Goal: Task Accomplishment & Management: Use online tool/utility

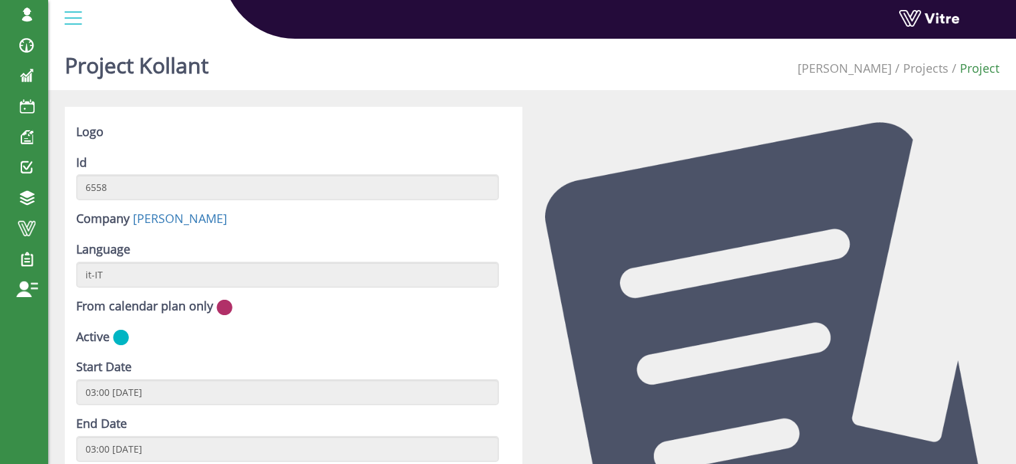
scroll to position [735, 0]
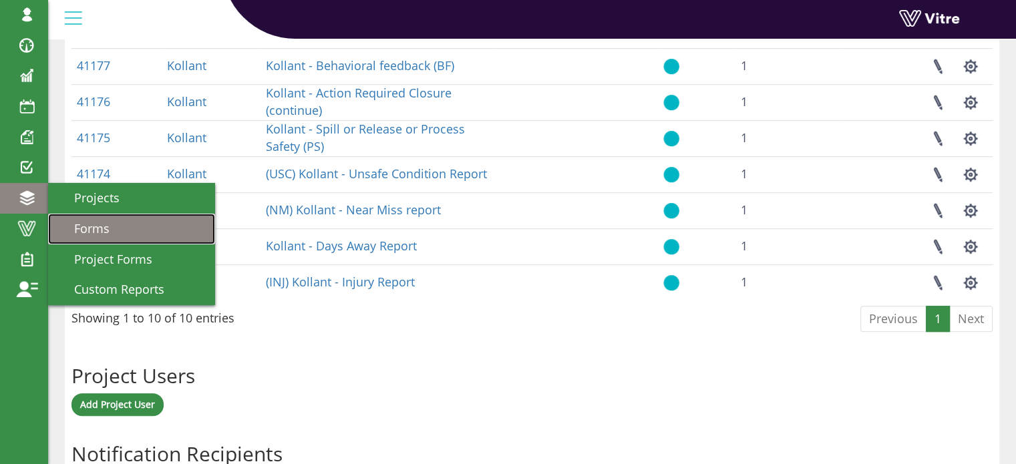
click at [77, 224] on span "Forms" at bounding box center [83, 228] width 51 height 16
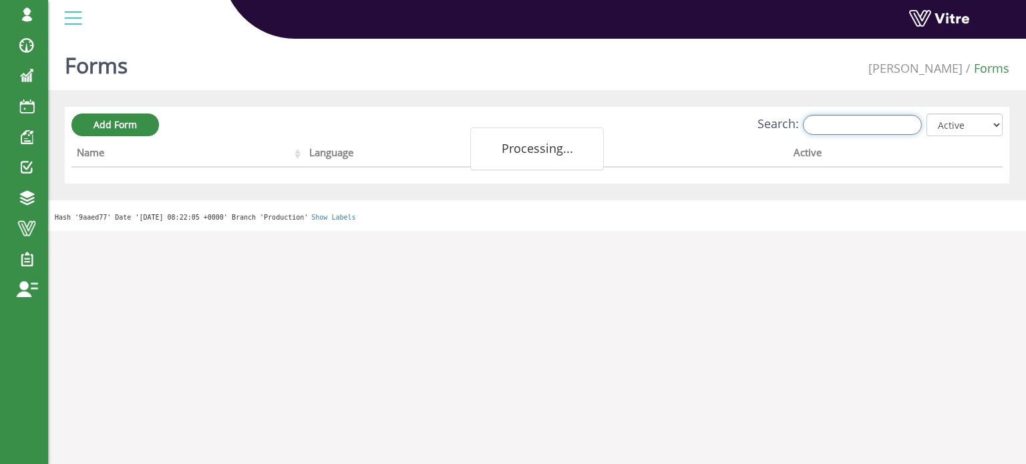
click at [863, 127] on input "Search:" at bounding box center [862, 125] width 119 height 20
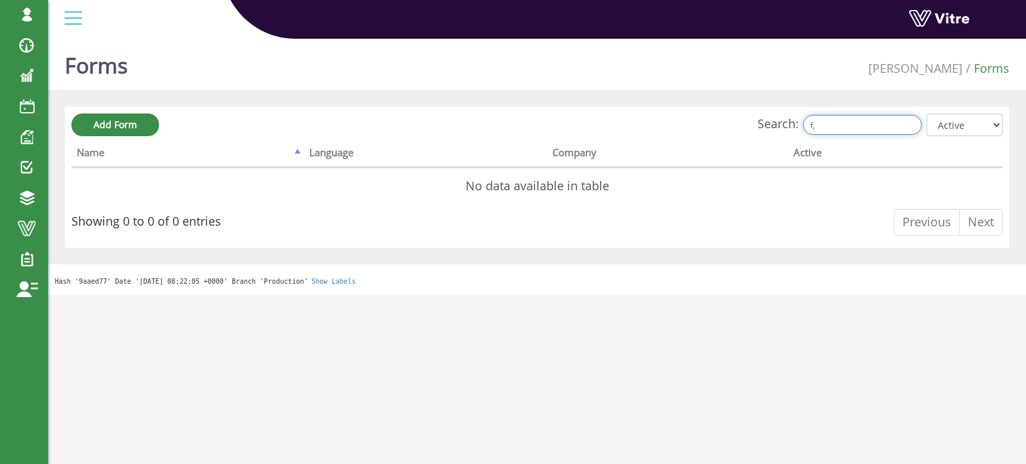
type input "f"
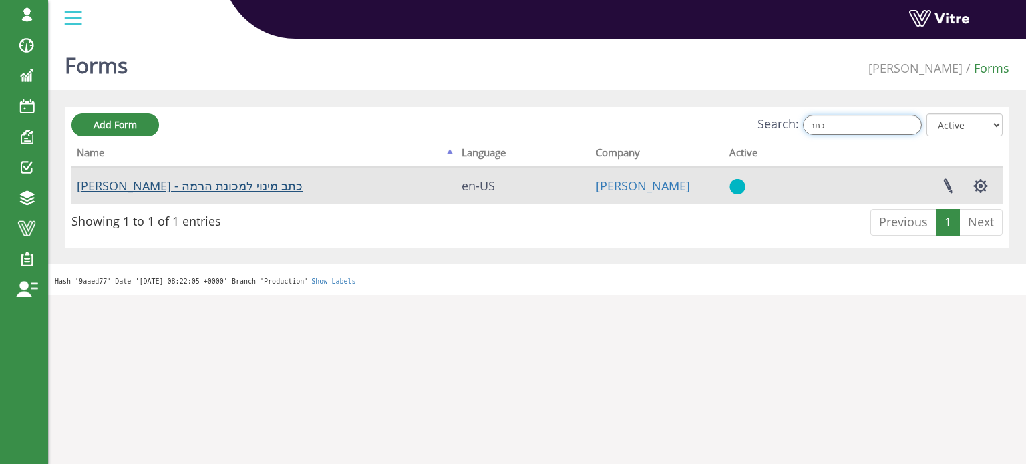
type input "כתב"
click at [146, 190] on link "Agan - כתב מינוי למכונת הרמה" at bounding box center [190, 186] width 226 height 16
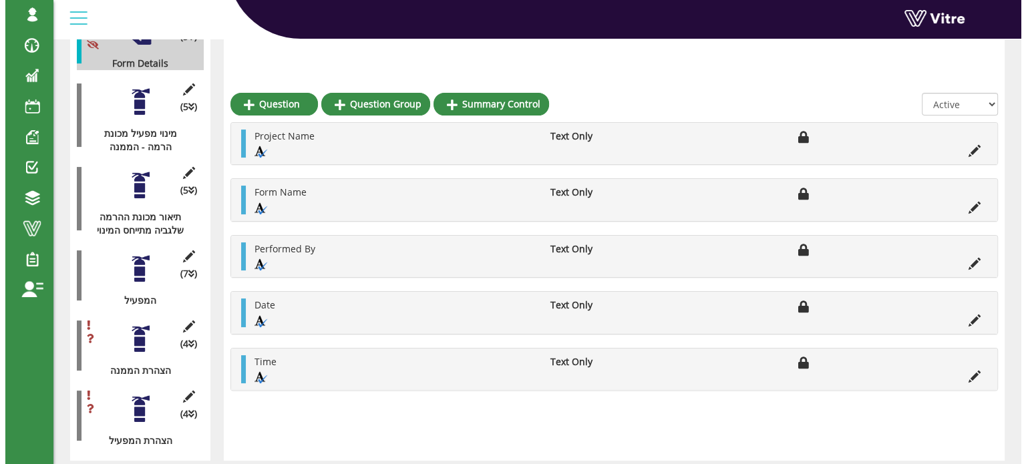
scroll to position [295, 0]
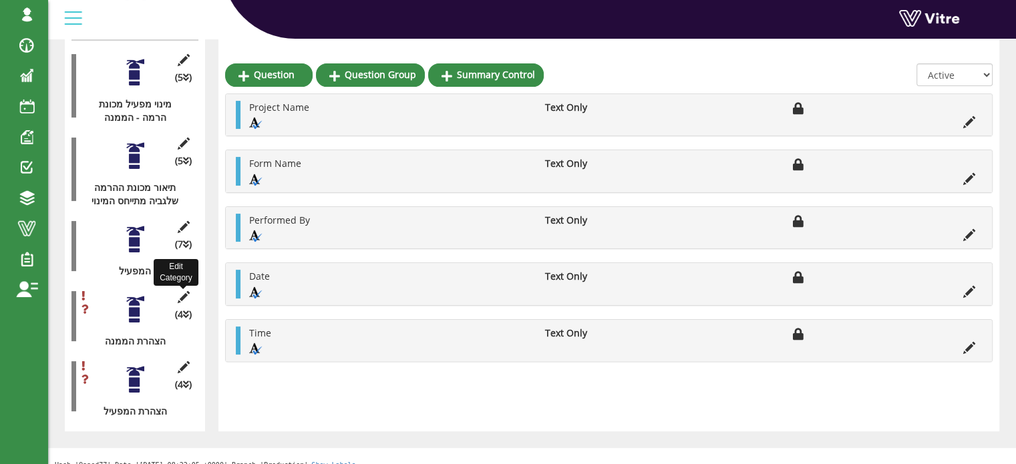
click at [182, 291] on icon at bounding box center [183, 297] width 17 height 12
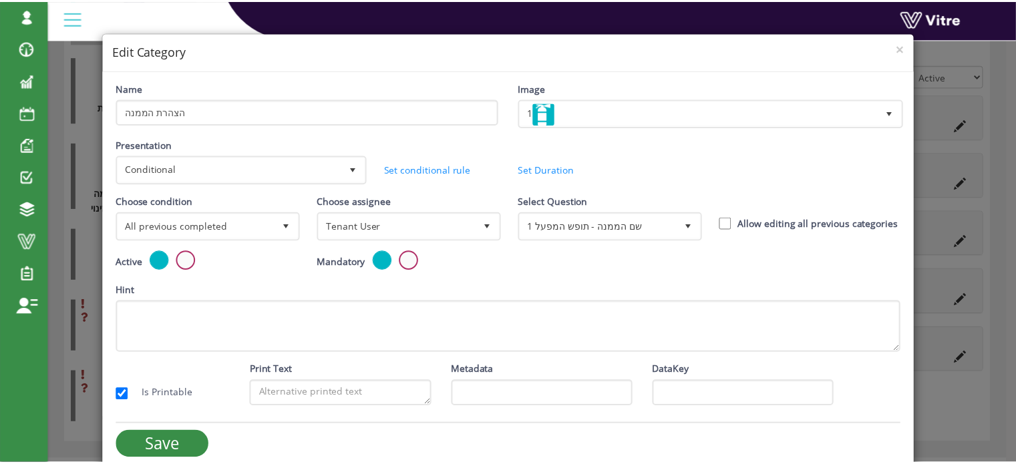
scroll to position [21, 0]
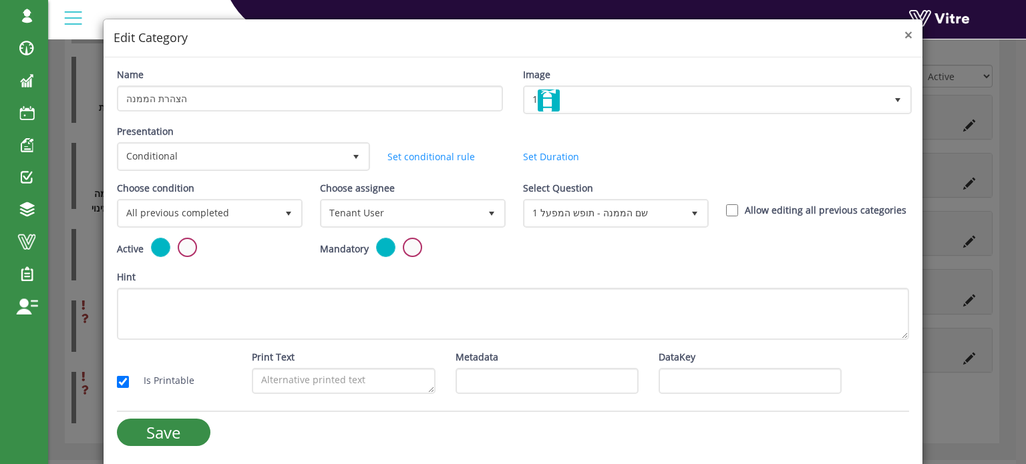
click at [905, 33] on span "×" at bounding box center [909, 34] width 8 height 19
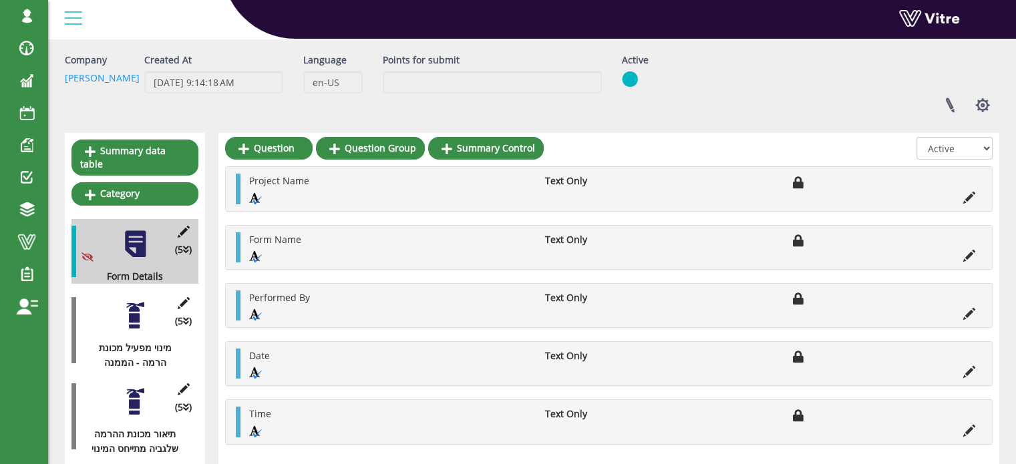
scroll to position [200, 0]
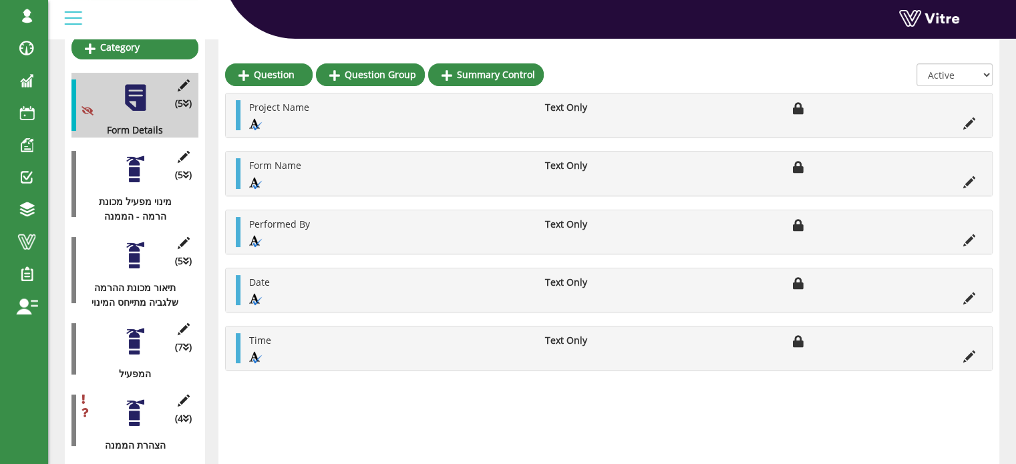
click at [136, 164] on div at bounding box center [135, 169] width 30 height 30
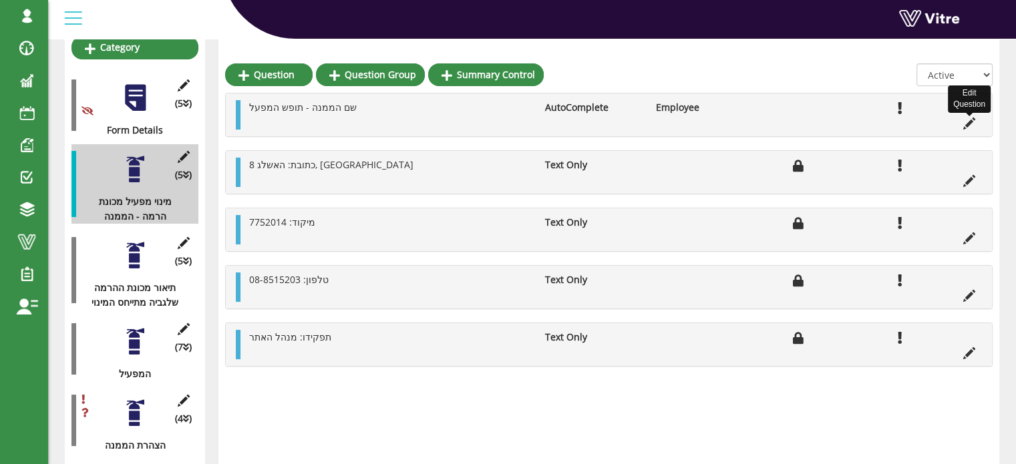
click at [969, 122] on icon at bounding box center [969, 124] width 12 height 12
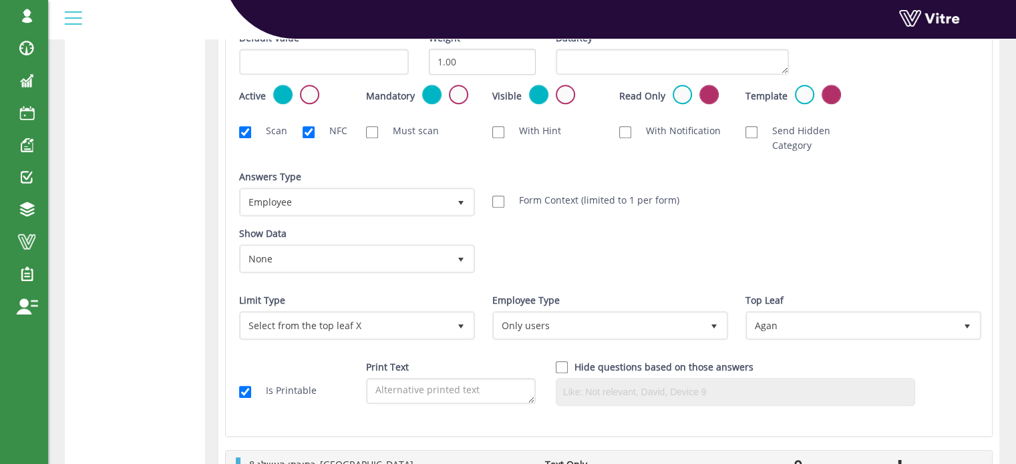
scroll to position [735, 0]
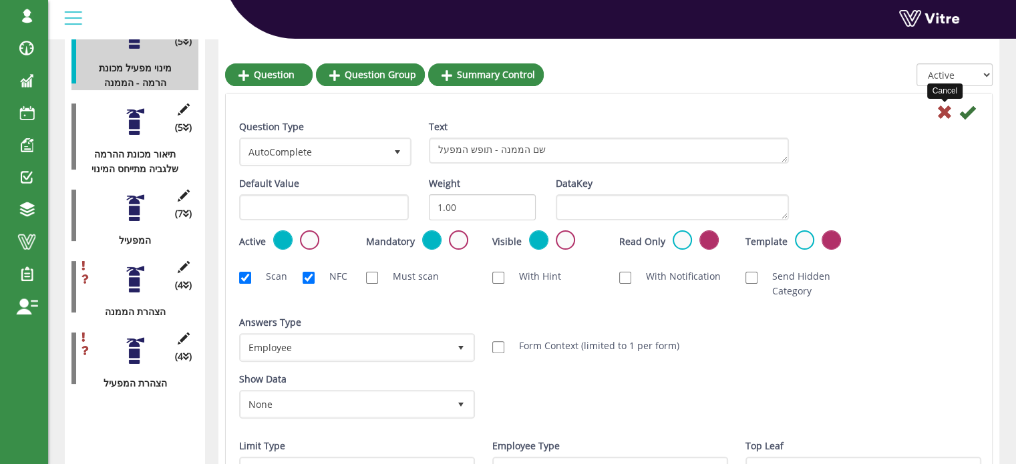
click at [944, 109] on icon at bounding box center [945, 112] width 16 height 16
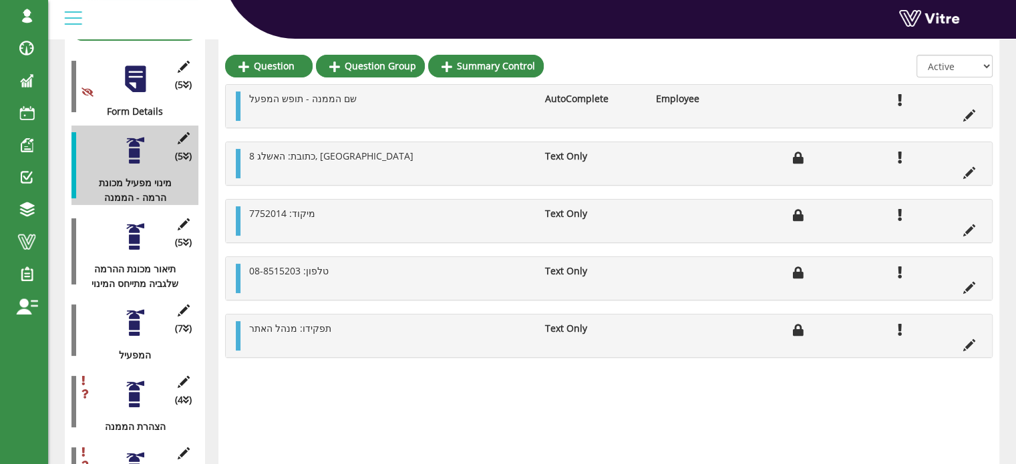
scroll to position [242, 0]
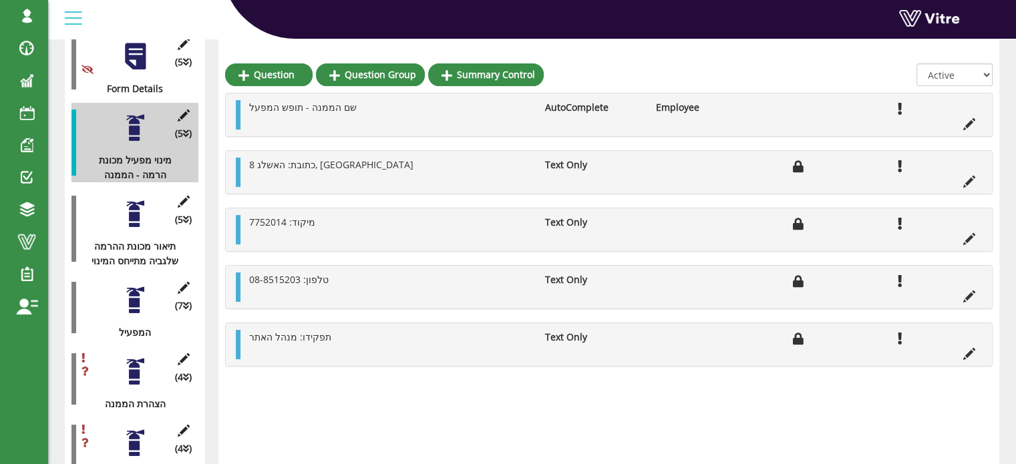
click at [132, 199] on div at bounding box center [135, 214] width 30 height 30
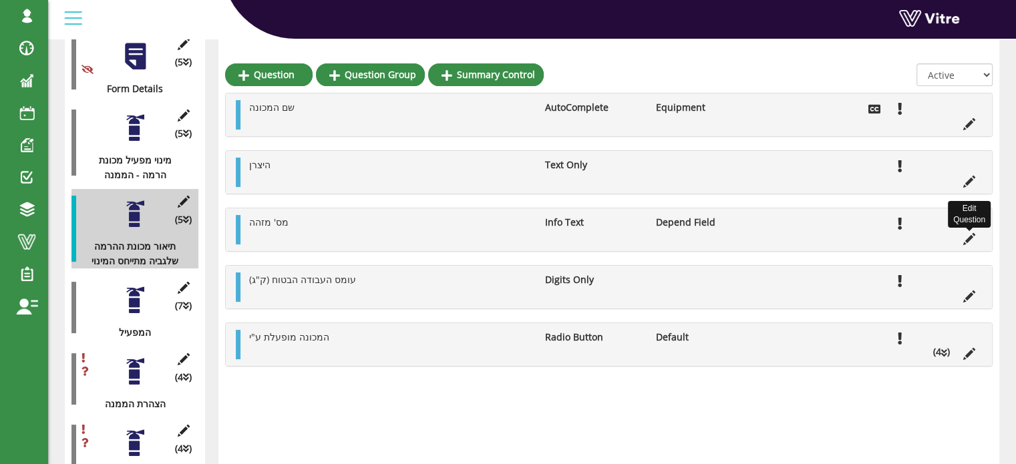
click at [969, 238] on icon at bounding box center [969, 239] width 12 height 12
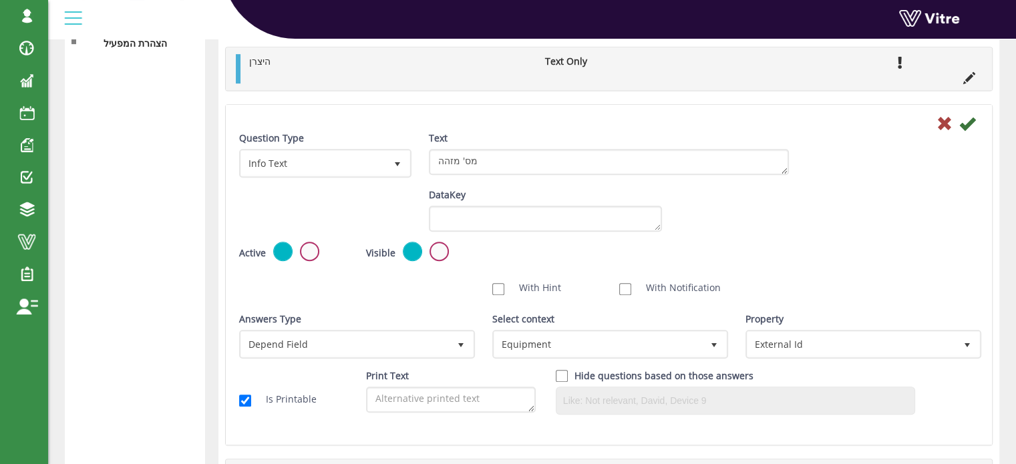
scroll to position [710, 0]
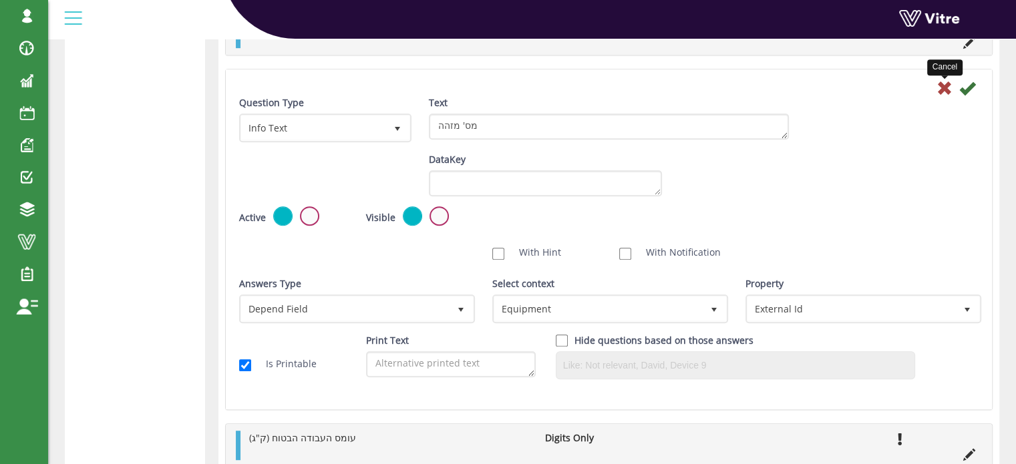
click at [946, 90] on icon at bounding box center [945, 88] width 16 height 16
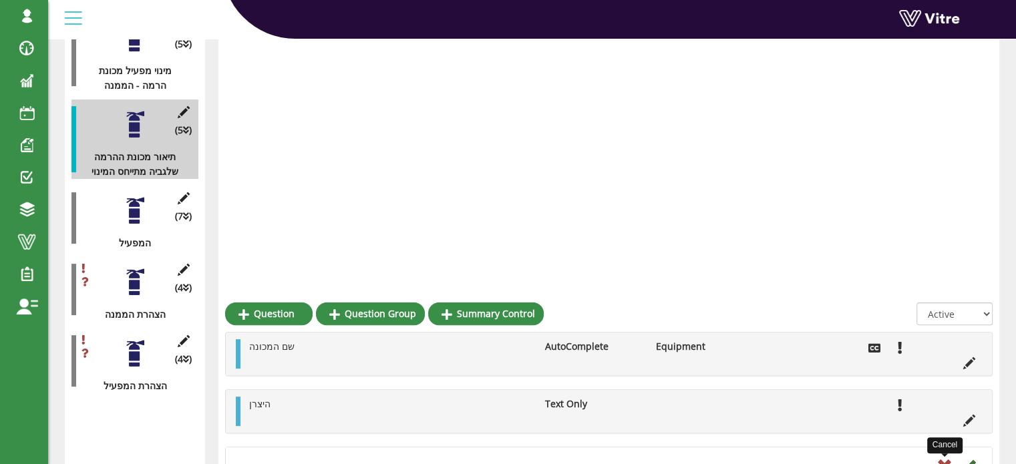
scroll to position [309, 0]
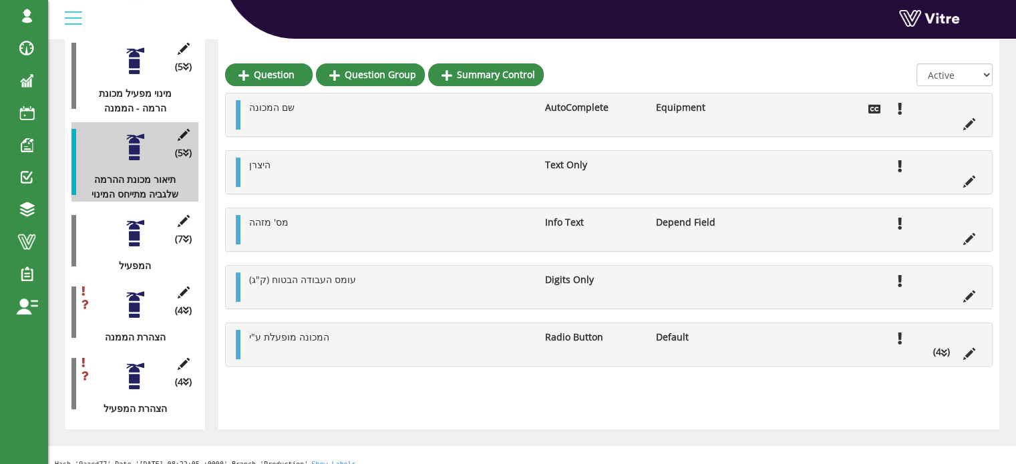
click at [943, 349] on icon at bounding box center [944, 353] width 6 height 9
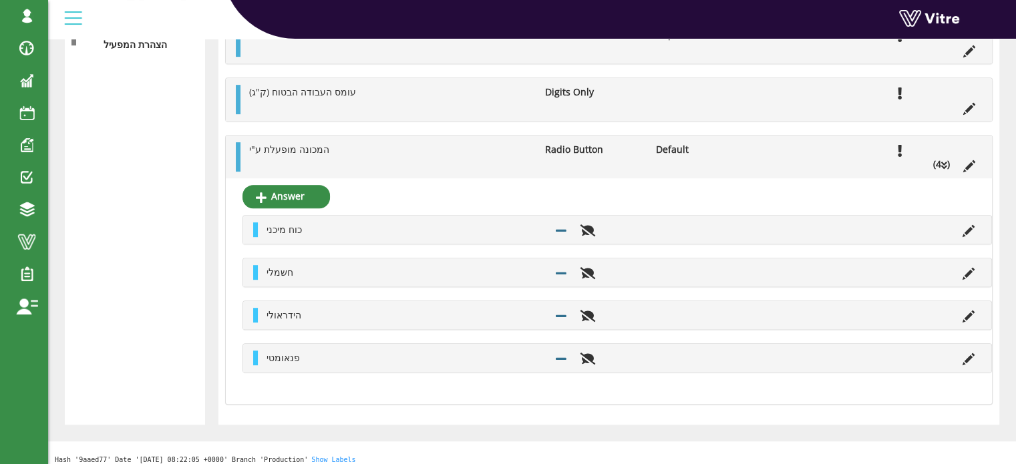
scroll to position [668, 0]
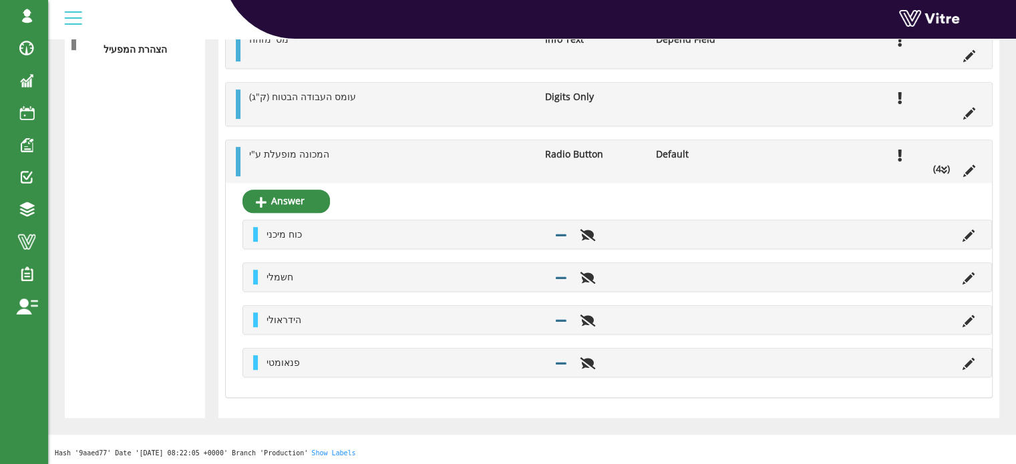
click at [943, 172] on icon at bounding box center [944, 170] width 6 height 9
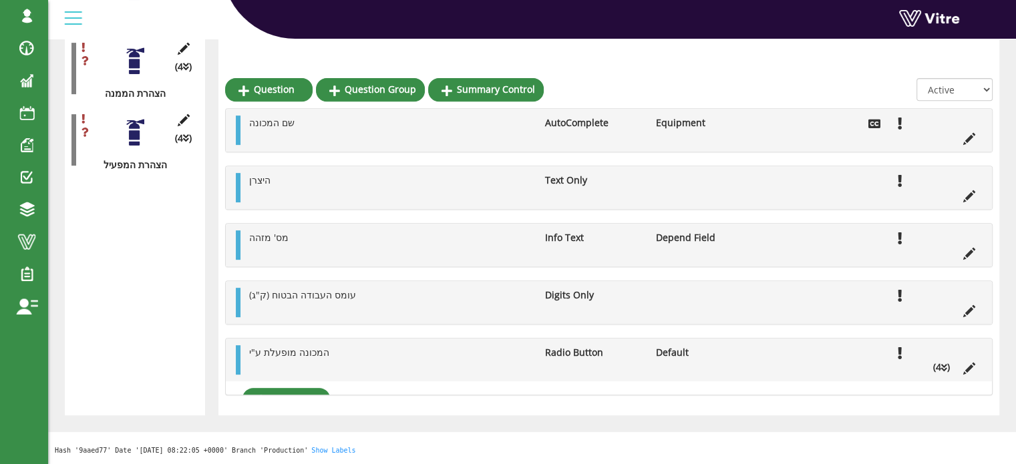
scroll to position [309, 0]
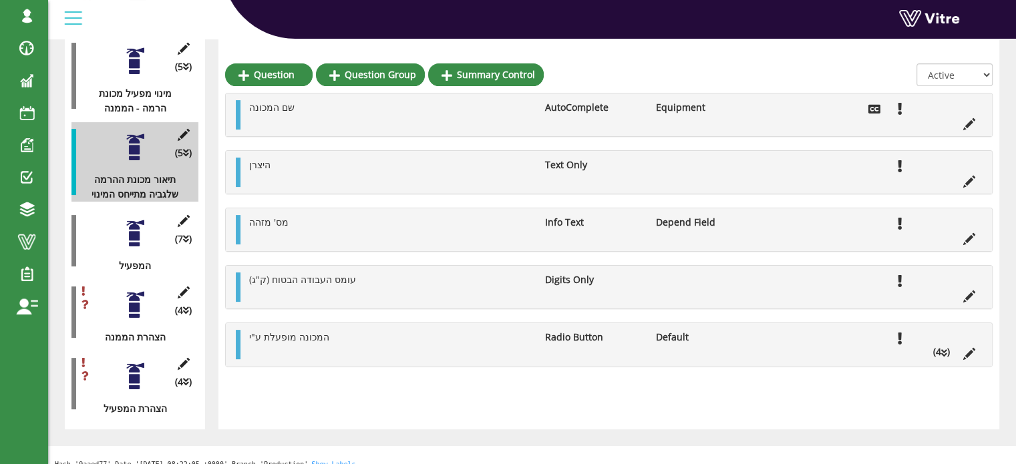
click at [141, 220] on div at bounding box center [135, 233] width 30 height 30
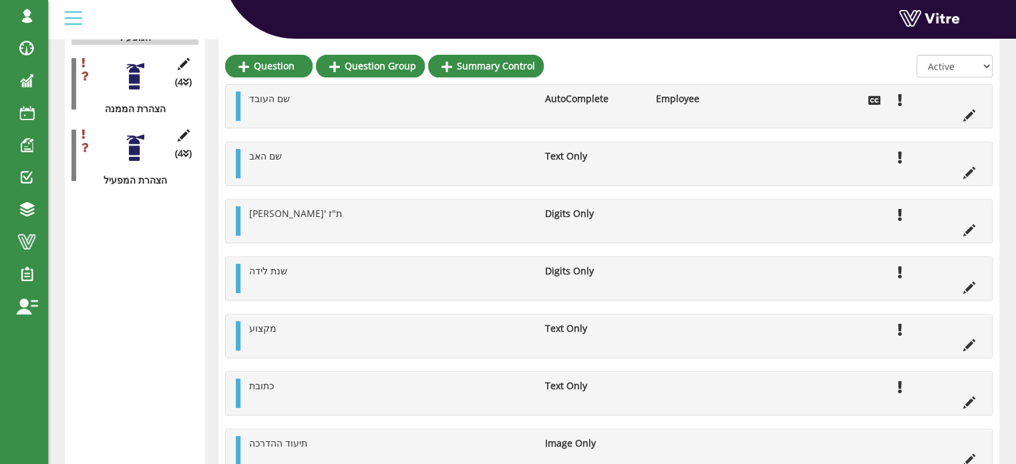
scroll to position [513, 0]
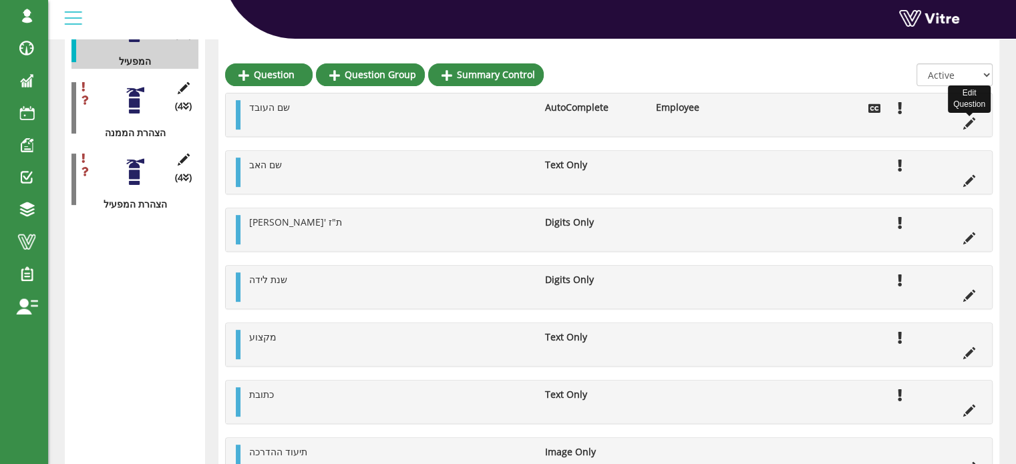
click at [967, 124] on icon at bounding box center [969, 124] width 12 height 12
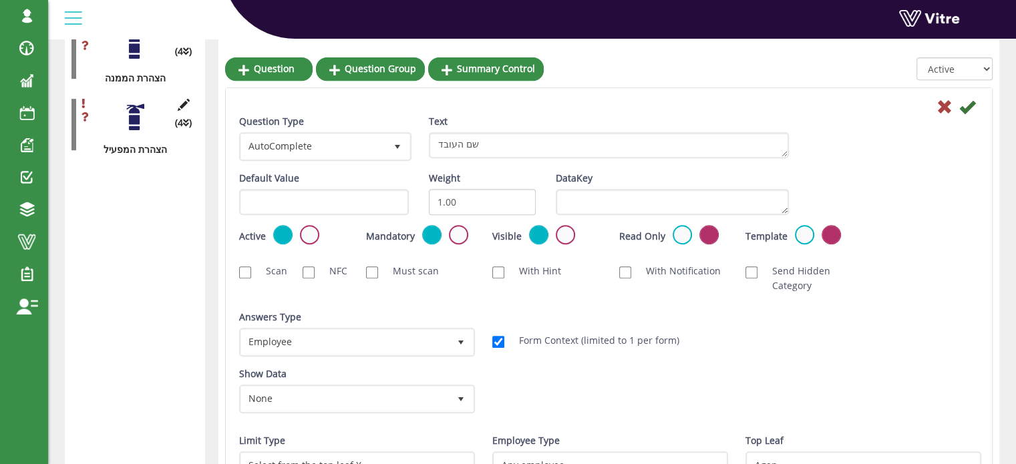
scroll to position [562, 0]
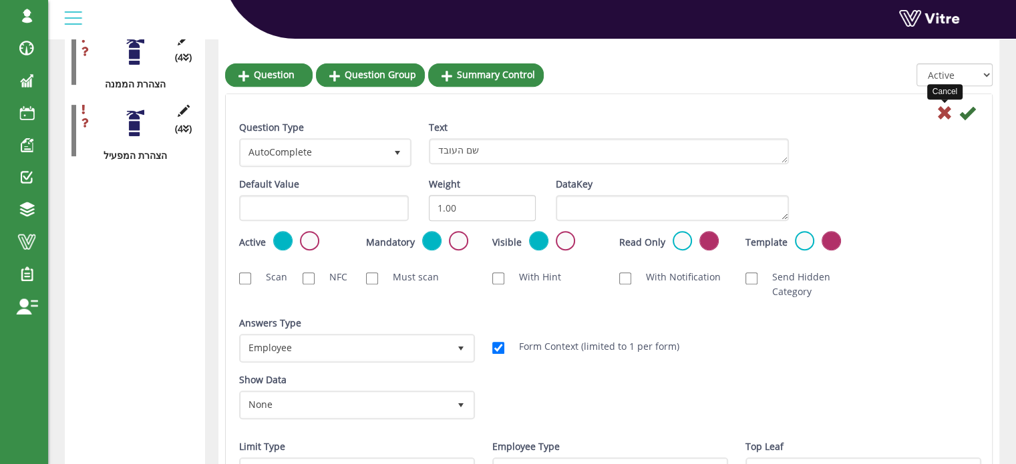
click at [946, 116] on icon at bounding box center [945, 113] width 16 height 16
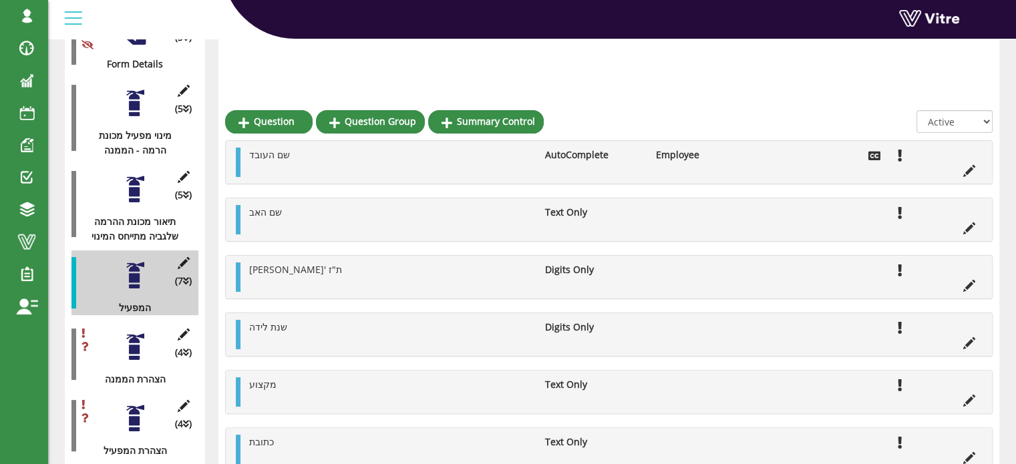
scroll to position [228, 0]
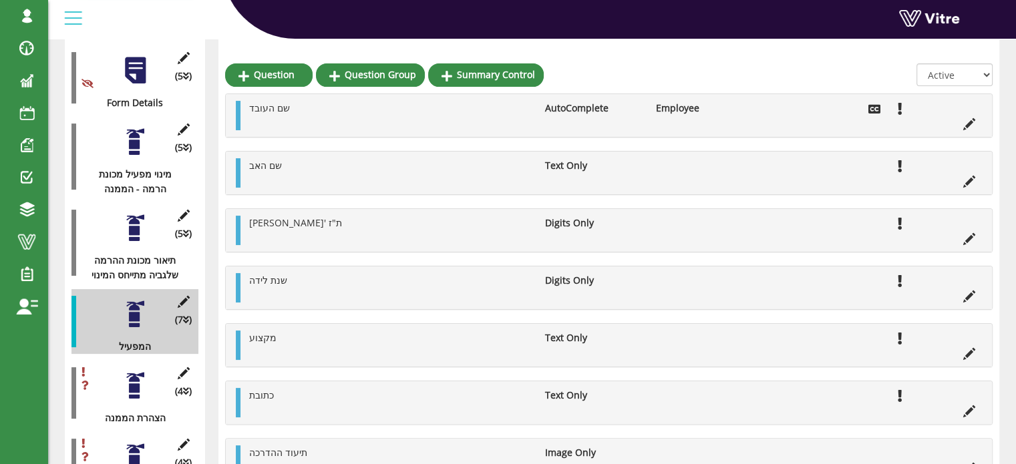
click at [137, 138] on div at bounding box center [135, 142] width 30 height 30
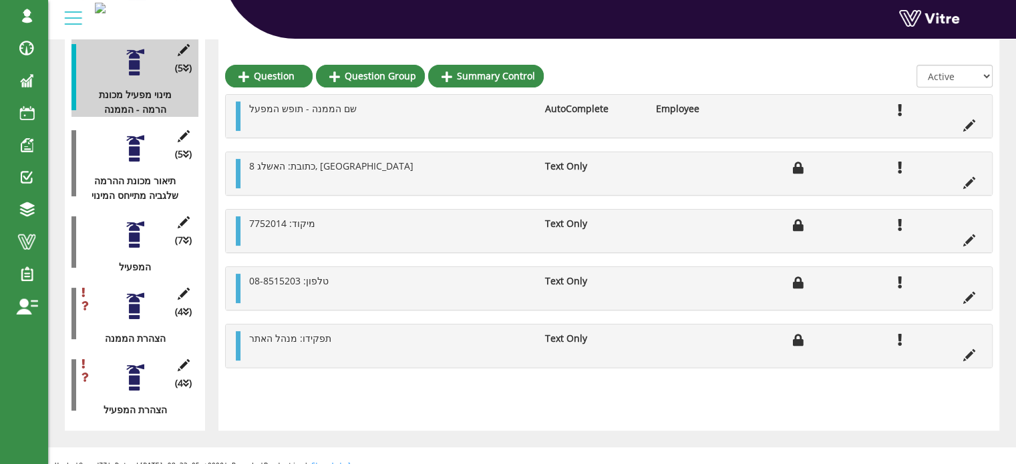
scroll to position [309, 0]
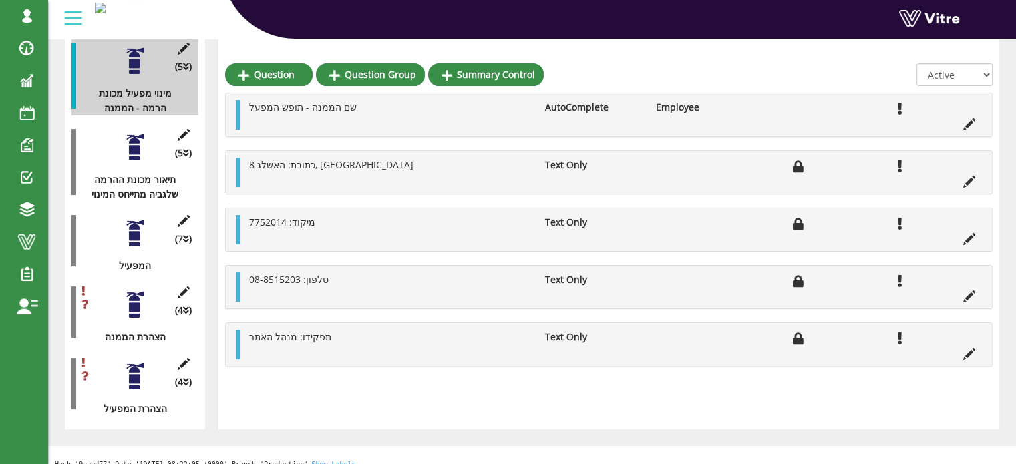
click at [136, 222] on div at bounding box center [135, 233] width 30 height 30
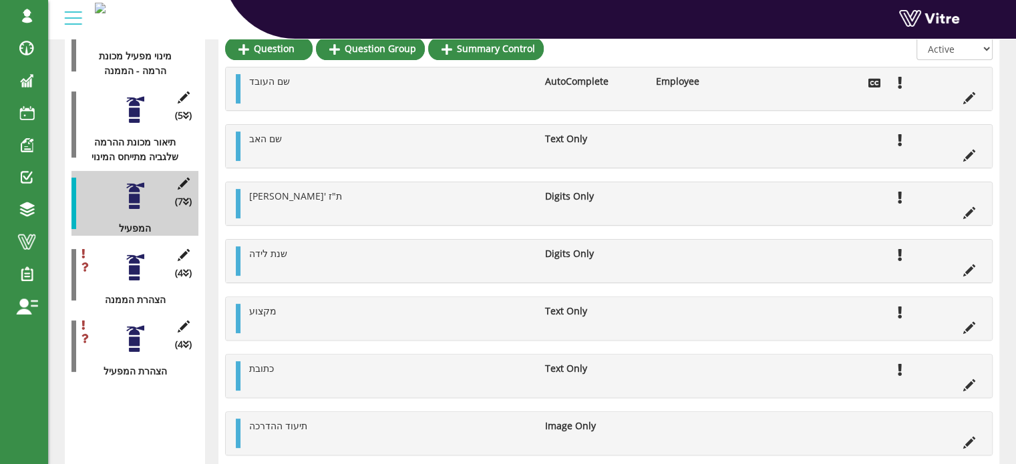
scroll to position [320, 0]
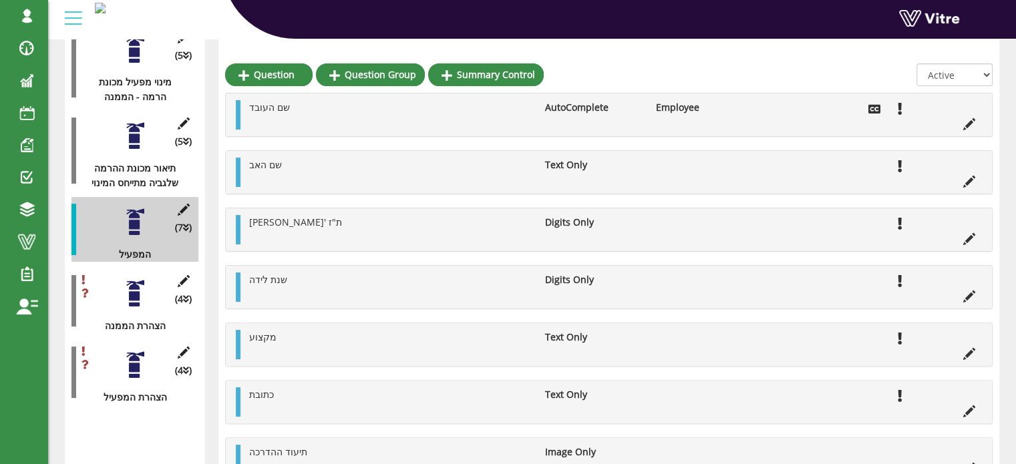
click at [134, 279] on div at bounding box center [135, 294] width 30 height 30
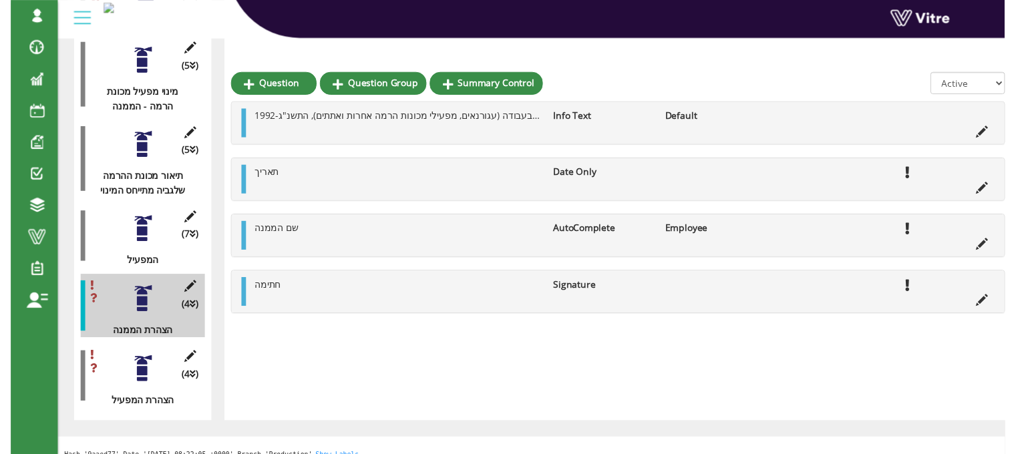
scroll to position [319, 0]
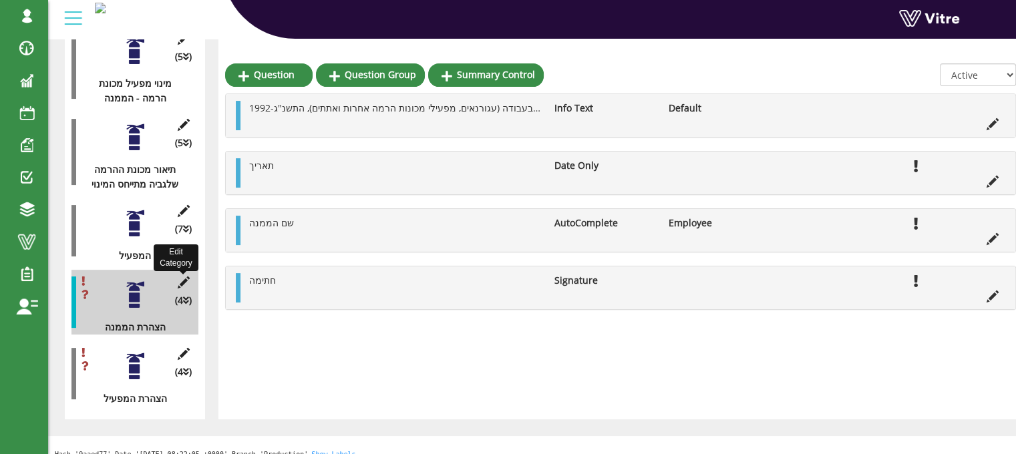
click at [183, 277] on icon at bounding box center [183, 283] width 17 height 12
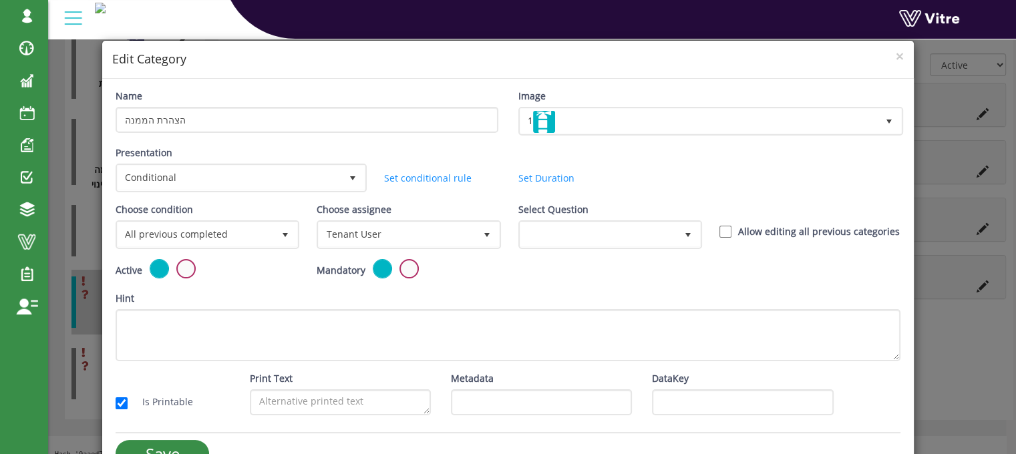
scroll to position [309, 0]
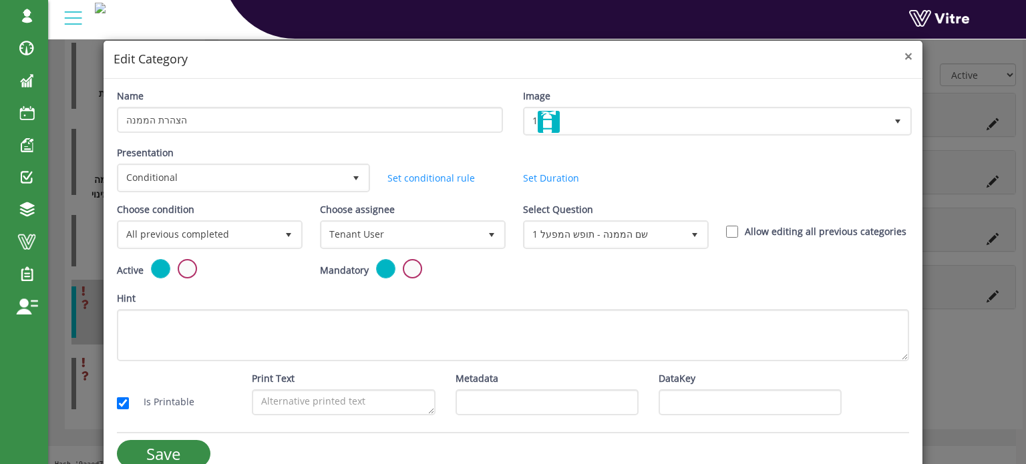
click at [905, 56] on span "×" at bounding box center [909, 56] width 8 height 19
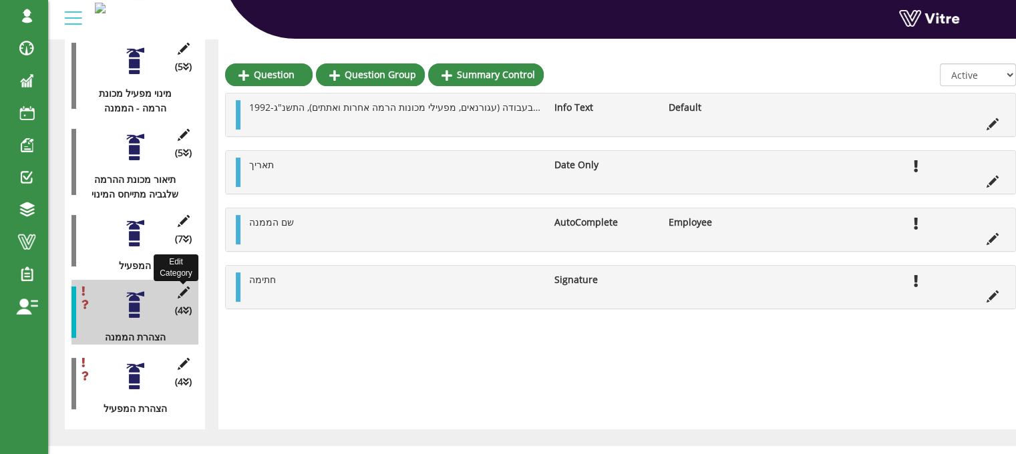
click at [183, 287] on icon at bounding box center [183, 293] width 17 height 12
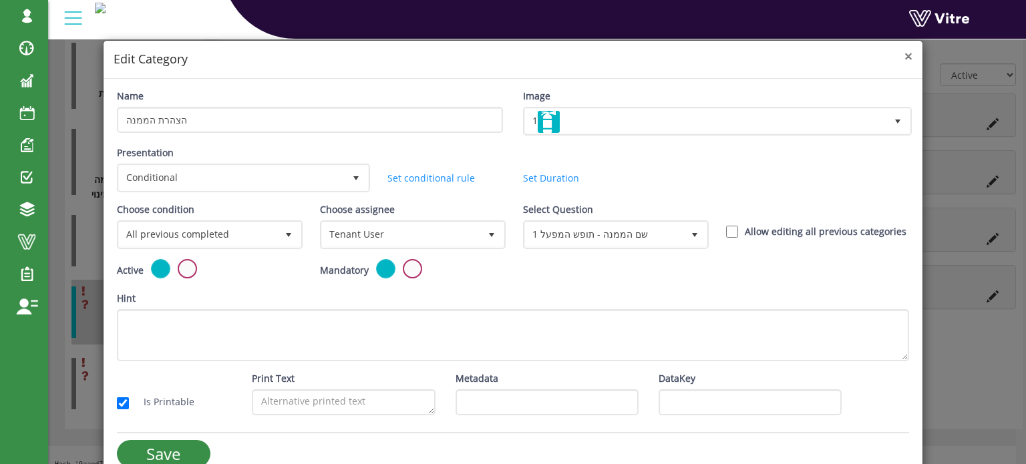
click at [905, 57] on span "×" at bounding box center [909, 56] width 8 height 19
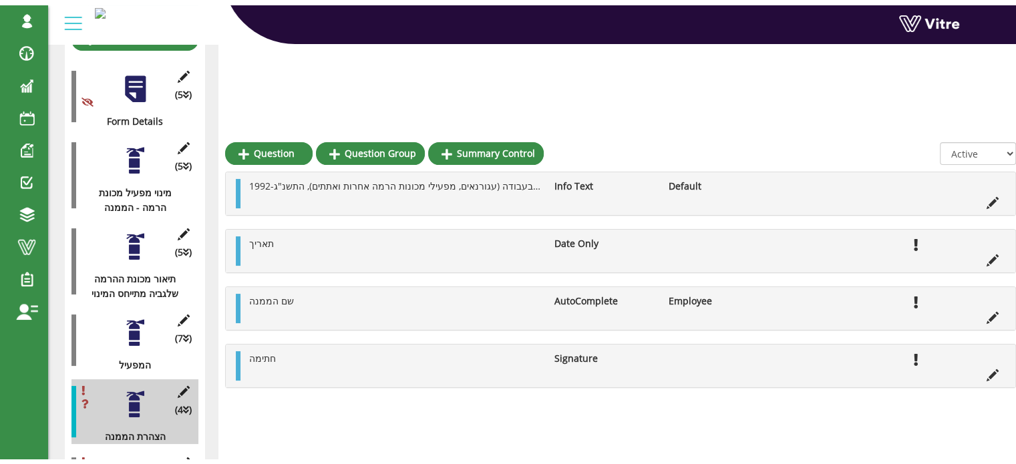
scroll to position [0, 0]
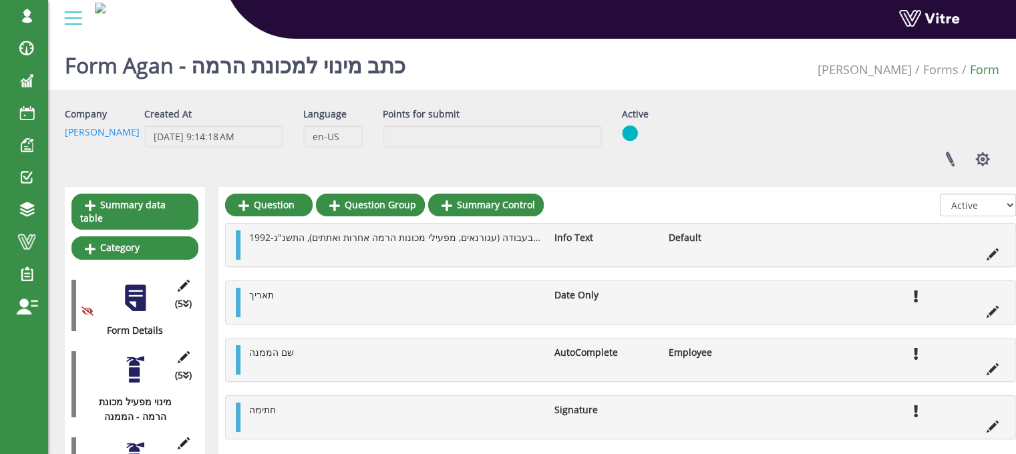
click at [134, 364] on div at bounding box center [135, 370] width 30 height 30
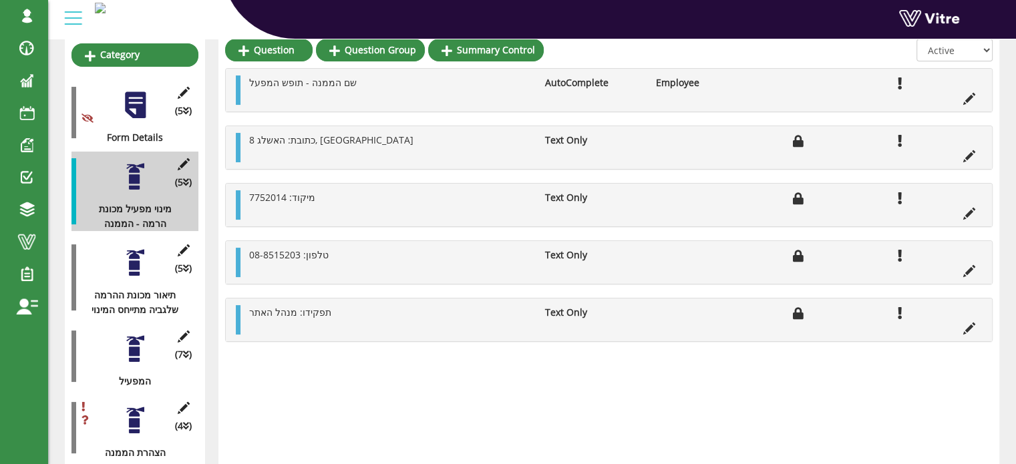
scroll to position [200, 0]
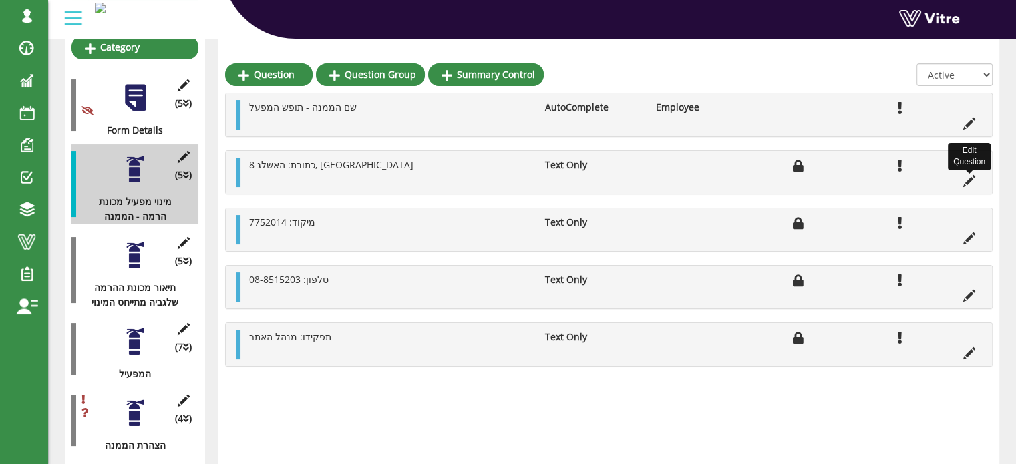
click at [969, 180] on icon at bounding box center [969, 181] width 12 height 12
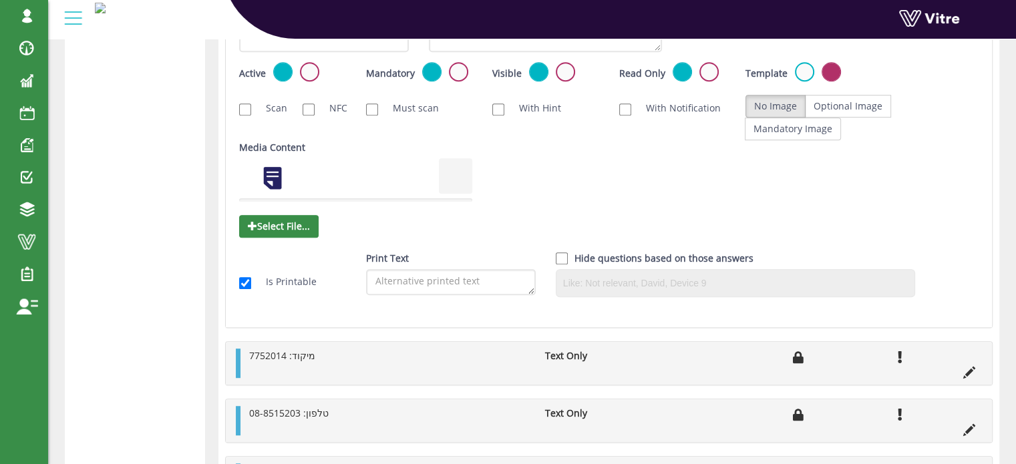
scroll to position [802, 0]
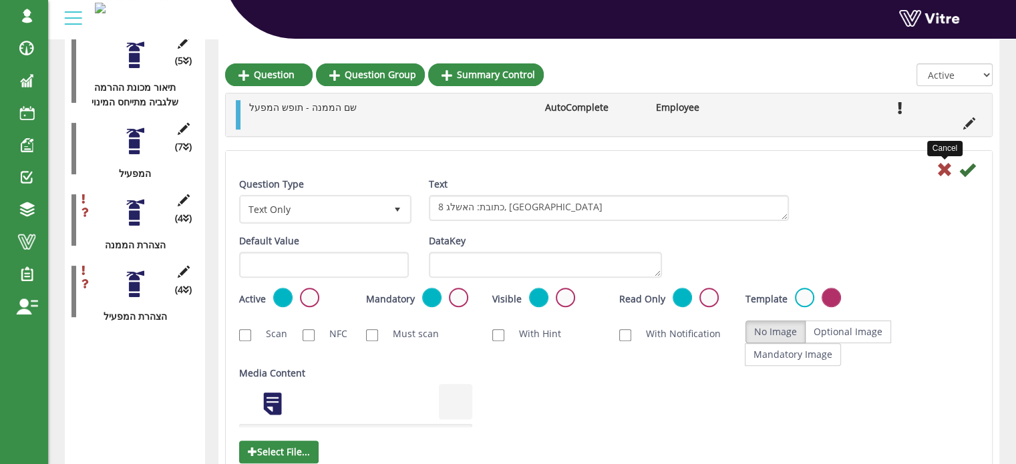
click at [945, 166] on icon at bounding box center [945, 170] width 16 height 16
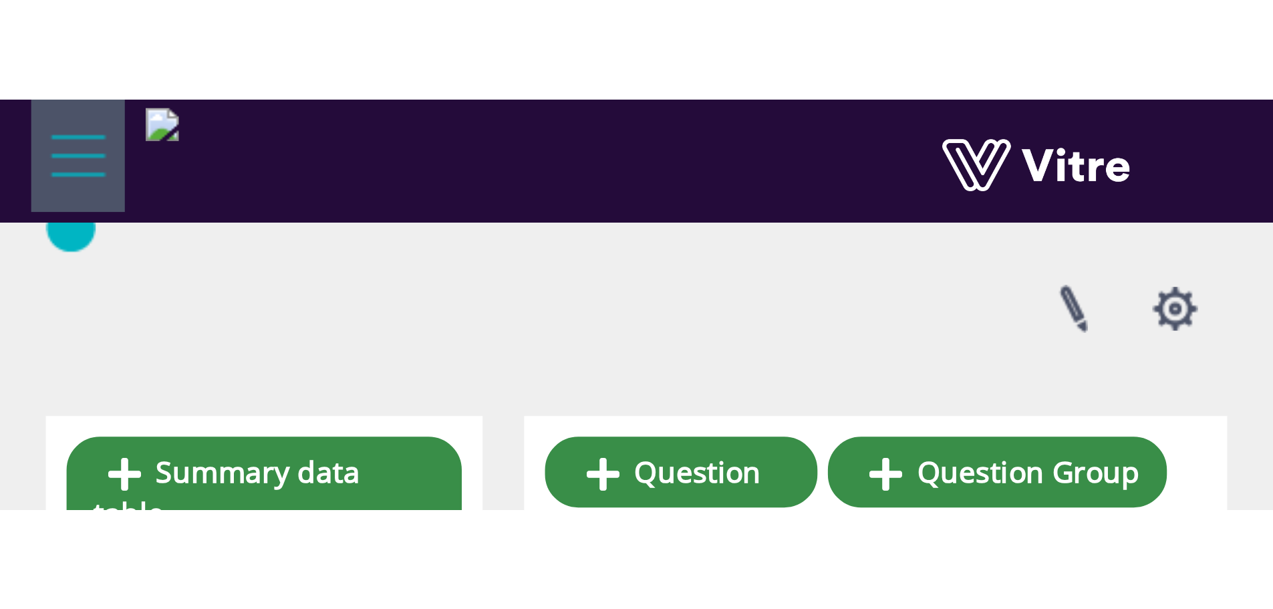
scroll to position [165, 0]
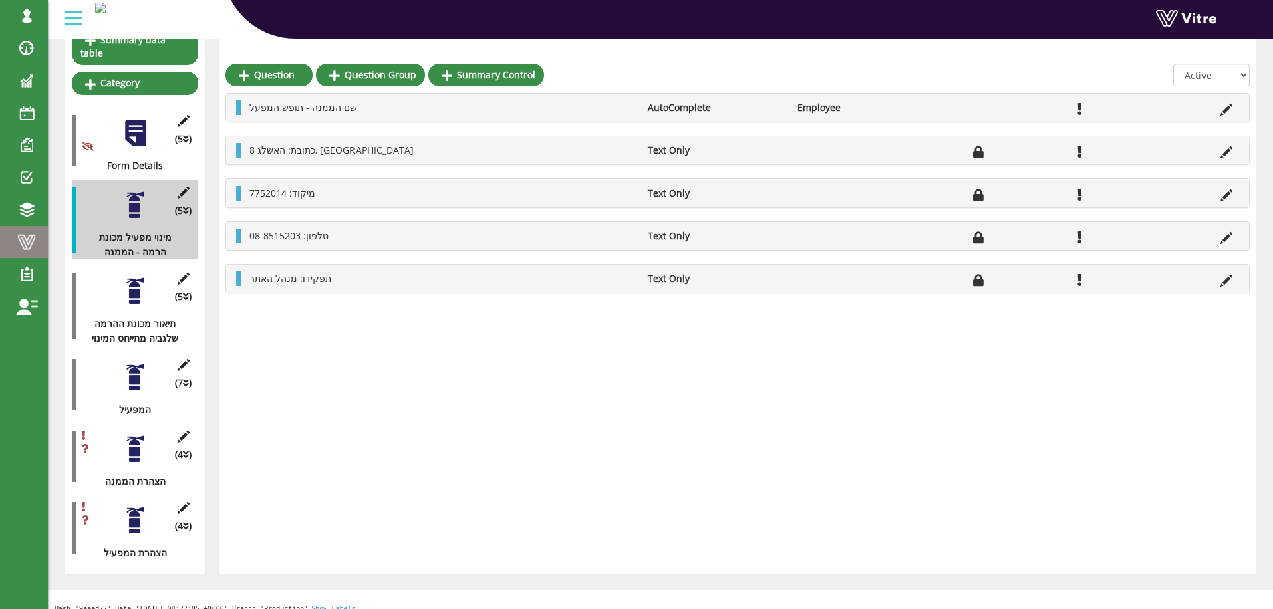
click at [27, 237] on span at bounding box center [26, 242] width 33 height 16
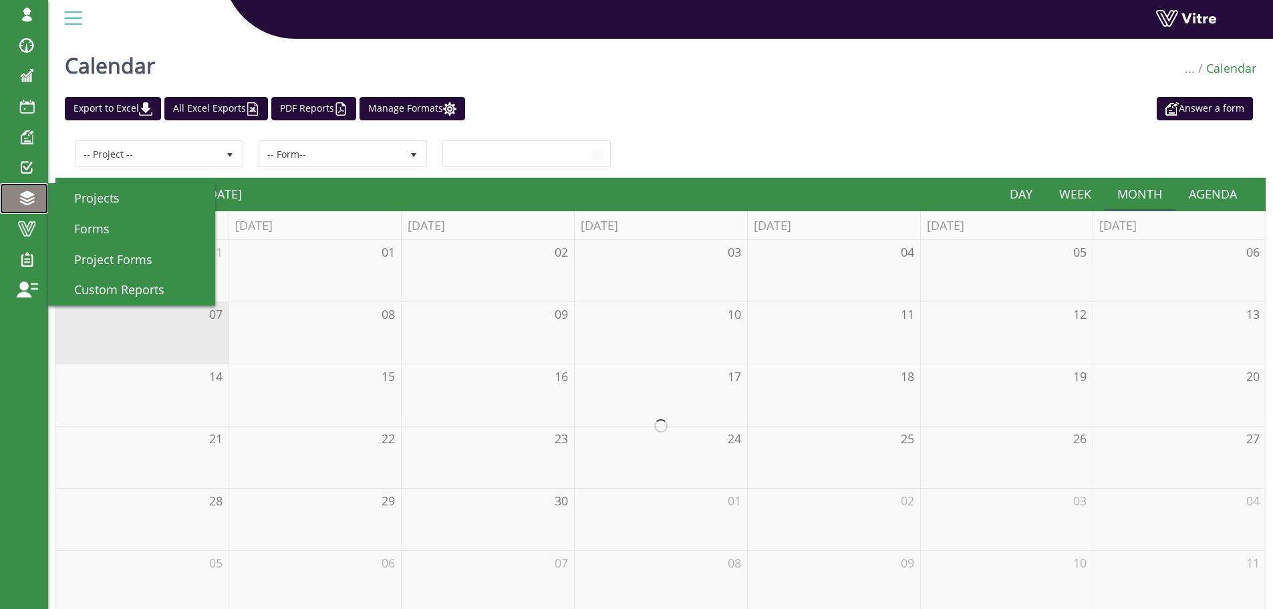
click at [28, 192] on span at bounding box center [26, 198] width 33 height 16
click at [94, 222] on span "Forms" at bounding box center [83, 228] width 51 height 16
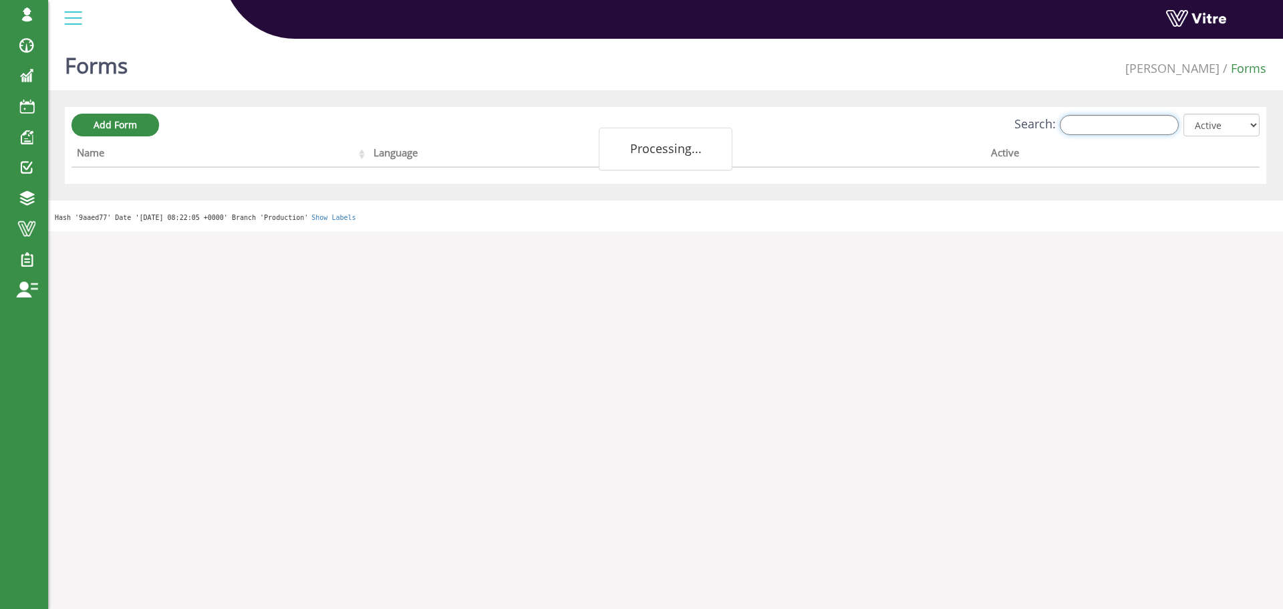
click at [1132, 124] on input "Search:" at bounding box center [1119, 125] width 119 height 20
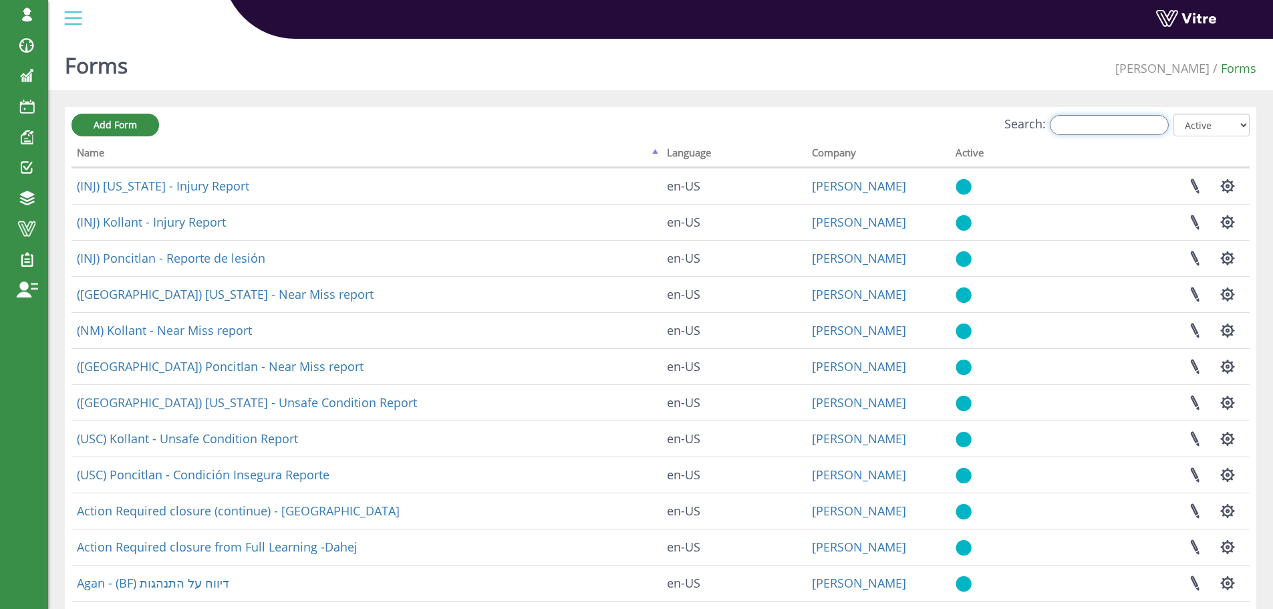
type input "n"
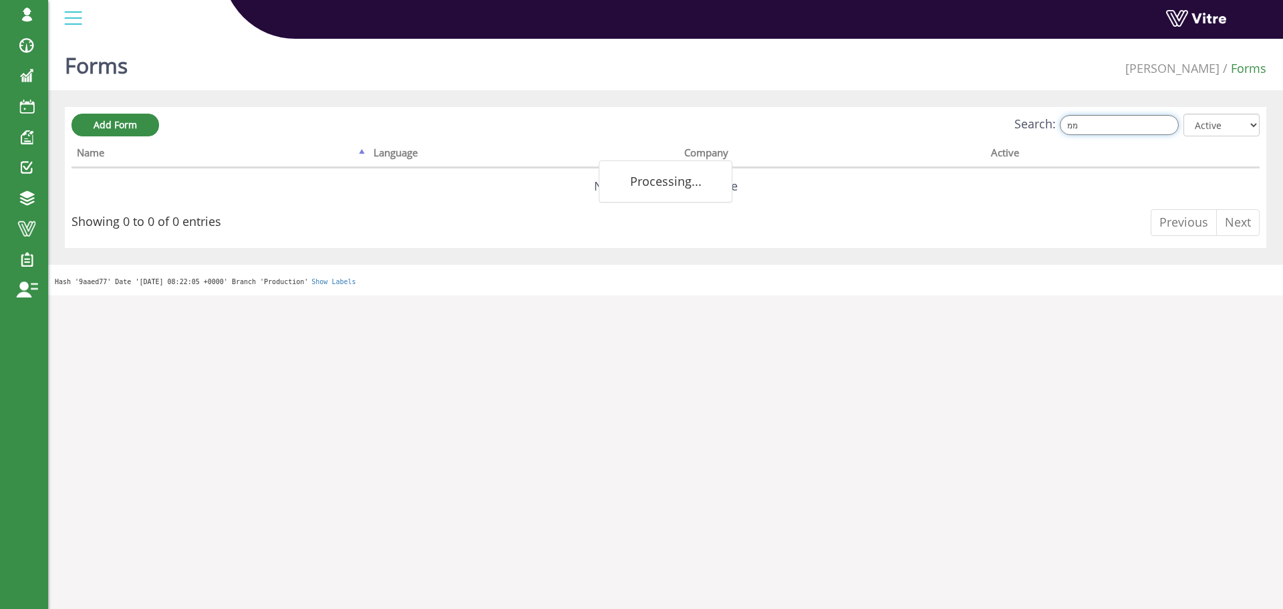
type input "מ"
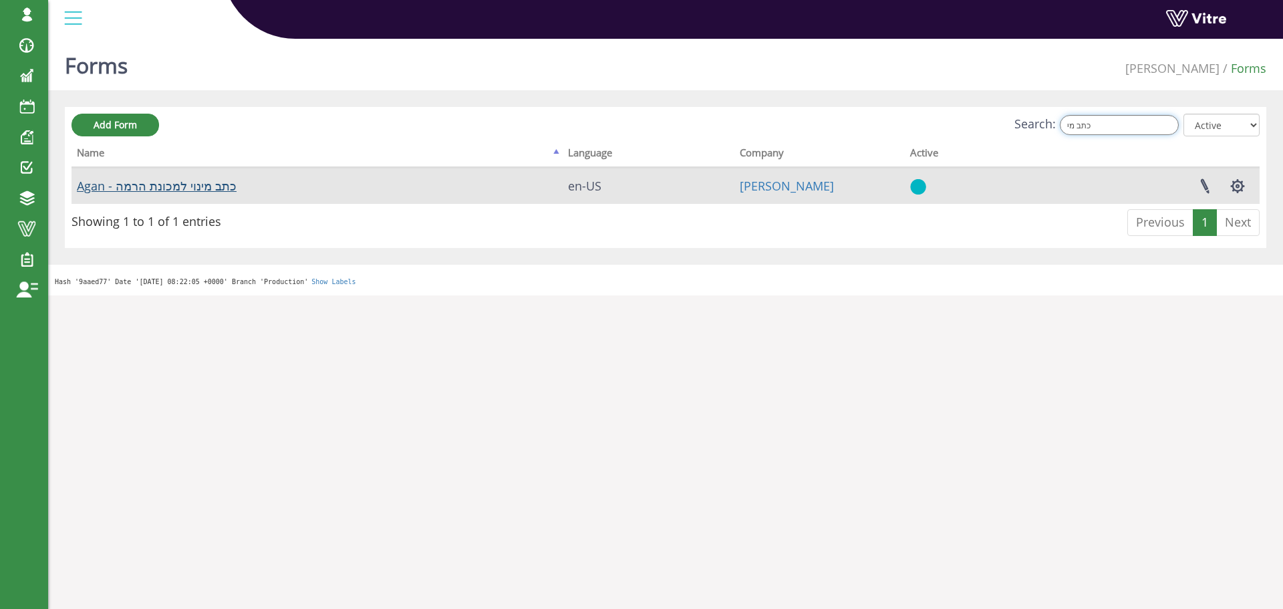
type input "כתב מי"
click at [168, 185] on link "Agan - כתב מינוי למכונת הרמה" at bounding box center [157, 186] width 160 height 16
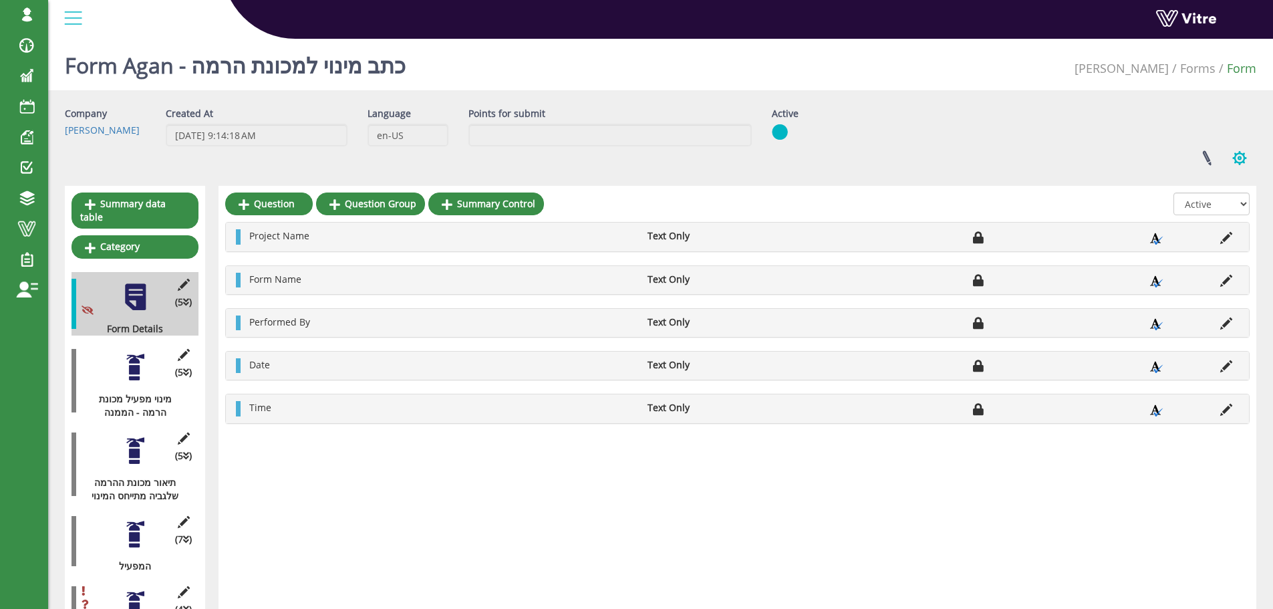
click at [1246, 156] on button "button" at bounding box center [1239, 157] width 33 height 35
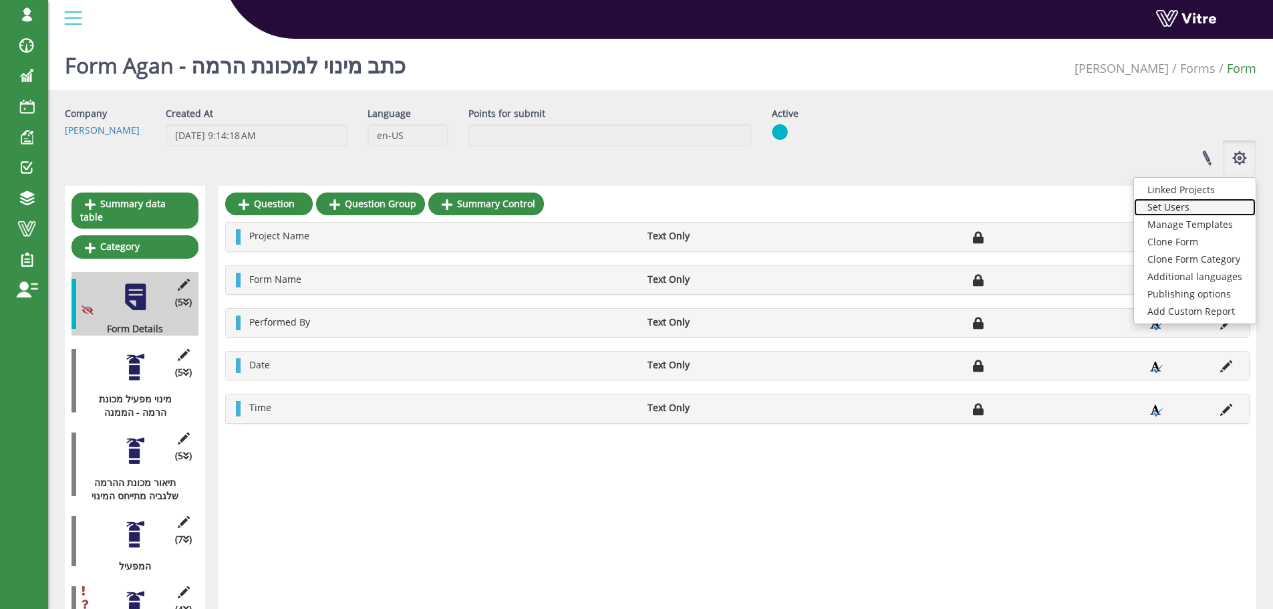
click at [1191, 205] on link "Set Users" at bounding box center [1195, 206] width 122 height 17
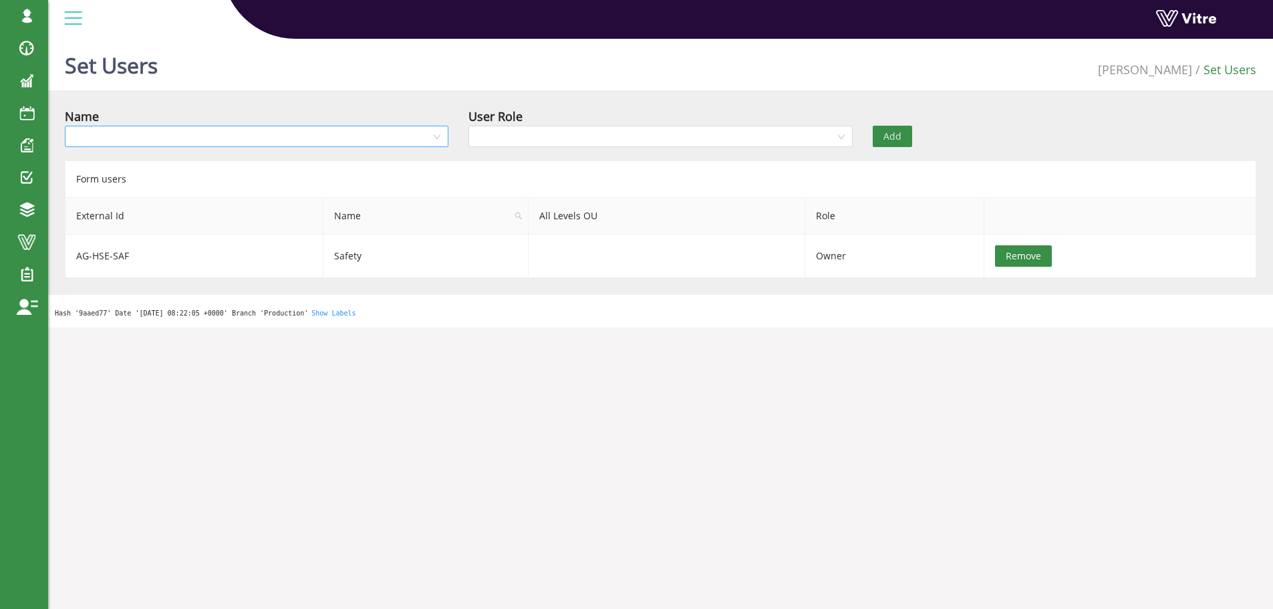
click at [230, 130] on input "search" at bounding box center [252, 136] width 358 height 20
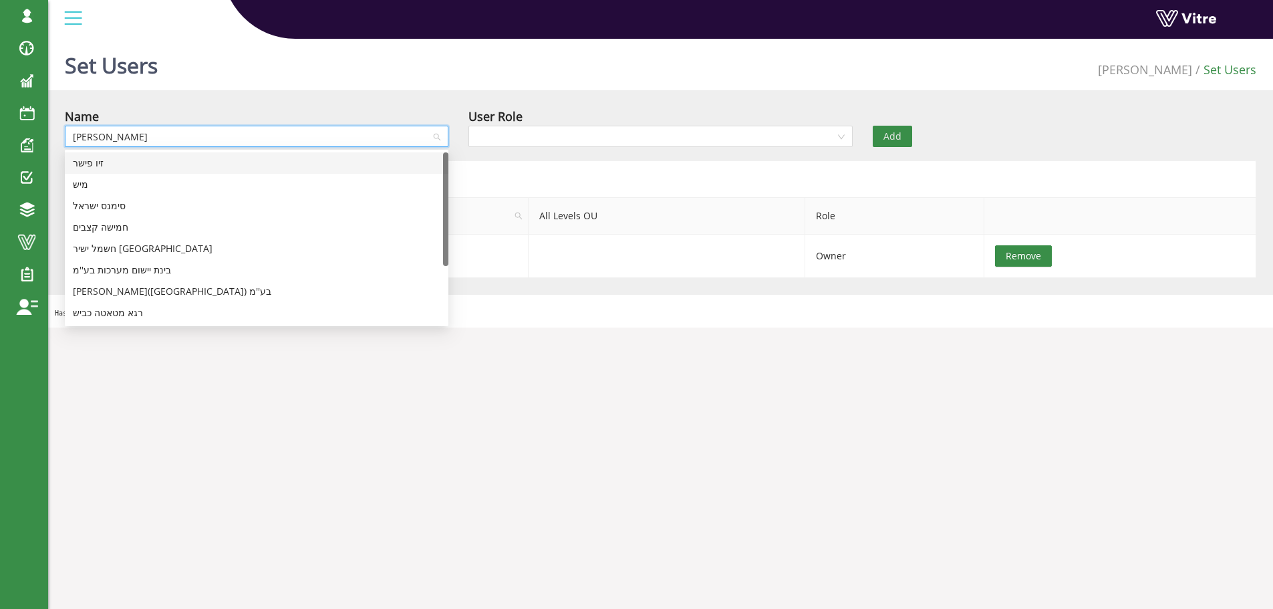
type input "י"
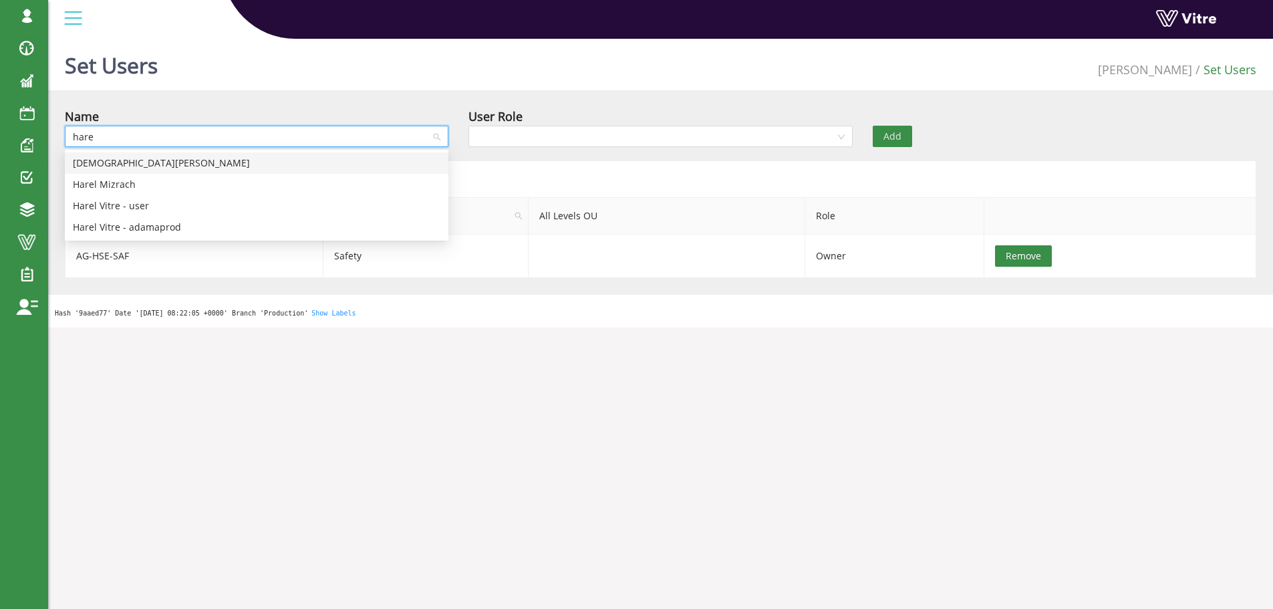
type input "harel"
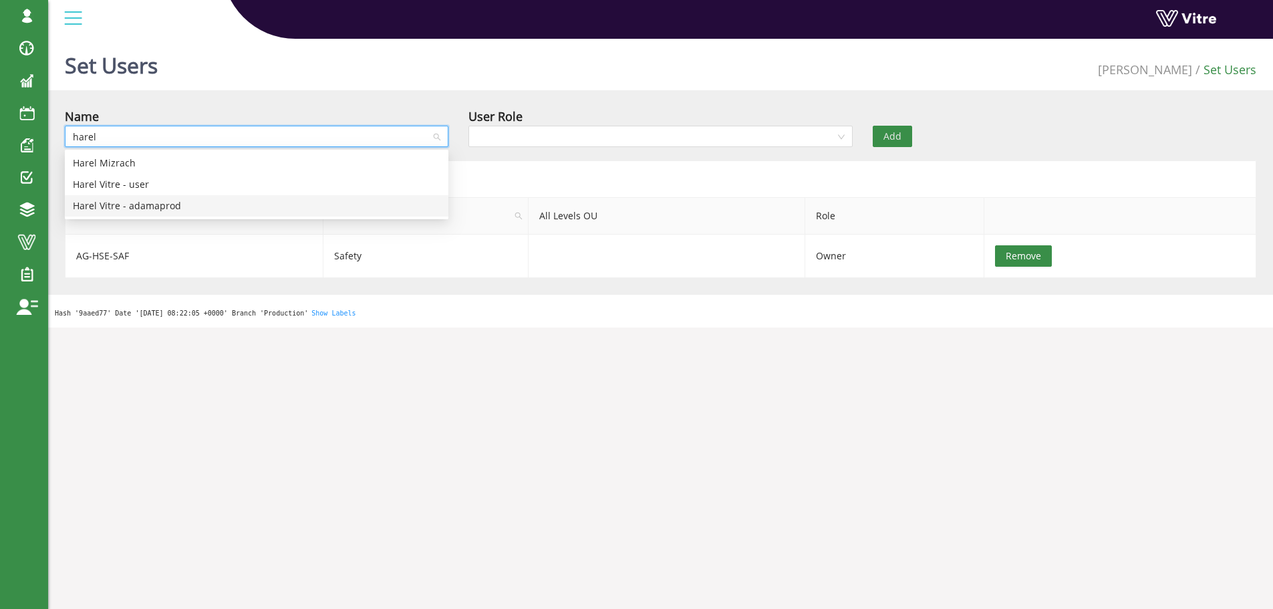
click at [150, 205] on div "Harel Vitre - adamaprod" at bounding box center [256, 205] width 367 height 15
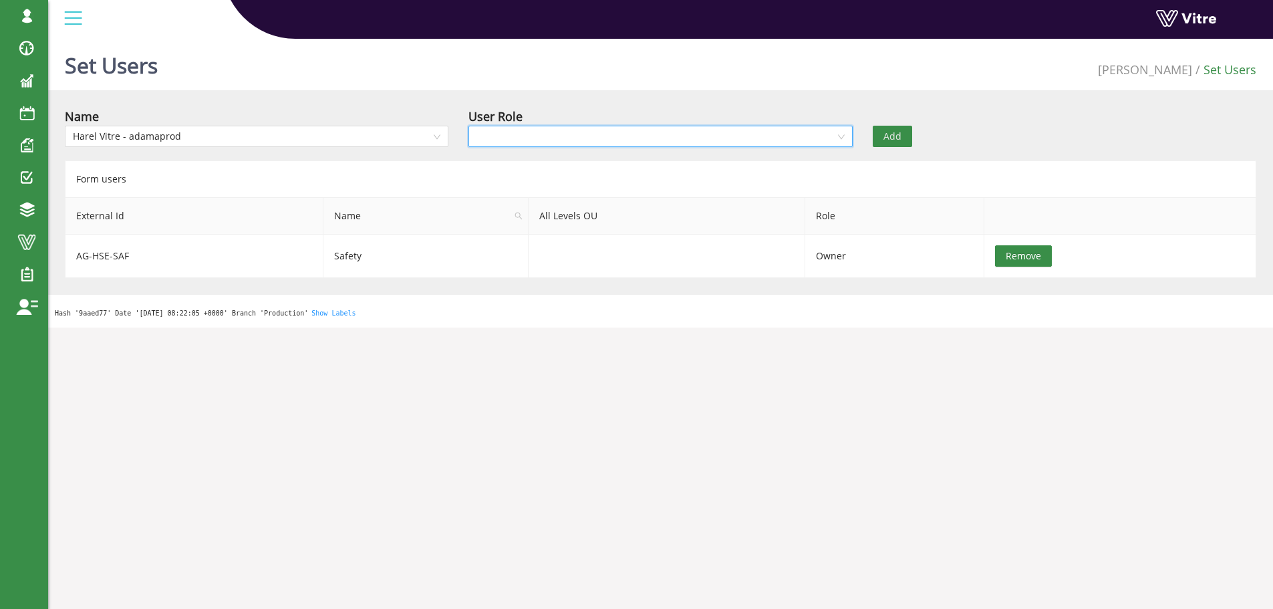
click at [626, 134] on input "search" at bounding box center [655, 136] width 358 height 20
click at [525, 184] on div "Recipient" at bounding box center [659, 184] width 367 height 15
click at [901, 138] on button "Add" at bounding box center [892, 136] width 39 height 21
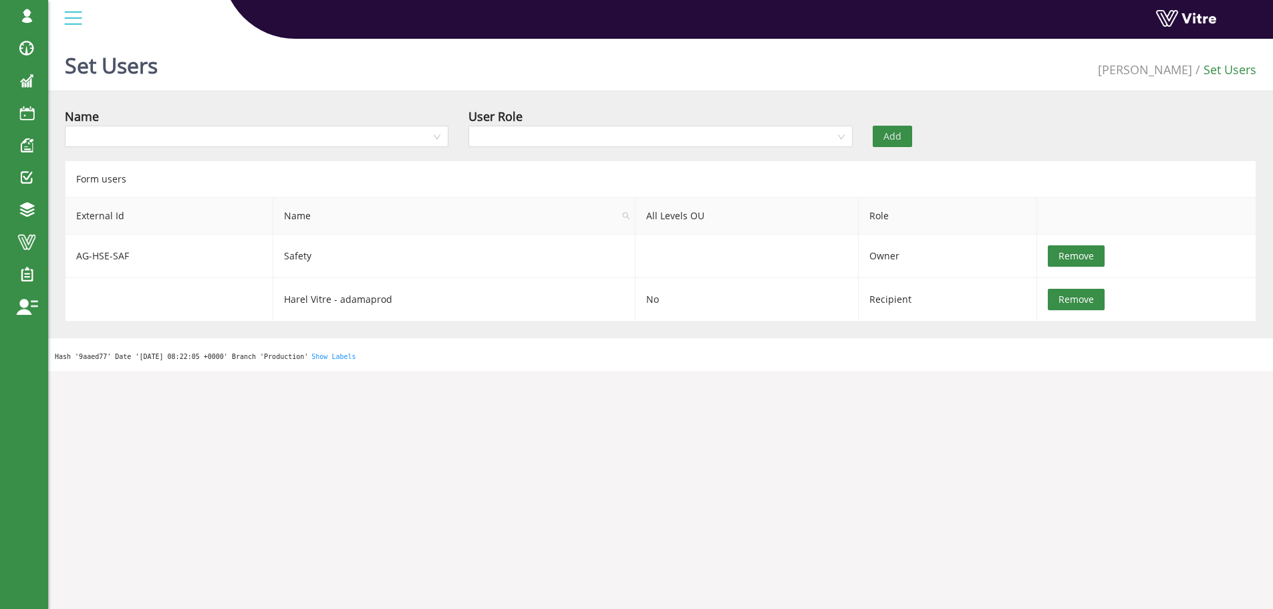
click at [758, 426] on body "Harel.Smadar Profile Notification Change Company English English Español França…" at bounding box center [636, 337] width 1273 height 609
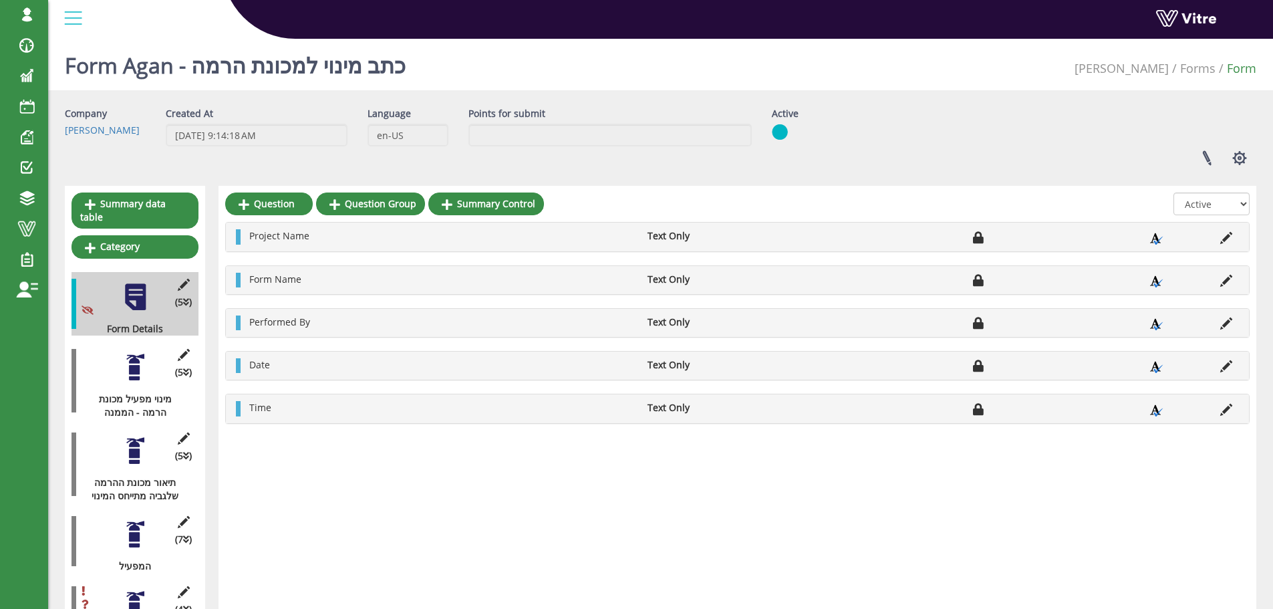
click at [130, 352] on div at bounding box center [135, 367] width 30 height 30
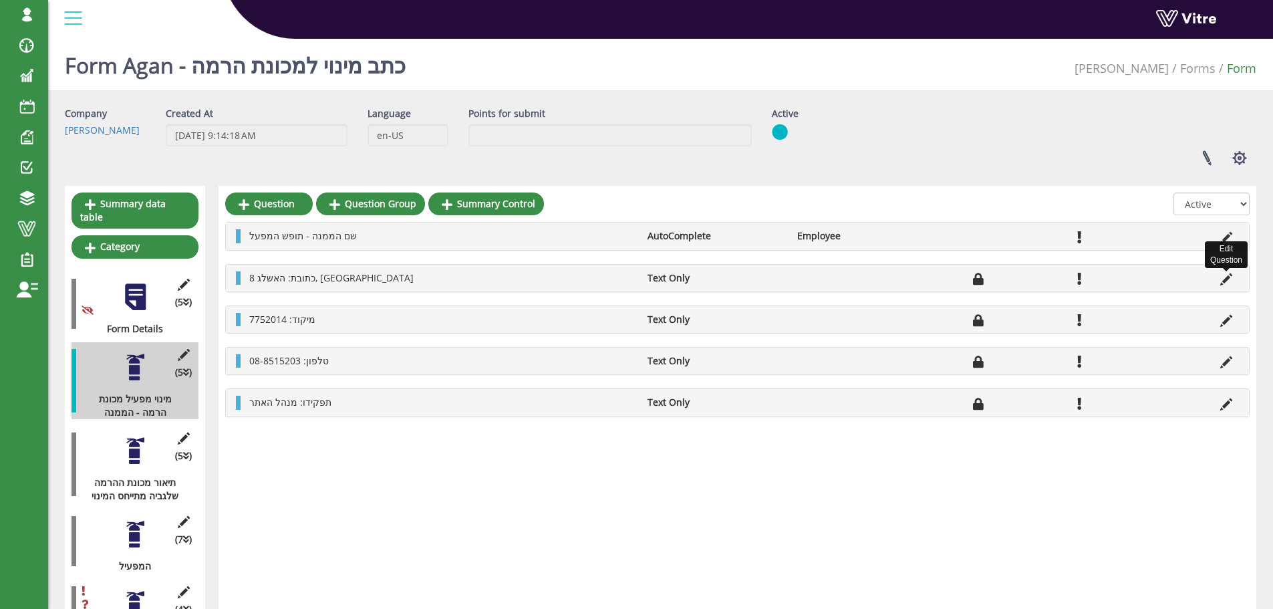
click at [1227, 277] on icon at bounding box center [1226, 279] width 12 height 12
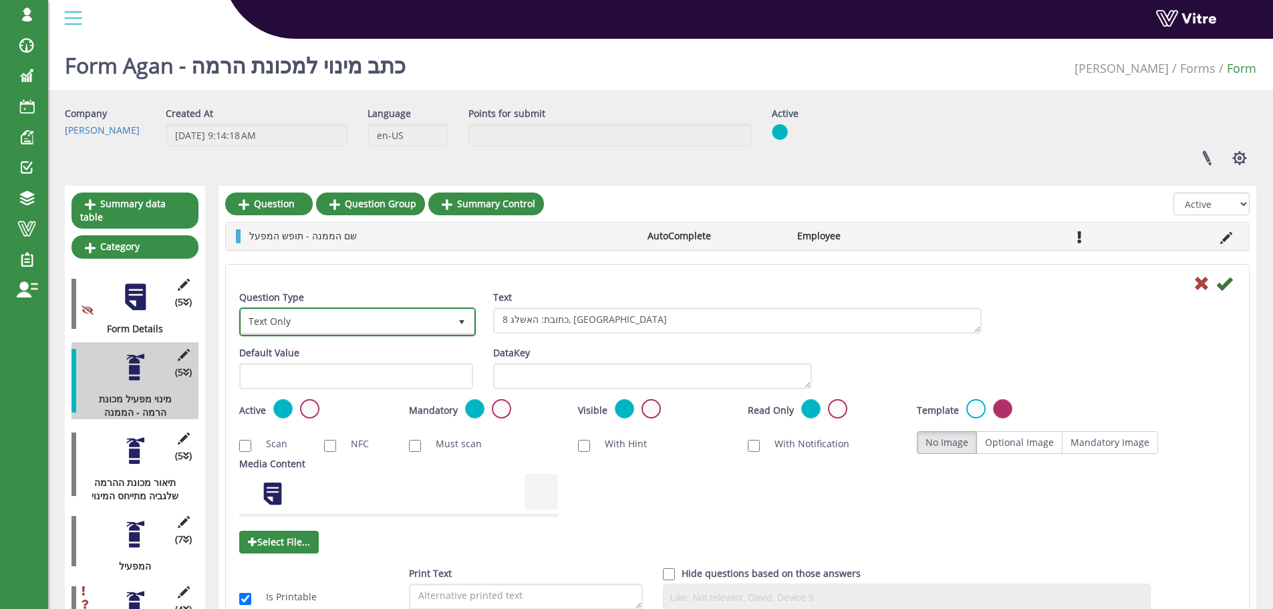
click at [462, 321] on span "select" at bounding box center [461, 322] width 11 height 11
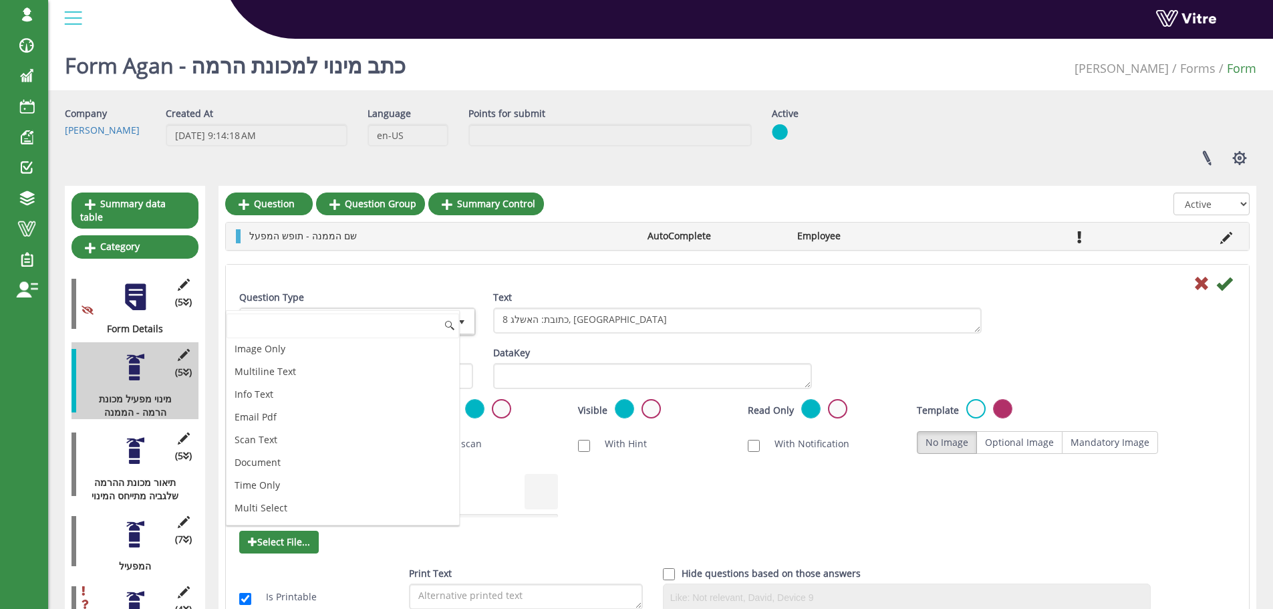
scroll to position [334, 0]
click at [281, 359] on li "Info Text" at bounding box center [342, 357] width 232 height 23
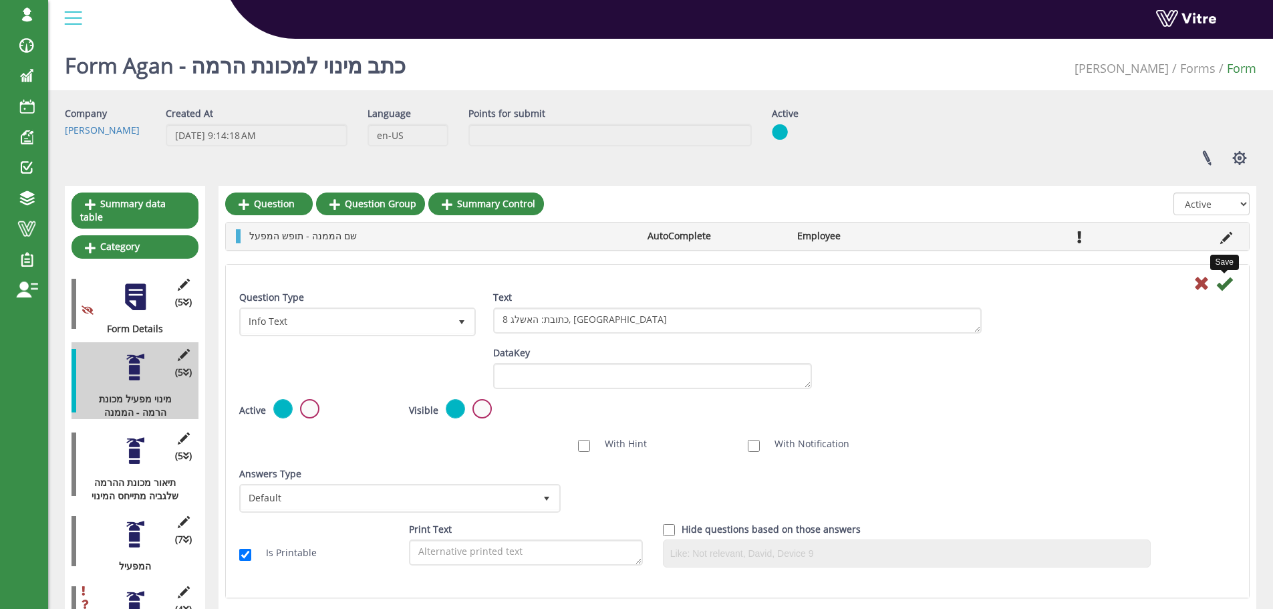
click at [1222, 285] on icon at bounding box center [1224, 283] width 16 height 16
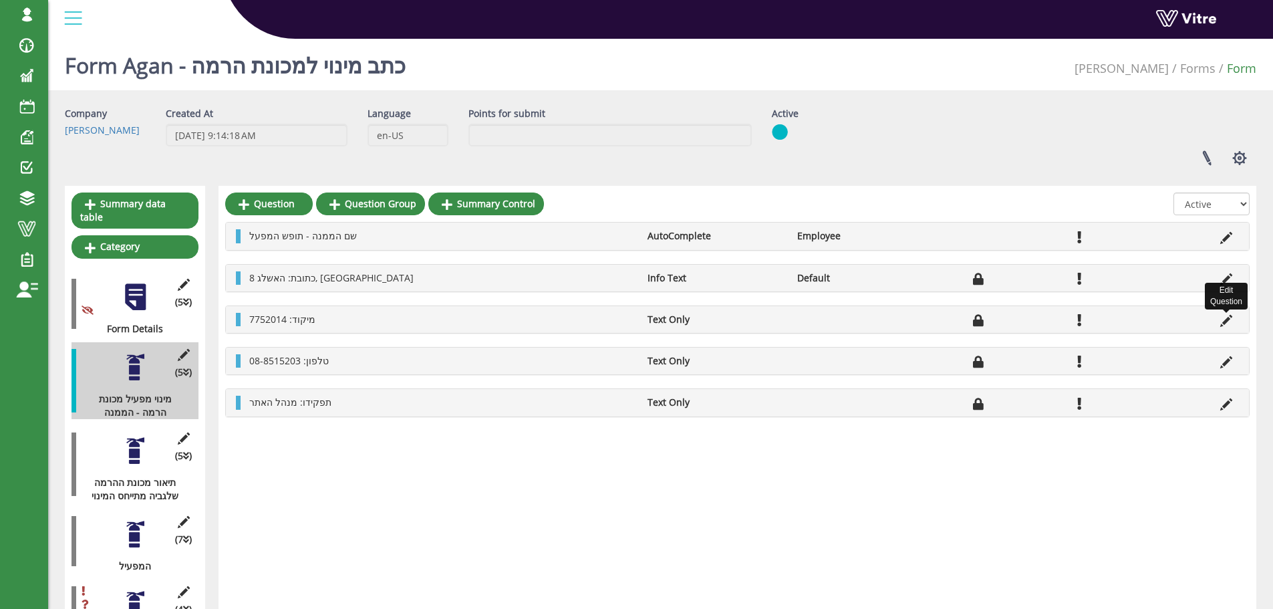
click at [1223, 321] on icon at bounding box center [1226, 321] width 12 height 12
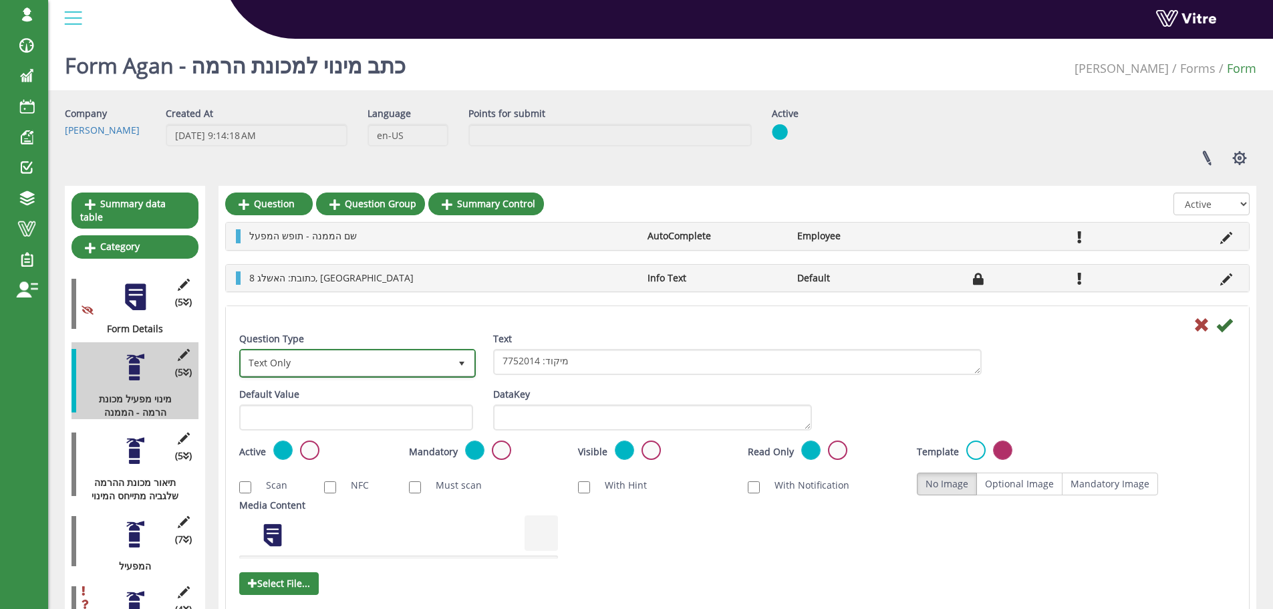
click at [463, 362] on span "select" at bounding box center [461, 363] width 11 height 11
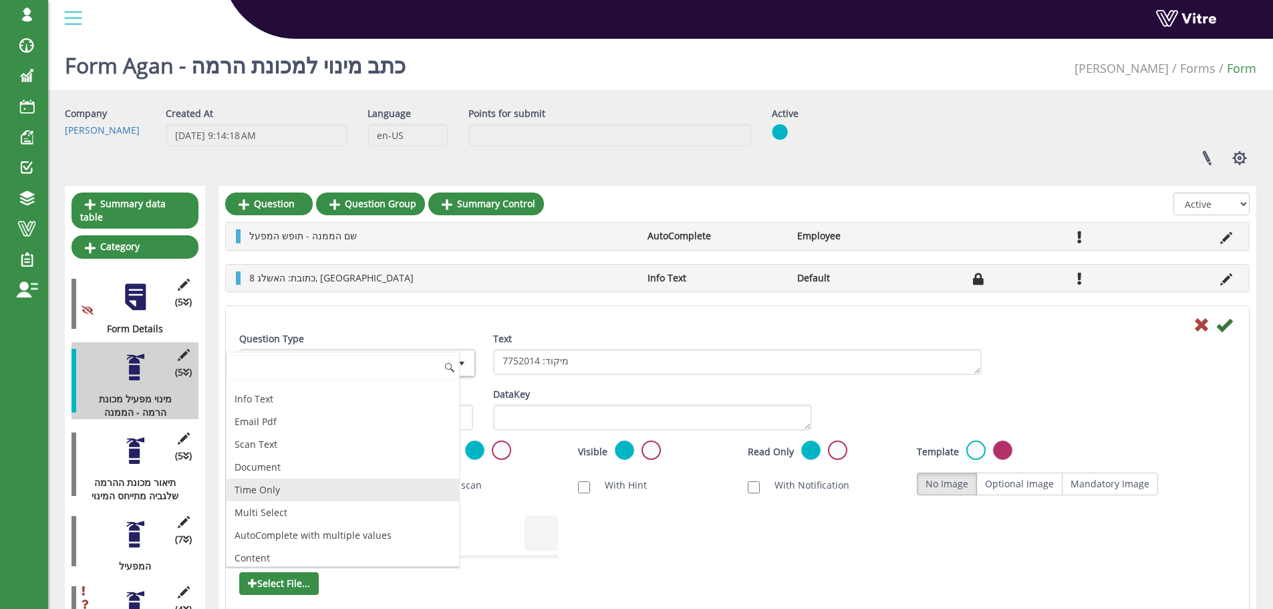
scroll to position [267, 0]
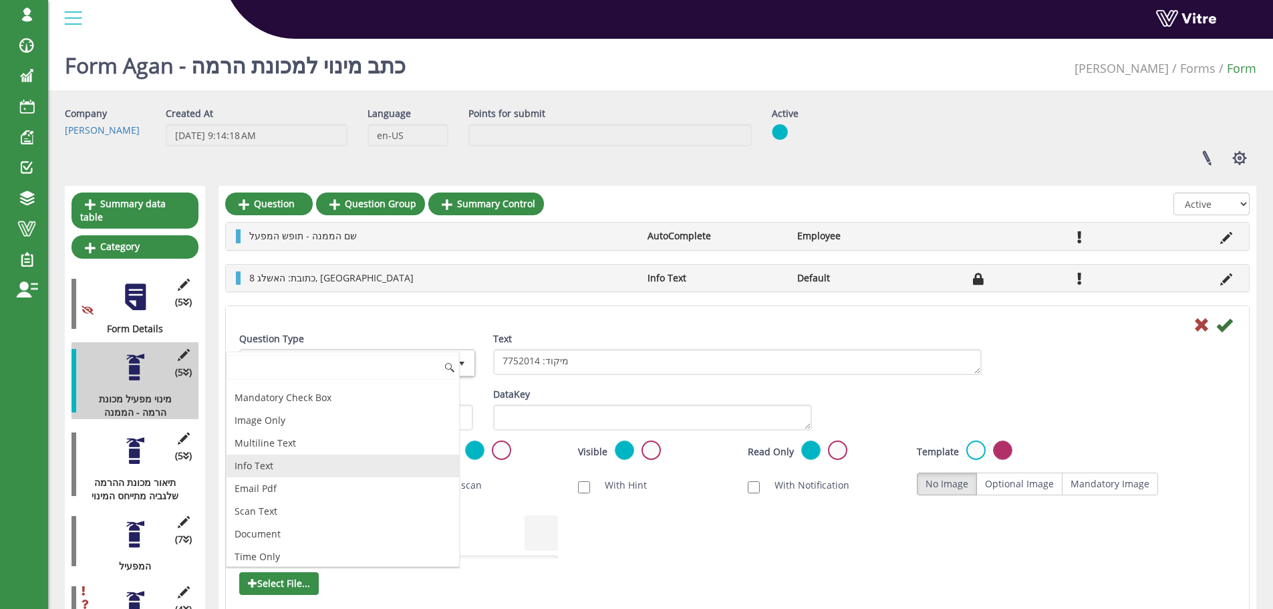
click at [292, 458] on li "Info Text" at bounding box center [342, 465] width 232 height 23
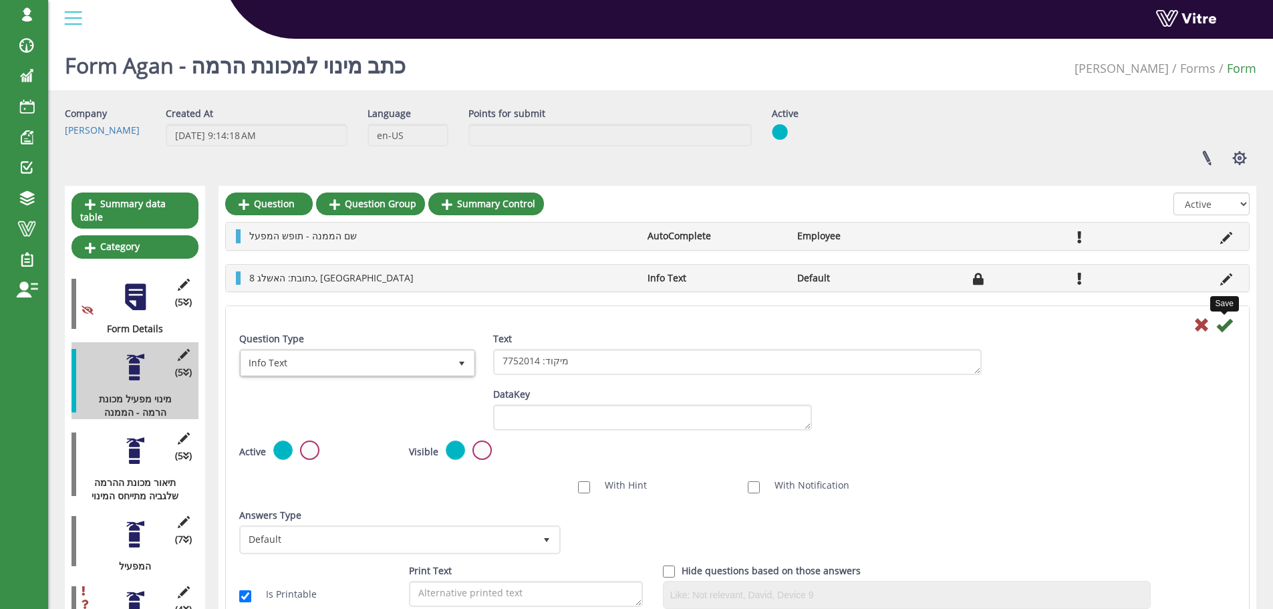
click at [1217, 325] on icon at bounding box center [1224, 325] width 16 height 16
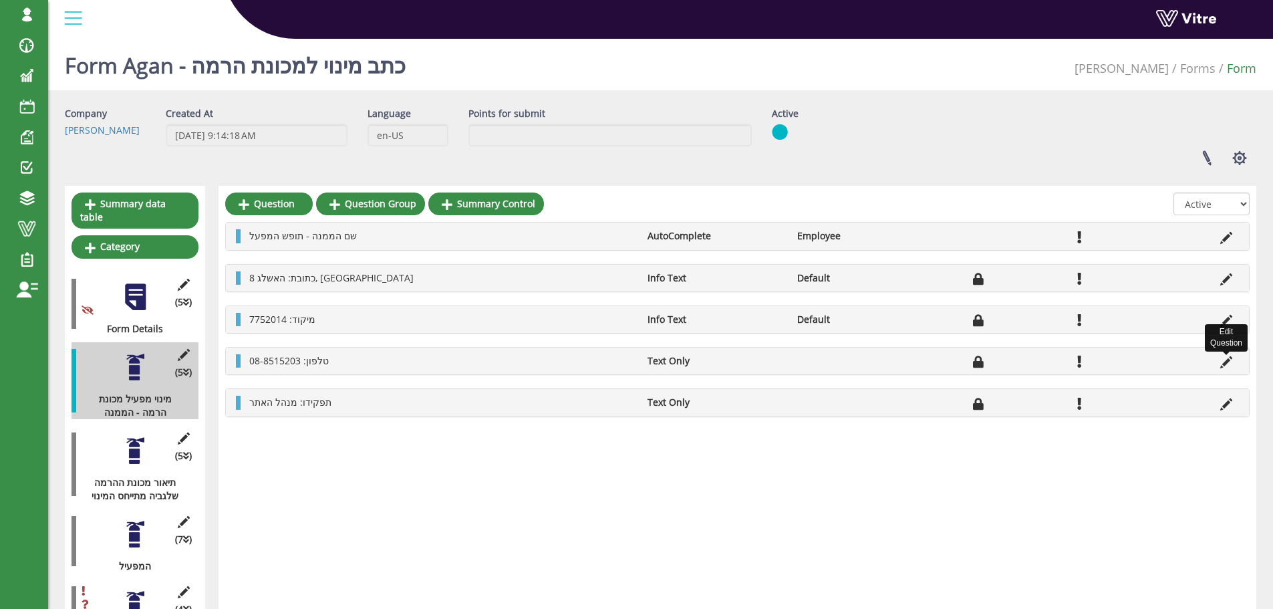
click at [1223, 363] on icon at bounding box center [1226, 362] width 12 height 12
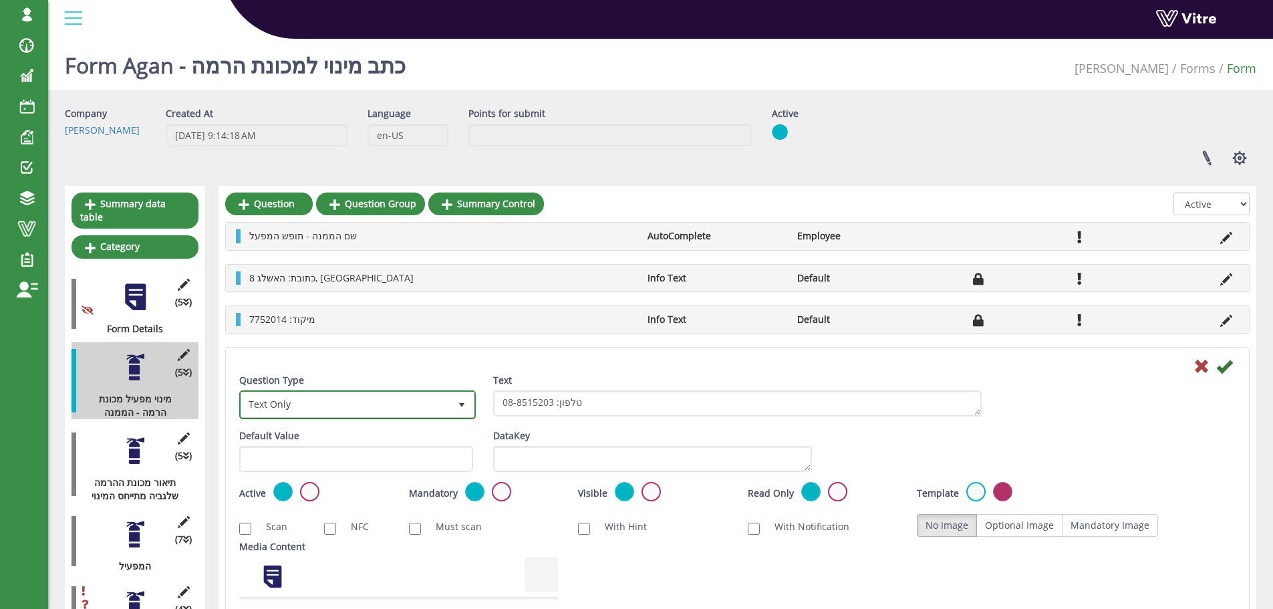
click at [462, 406] on span "select" at bounding box center [461, 405] width 11 height 11
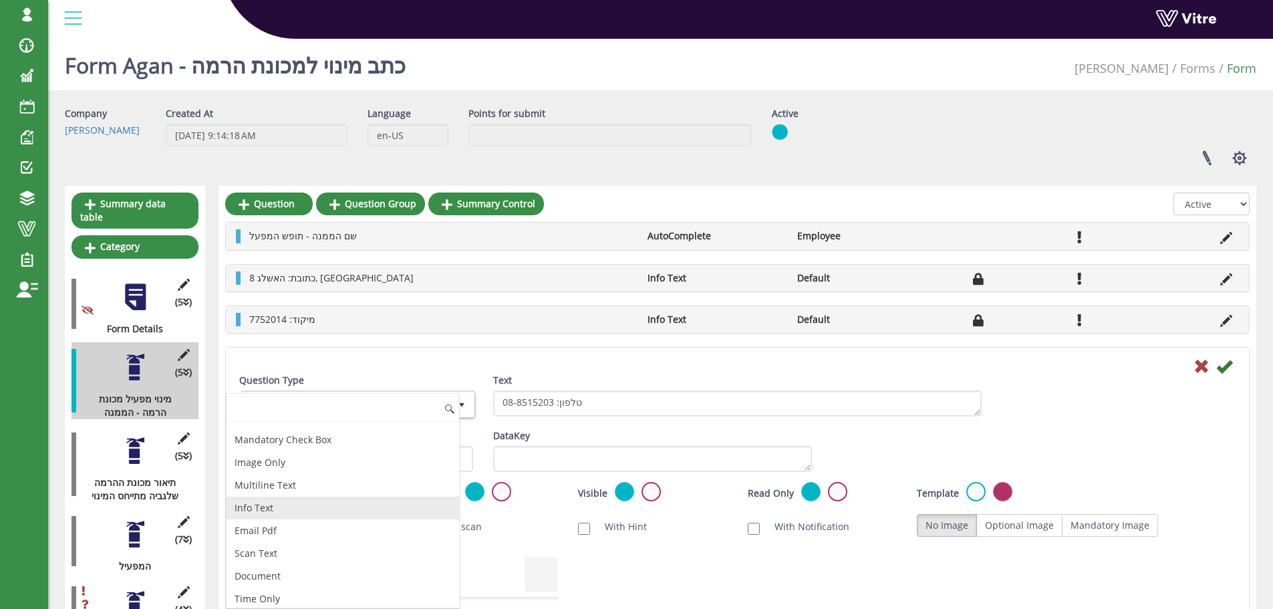
click at [295, 507] on li "Info Text" at bounding box center [342, 507] width 232 height 23
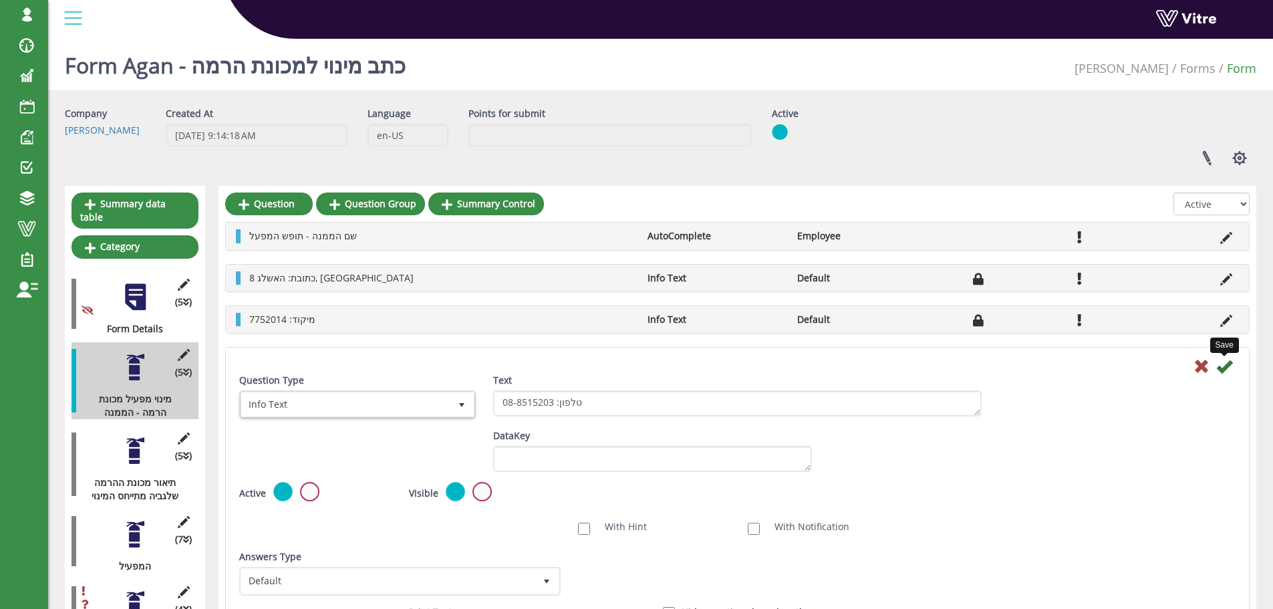
click at [1223, 368] on icon at bounding box center [1224, 366] width 16 height 16
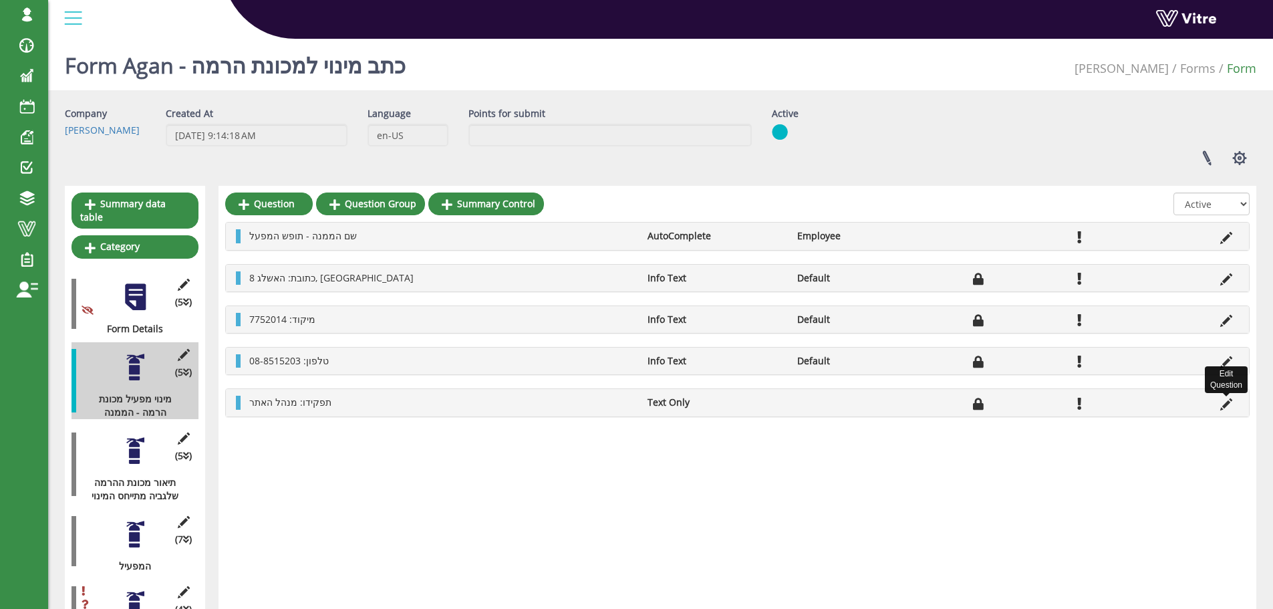
click at [1224, 407] on icon at bounding box center [1226, 404] width 12 height 12
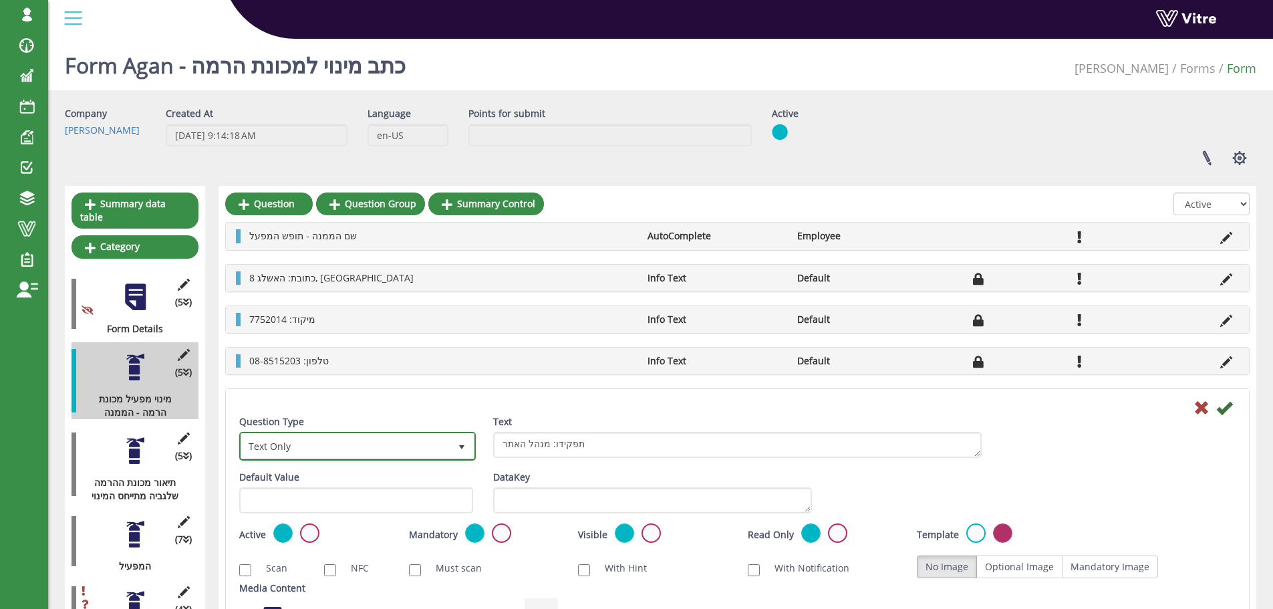
click at [457, 444] on span "select" at bounding box center [461, 447] width 11 height 11
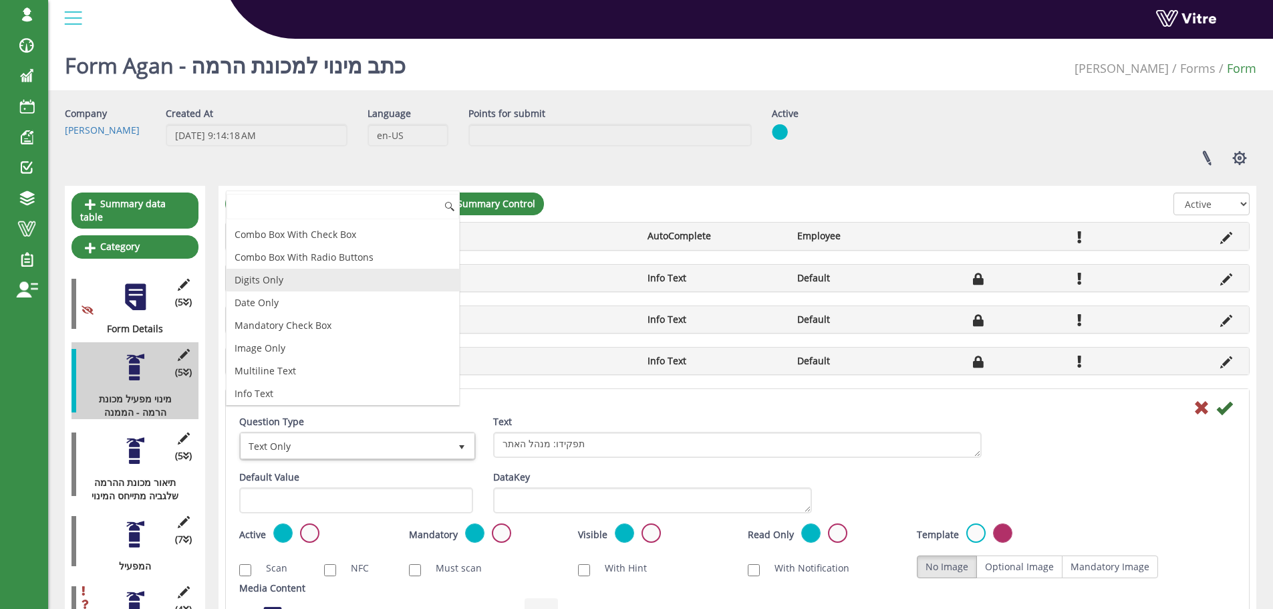
scroll to position [200, 0]
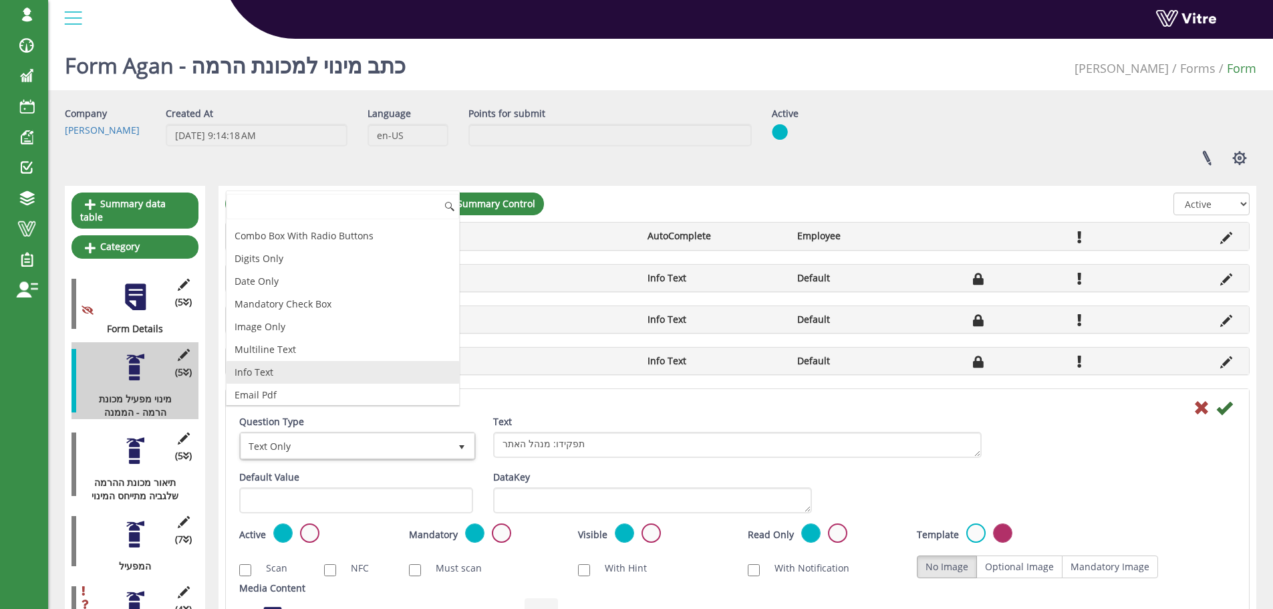
click at [305, 371] on li "Info Text" at bounding box center [342, 372] width 232 height 23
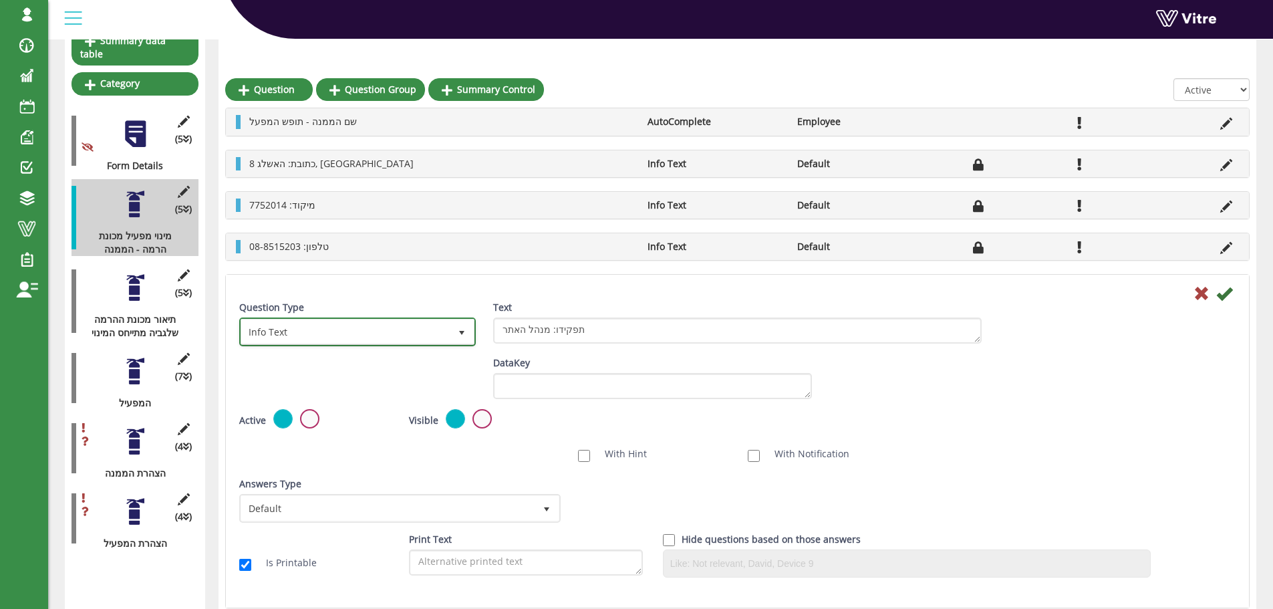
scroll to position [181, 0]
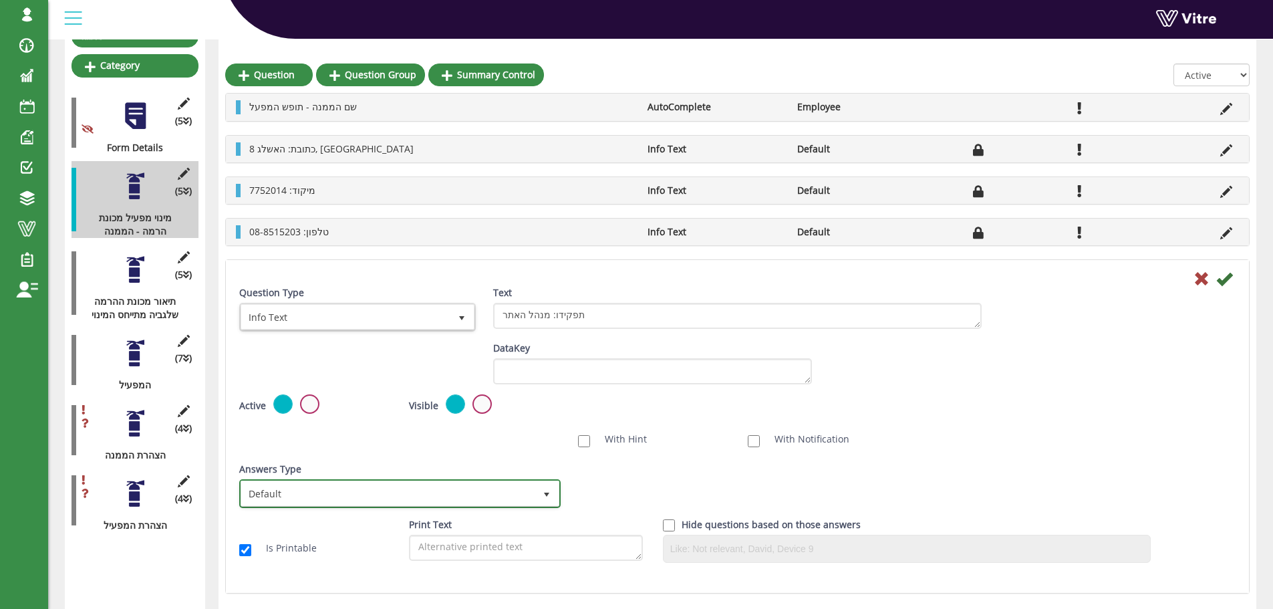
click at [550, 495] on span "select" at bounding box center [546, 494] width 11 height 11
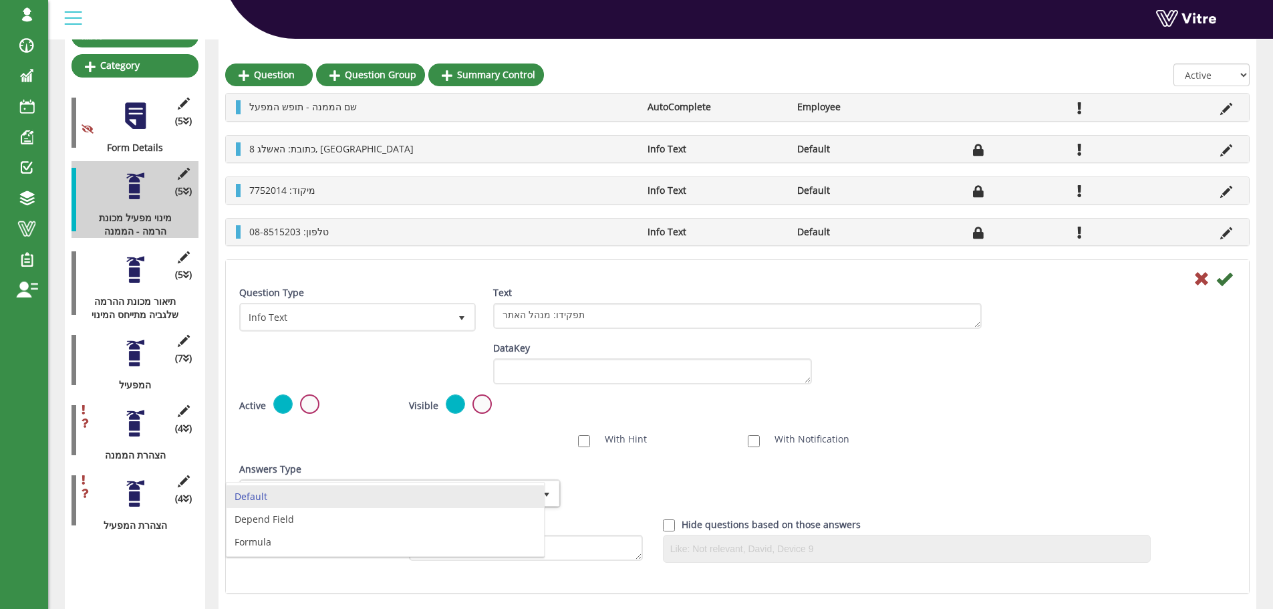
click at [639, 472] on div "Answers Type Default 0 Answers Type Default 0 Module Select Form Context (limit…" at bounding box center [737, 489] width 1016 height 55
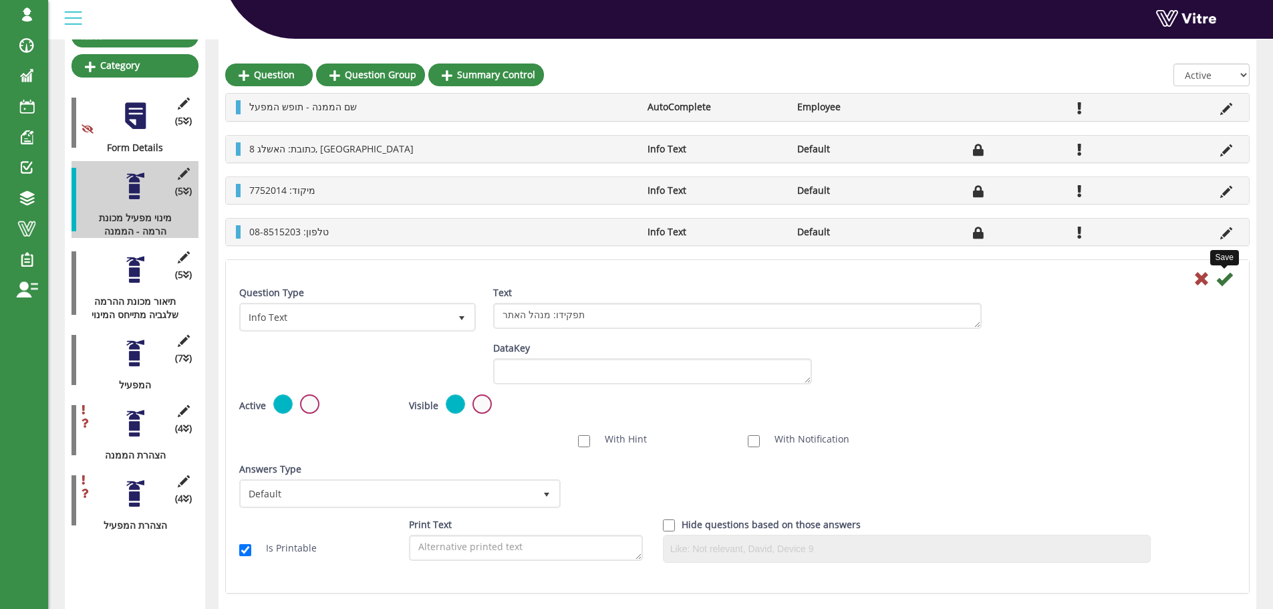
click at [1223, 282] on icon at bounding box center [1224, 279] width 16 height 16
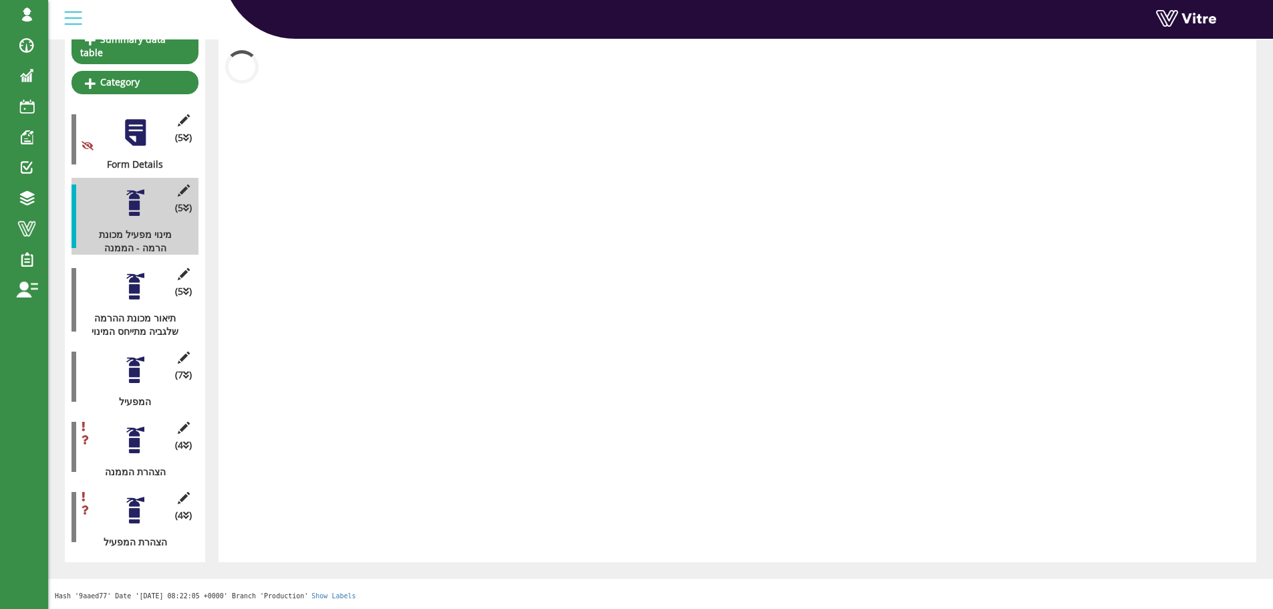
scroll to position [151, 0]
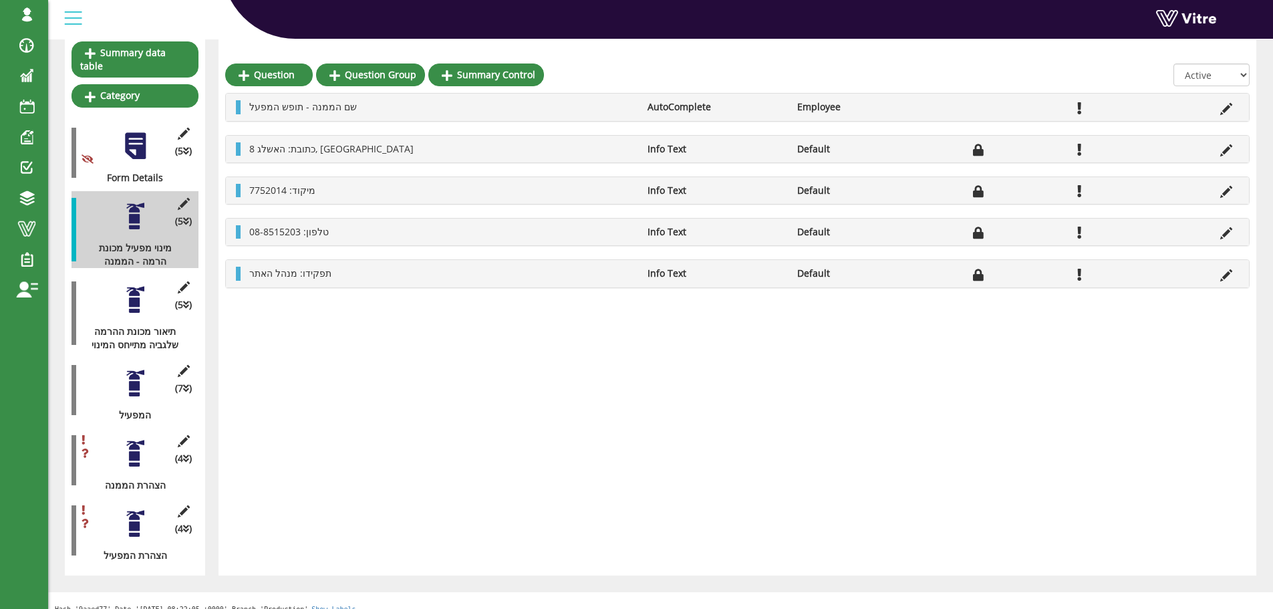
click at [128, 289] on div at bounding box center [135, 300] width 30 height 30
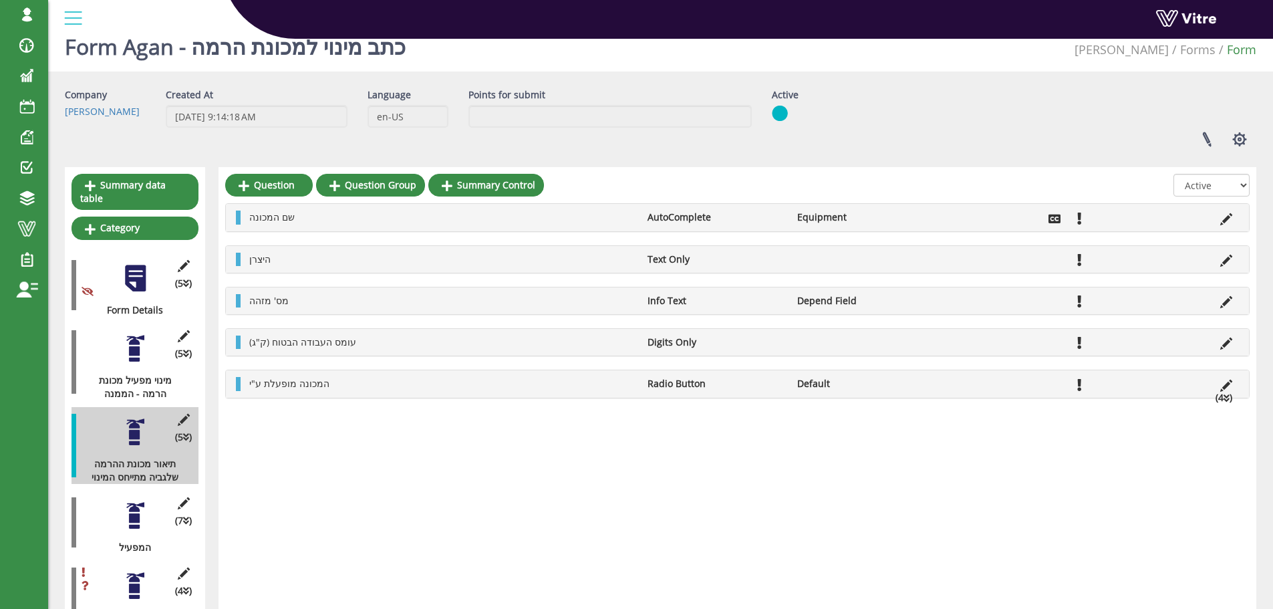
scroll to position [0, 0]
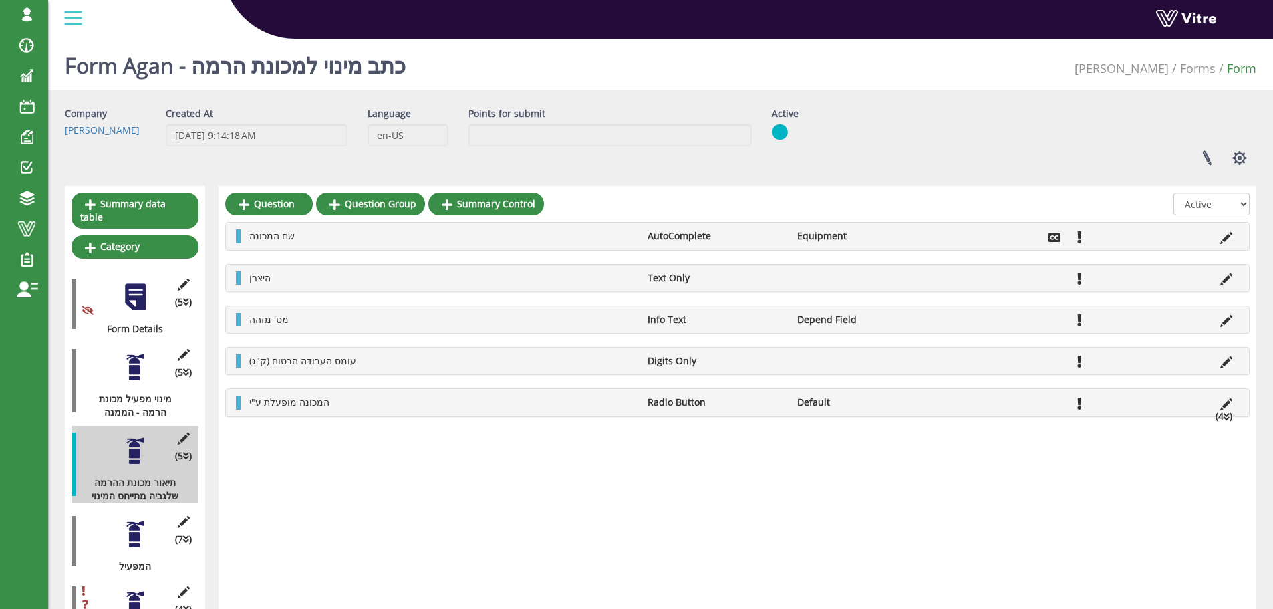
click at [132, 353] on div at bounding box center [135, 367] width 30 height 30
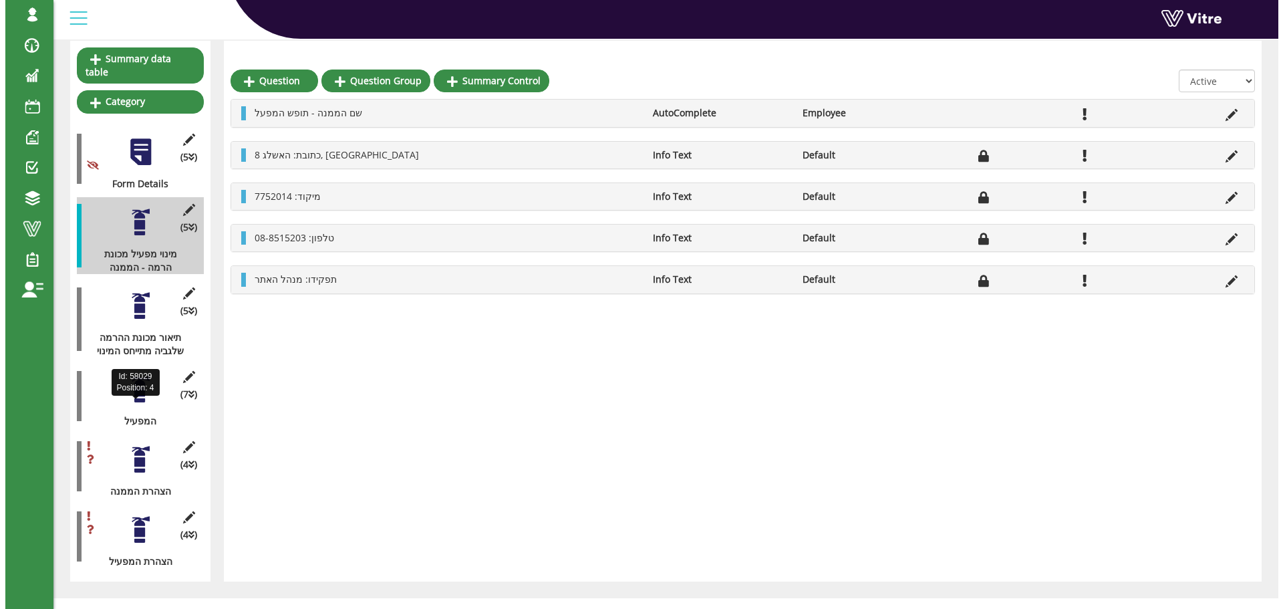
scroll to position [151, 0]
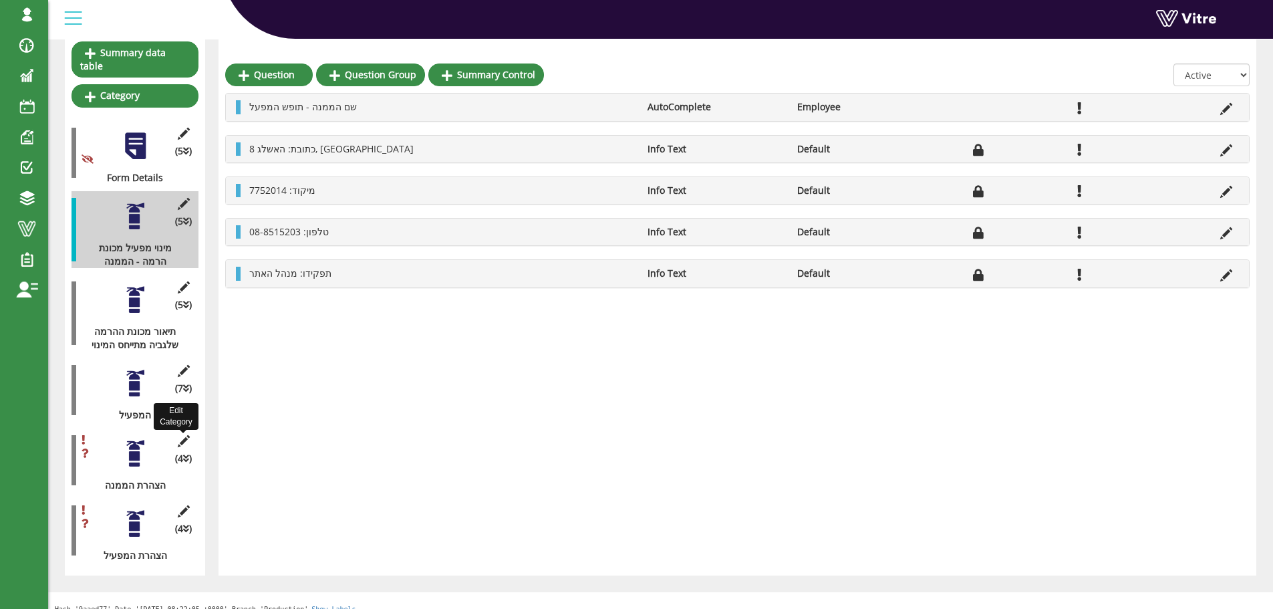
click at [182, 435] on icon at bounding box center [183, 441] width 17 height 12
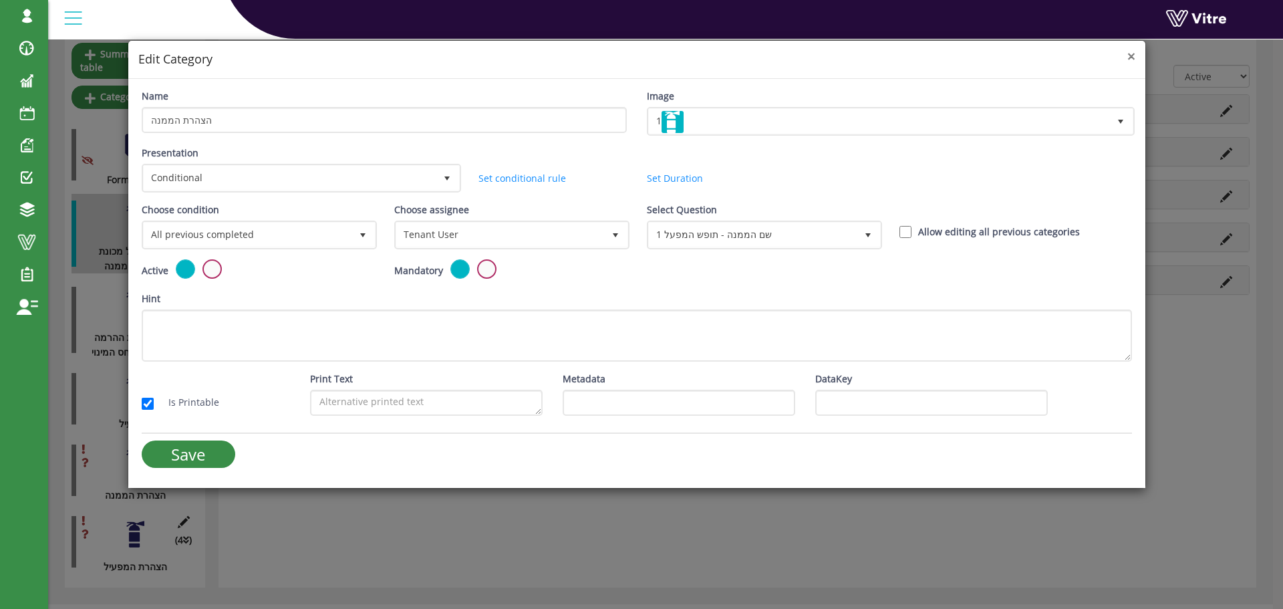
click at [1128, 59] on span "×" at bounding box center [1131, 56] width 8 height 19
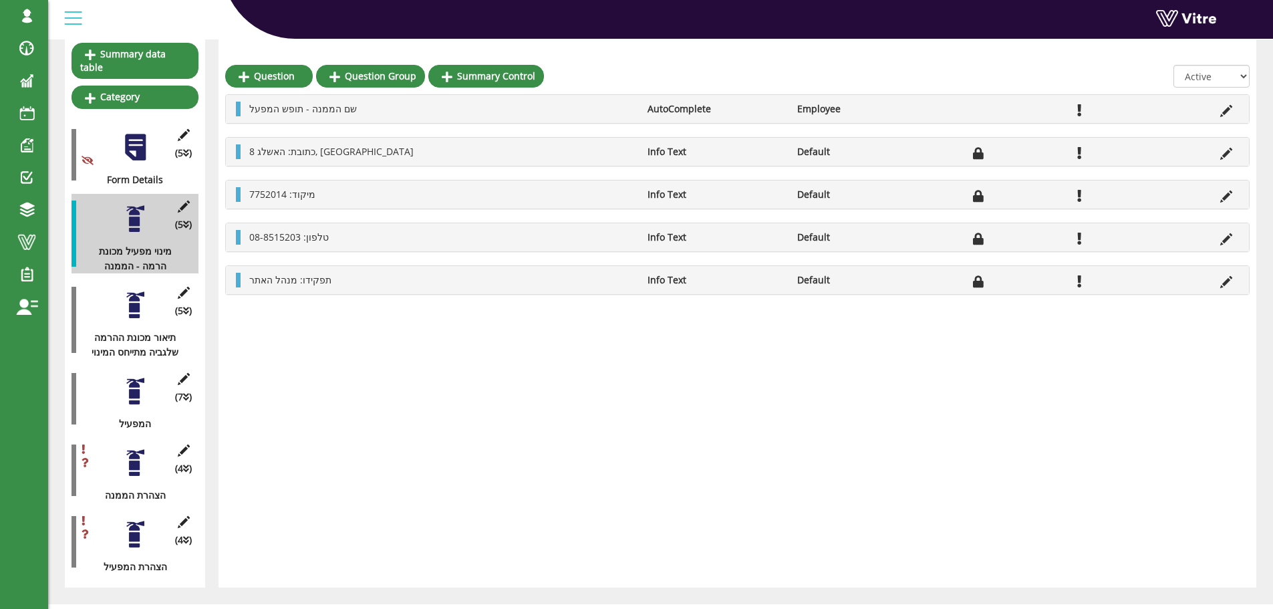
click at [132, 450] on div at bounding box center [135, 463] width 30 height 30
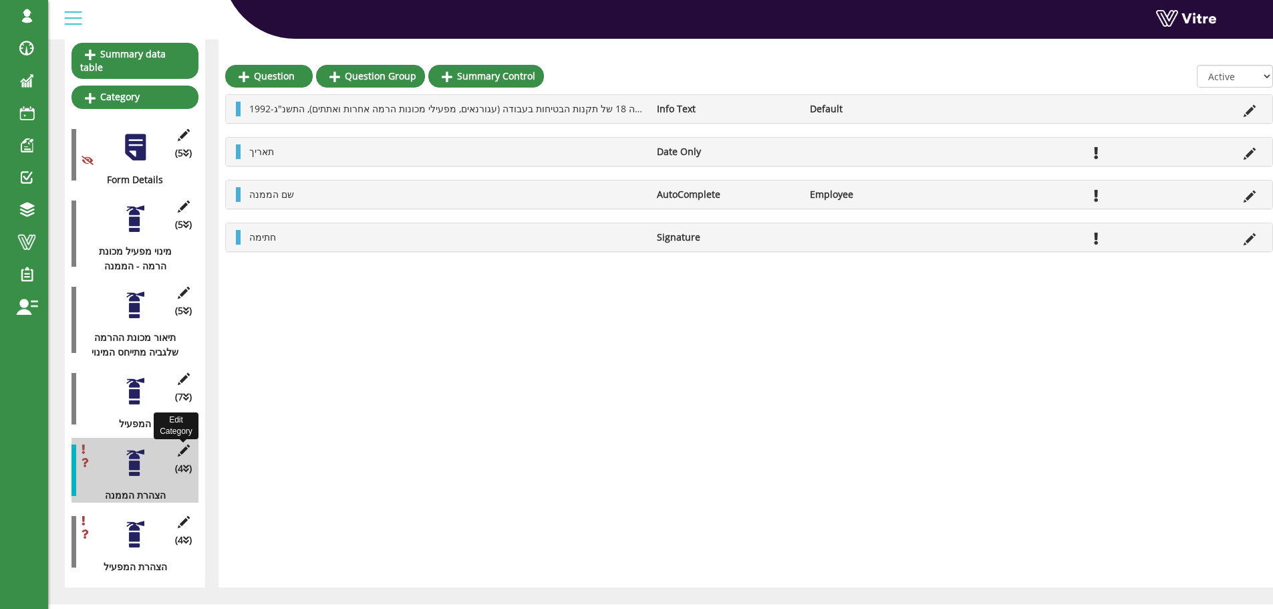
click at [185, 444] on icon at bounding box center [183, 450] width 17 height 12
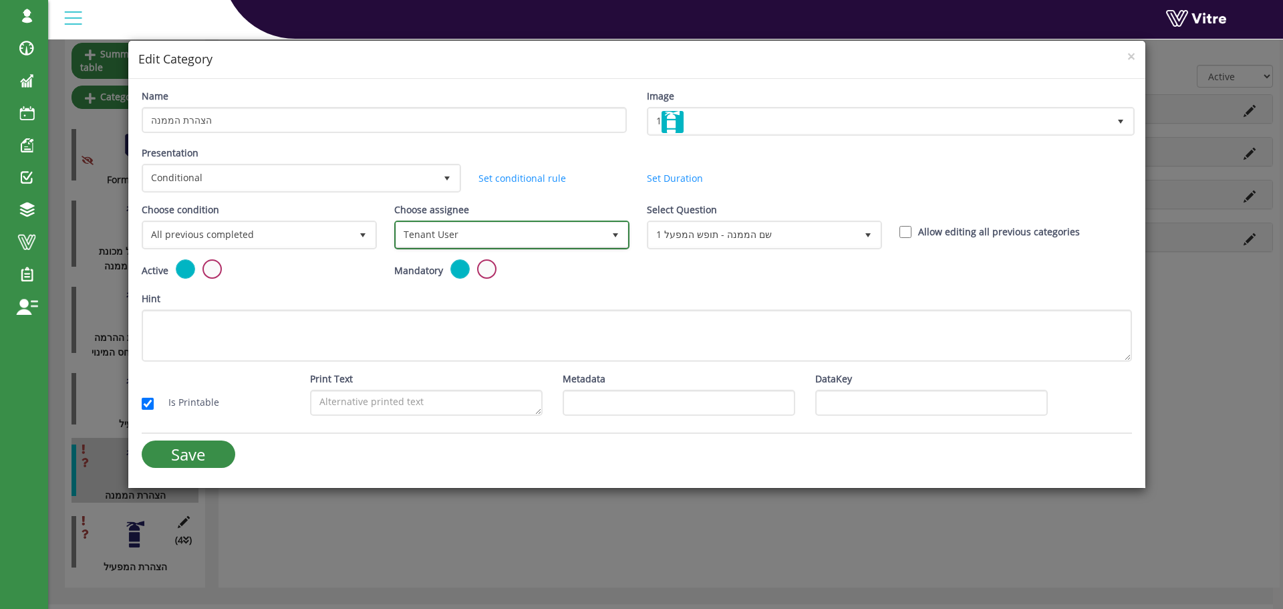
click at [615, 234] on span "select" at bounding box center [615, 235] width 11 height 11
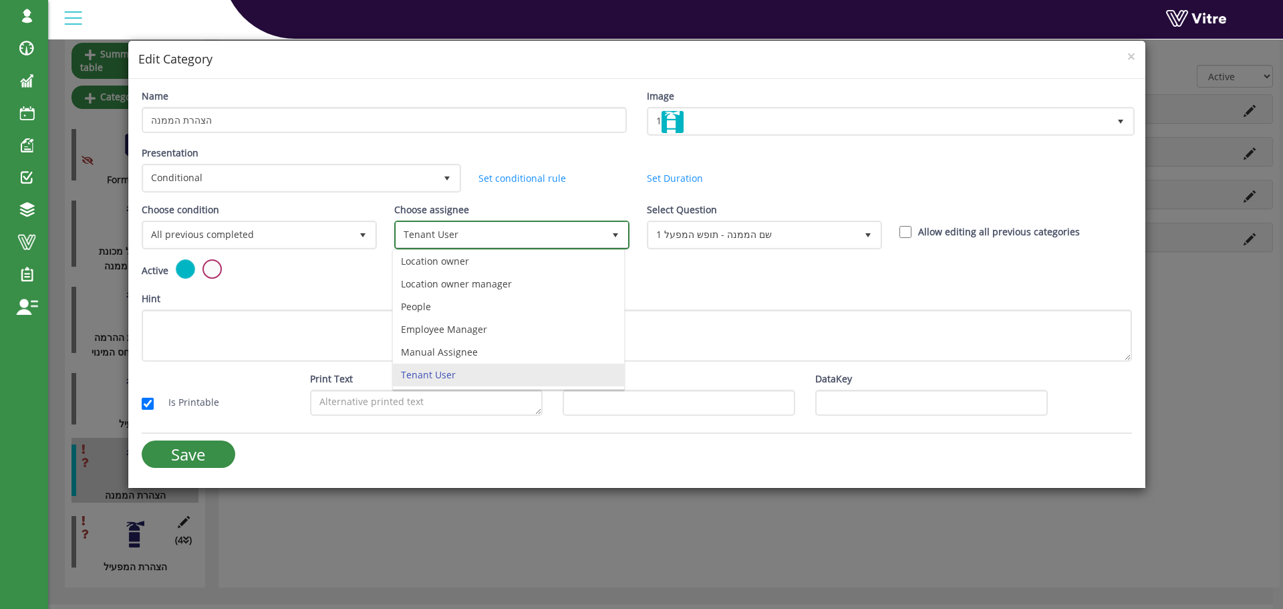
click at [615, 234] on span "select" at bounding box center [615, 235] width 11 height 11
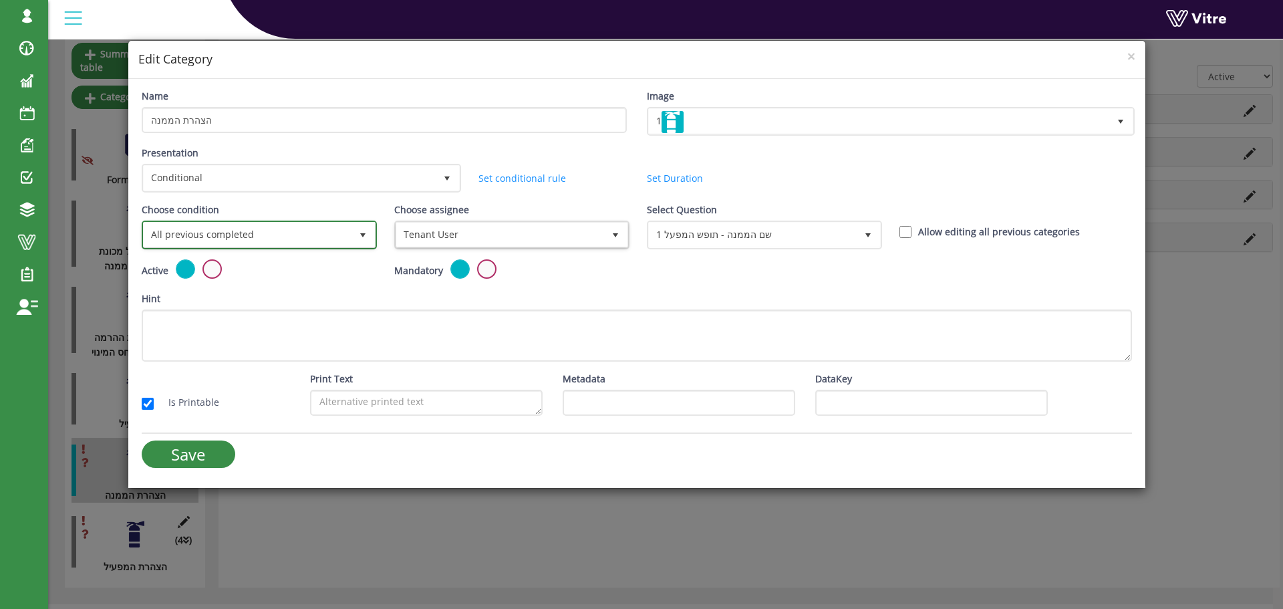
click at [363, 234] on span "select" at bounding box center [362, 235] width 11 height 11
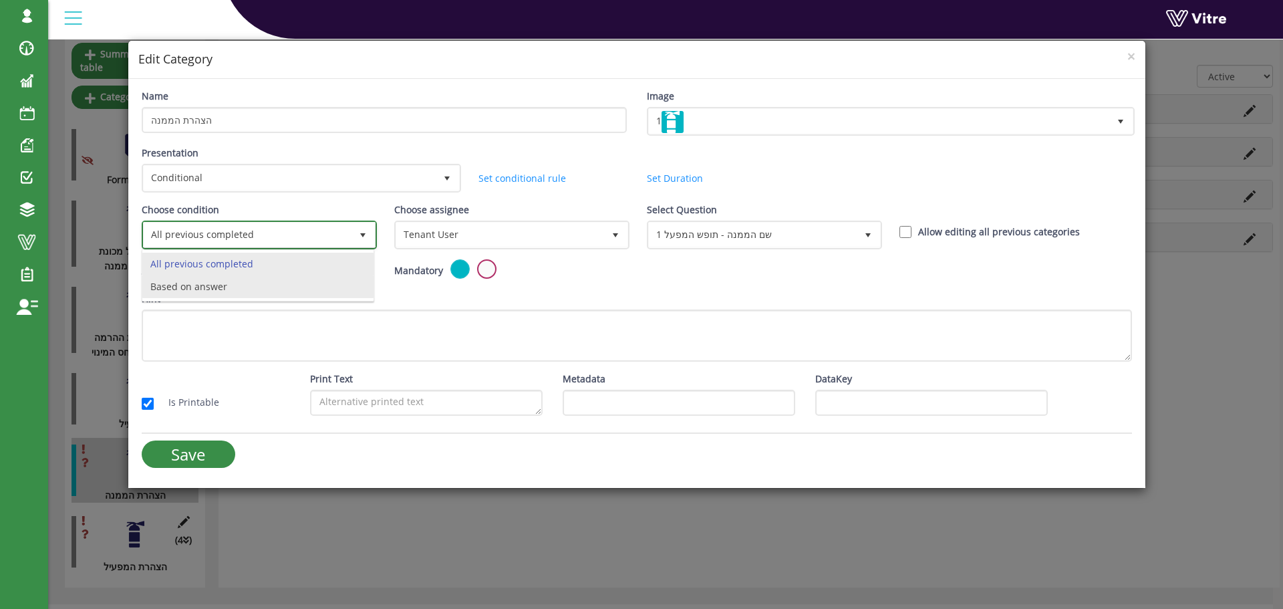
click at [283, 286] on li "Based on answer" at bounding box center [257, 286] width 231 height 23
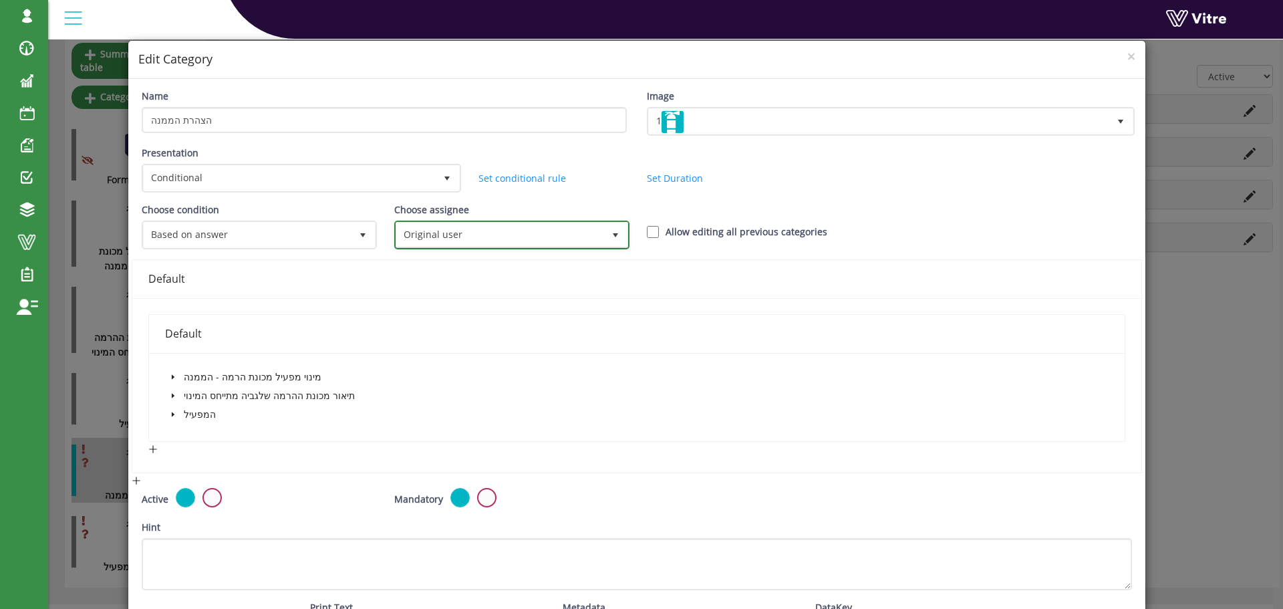
click at [610, 237] on span "select" at bounding box center [615, 235] width 11 height 11
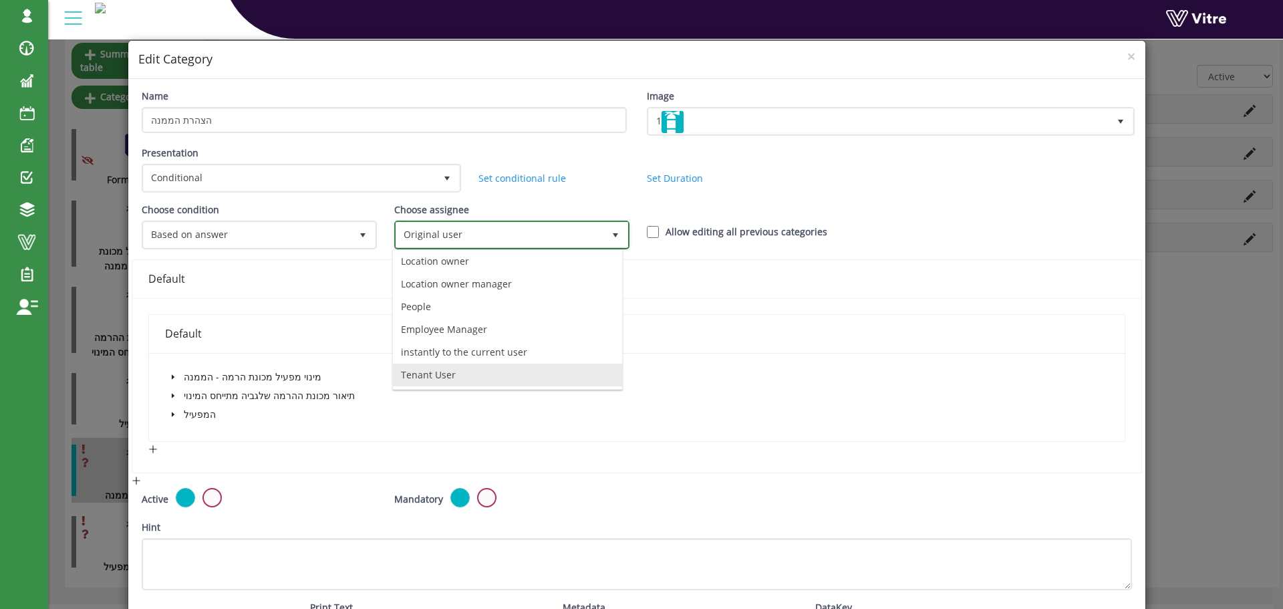
click at [526, 375] on li "Tenant User" at bounding box center [507, 374] width 229 height 23
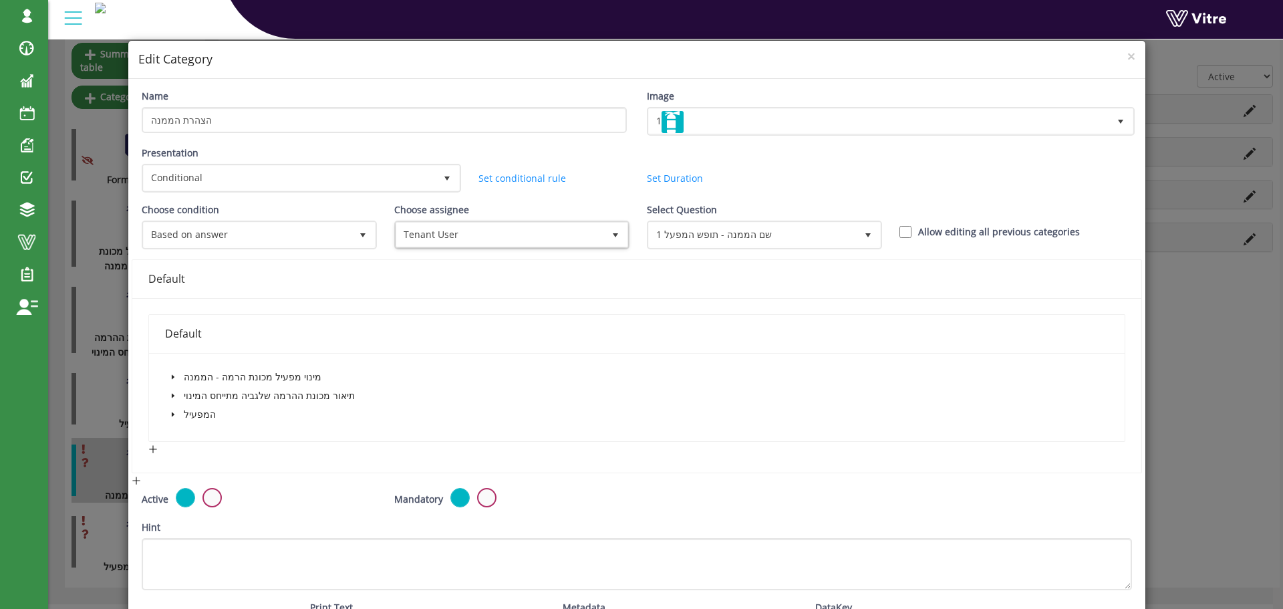
click at [172, 375] on icon "caret-down" at bounding box center [173, 376] width 7 height 7
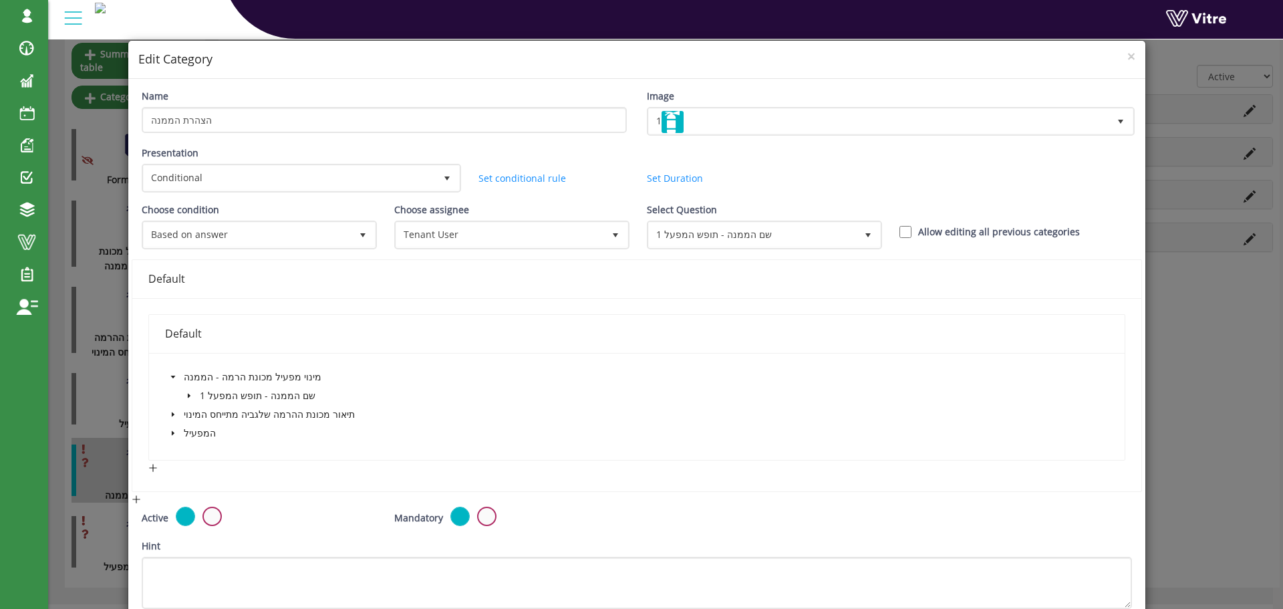
click at [172, 375] on icon "caret-down" at bounding box center [173, 376] width 7 height 7
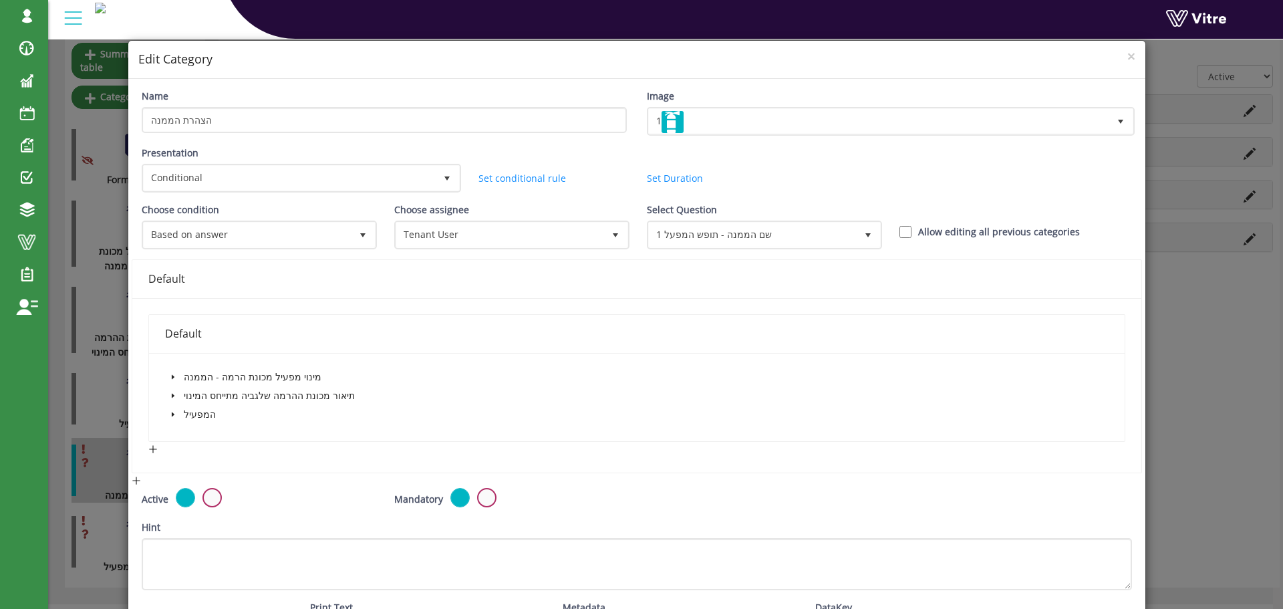
click at [170, 393] on icon "caret-down" at bounding box center [173, 395] width 7 height 7
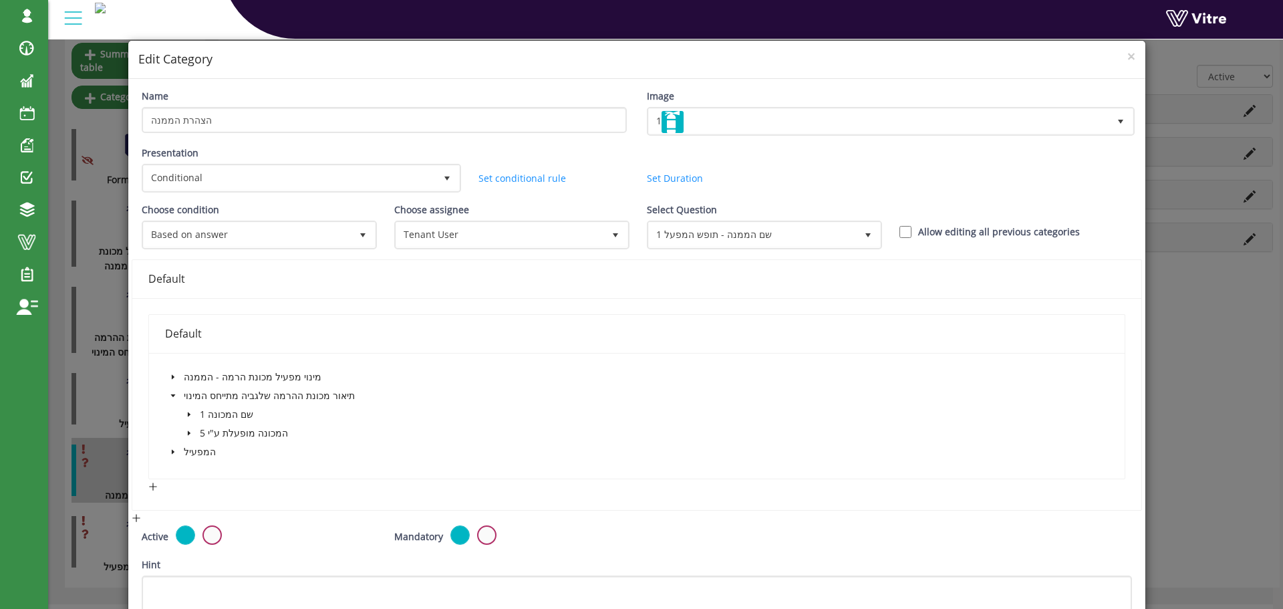
click at [186, 431] on icon "caret-down" at bounding box center [189, 433] width 7 height 7
click at [188, 433] on icon "caret-down" at bounding box center [188, 433] width 5 height 3
click at [188, 433] on icon "caret-down" at bounding box center [188, 433] width 3 height 5
click at [218, 450] on span at bounding box center [218, 451] width 11 height 11
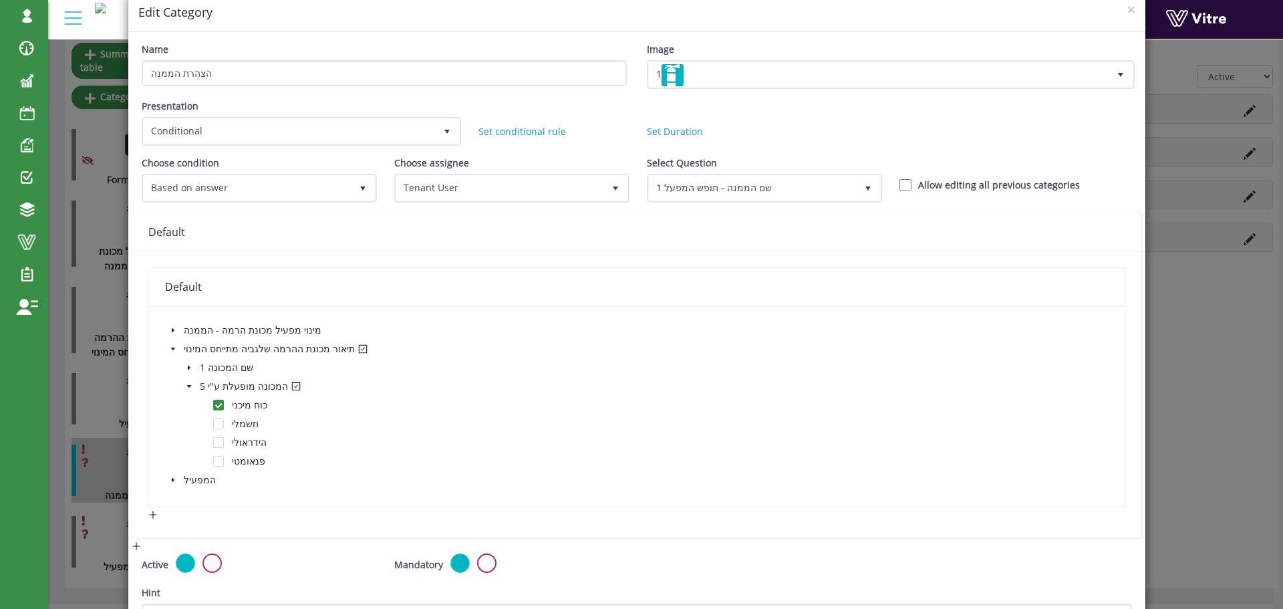
scroll to position [134, 0]
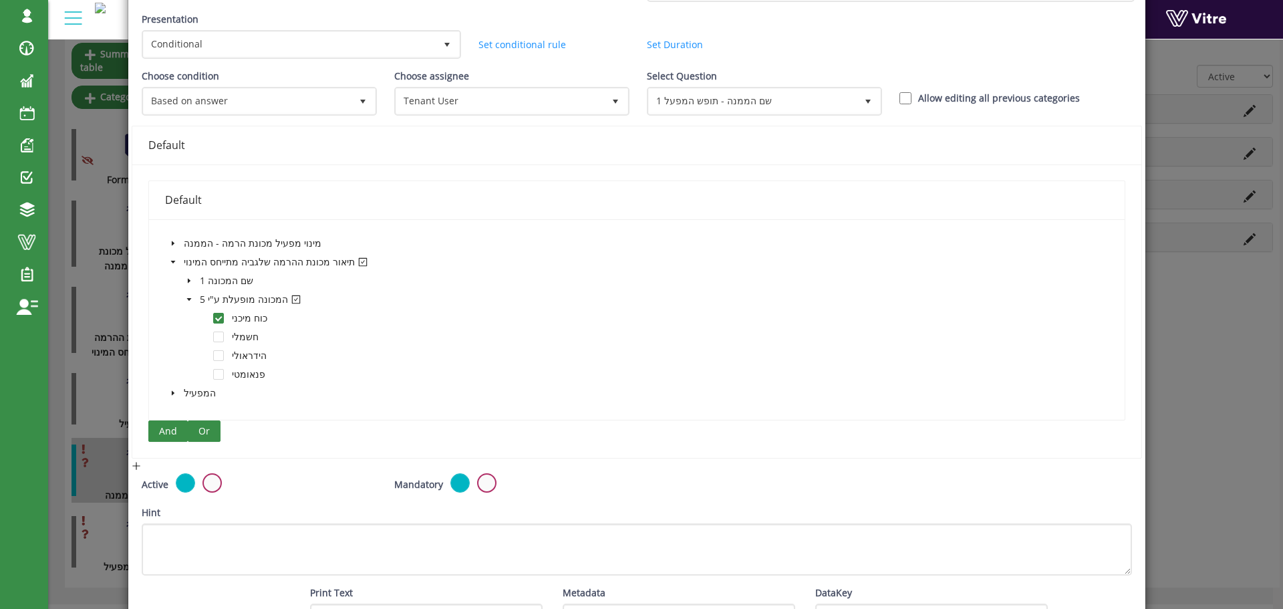
click at [202, 430] on span "Or" at bounding box center [203, 431] width 11 height 15
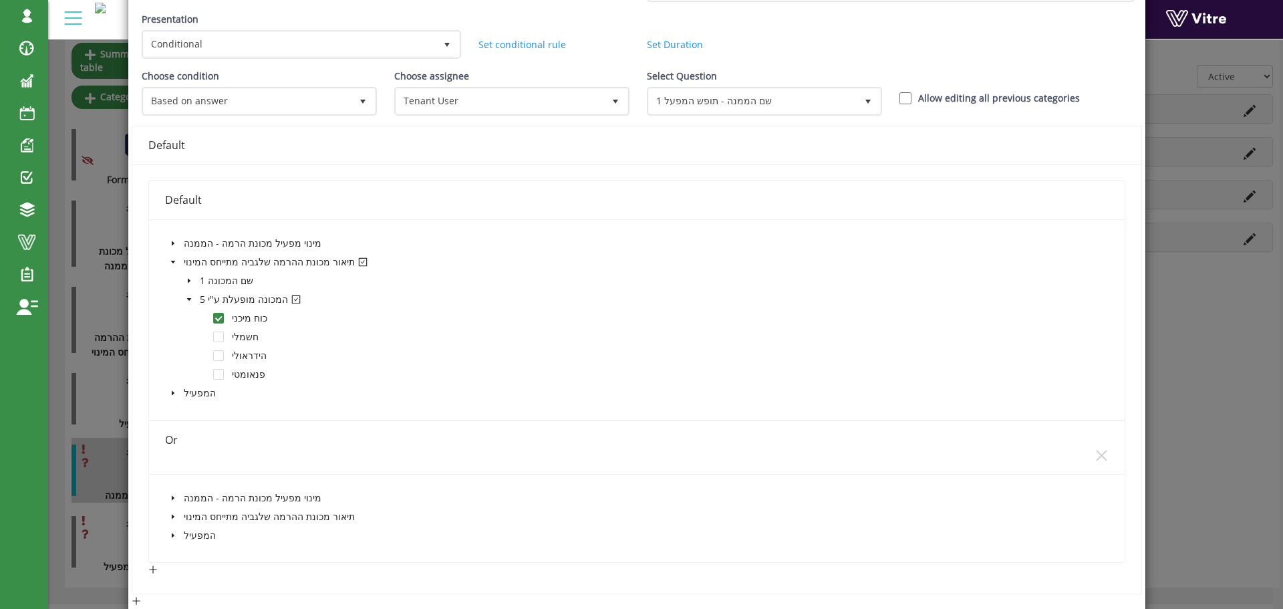
click at [172, 517] on icon "caret-down" at bounding box center [172, 516] width 3 height 5
click at [188, 554] on icon "caret-down" at bounding box center [188, 553] width 3 height 5
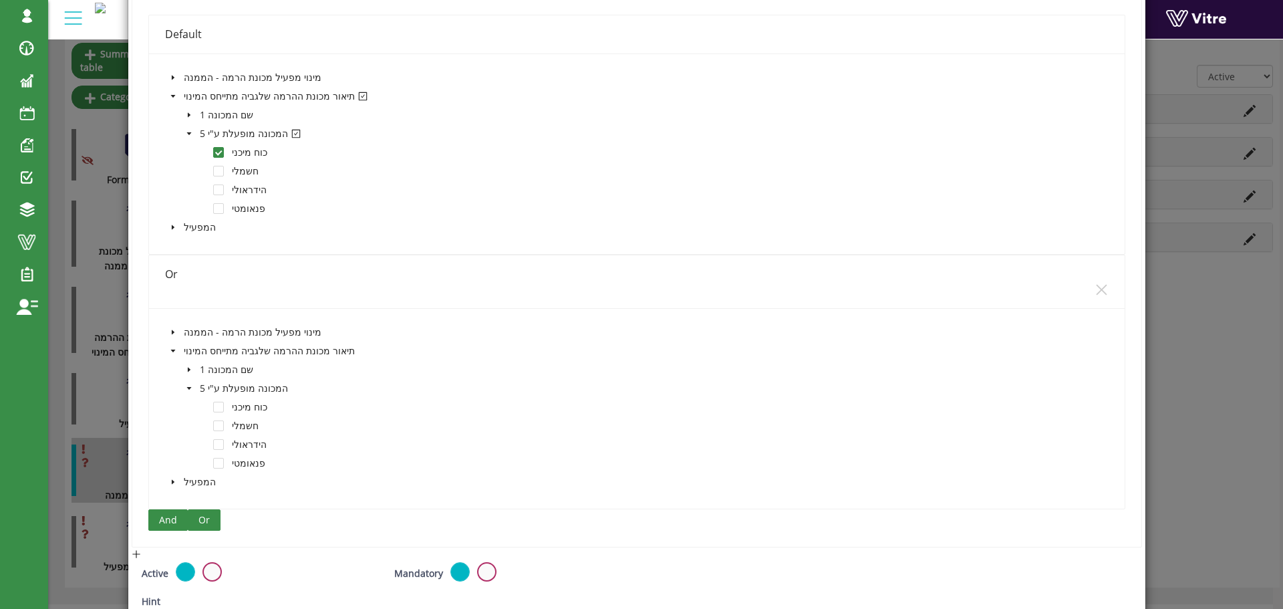
scroll to position [334, 0]
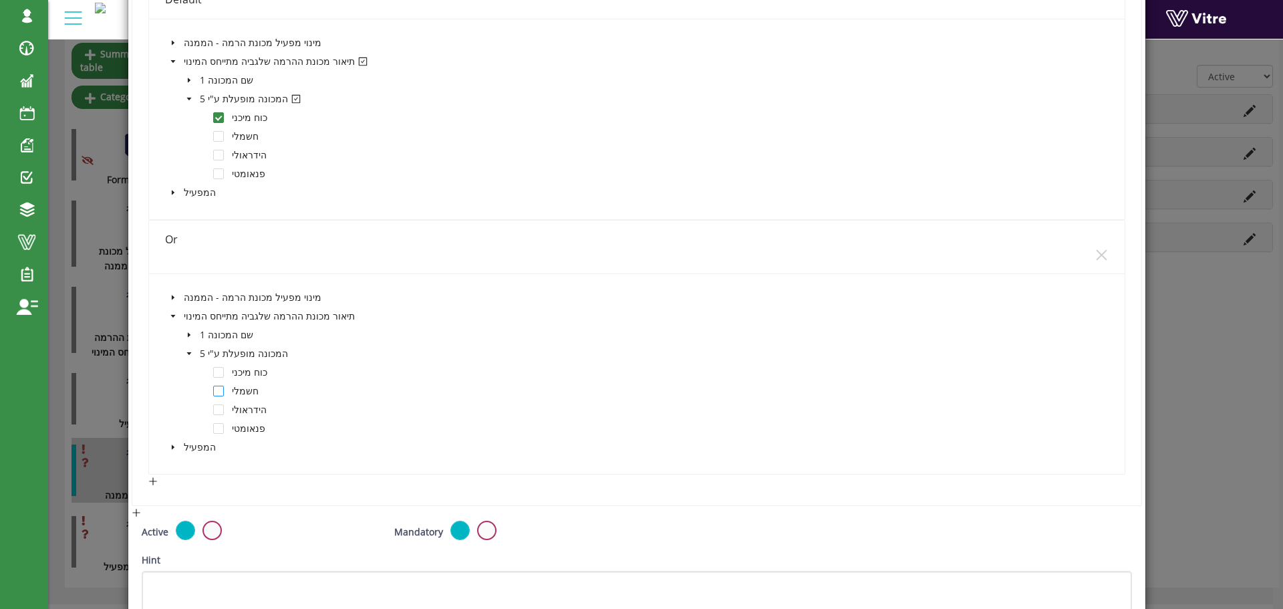
click at [215, 389] on span at bounding box center [218, 390] width 11 height 11
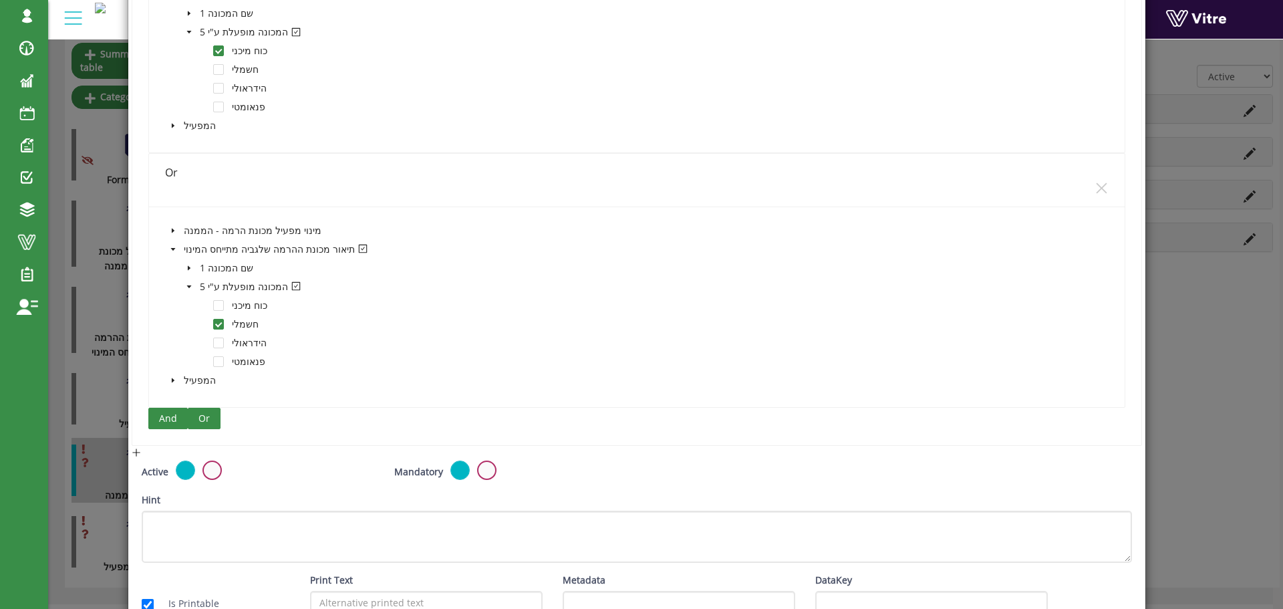
scroll to position [475, 0]
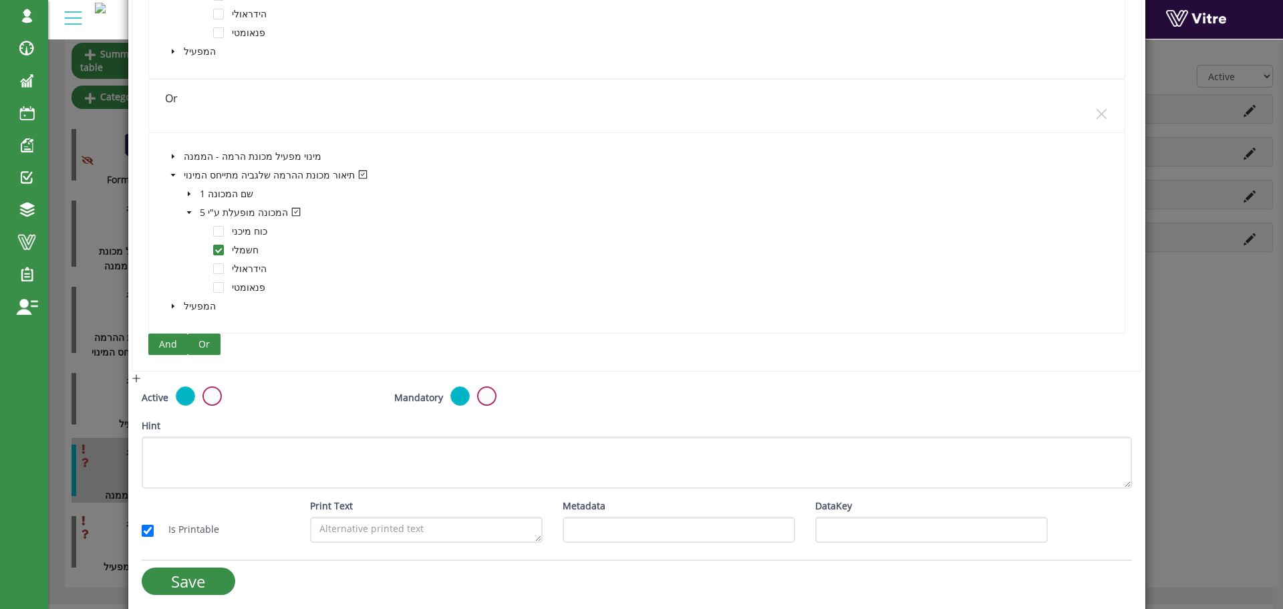
click at [202, 345] on span "Or" at bounding box center [203, 344] width 11 height 15
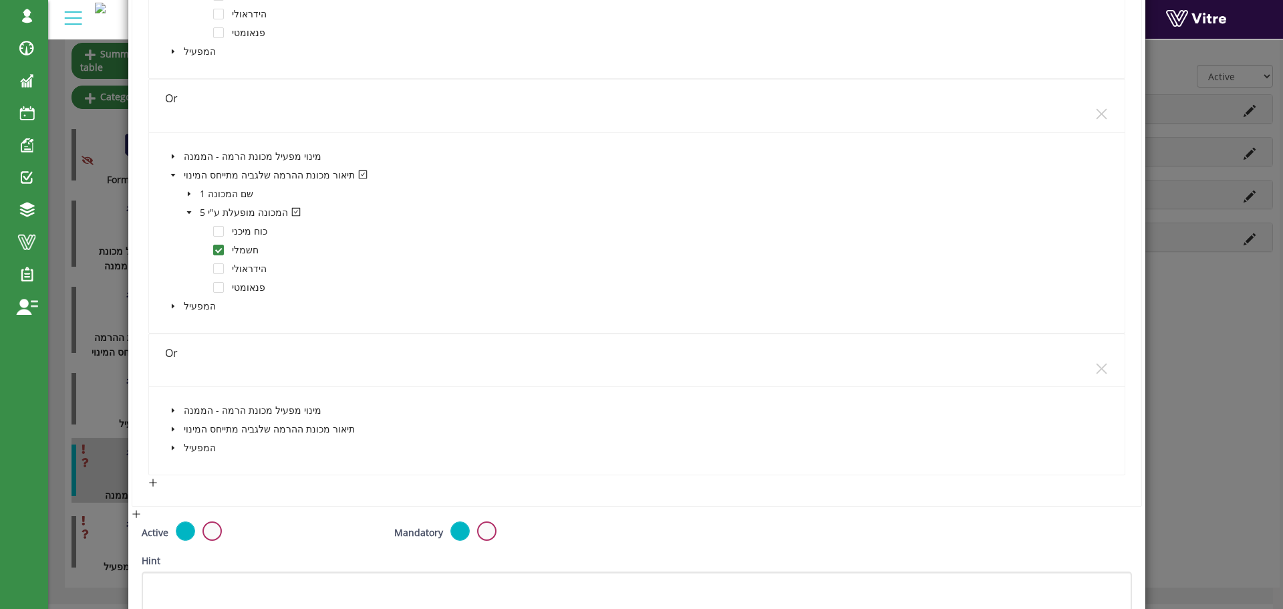
click at [173, 431] on icon "caret-down" at bounding box center [173, 429] width 7 height 7
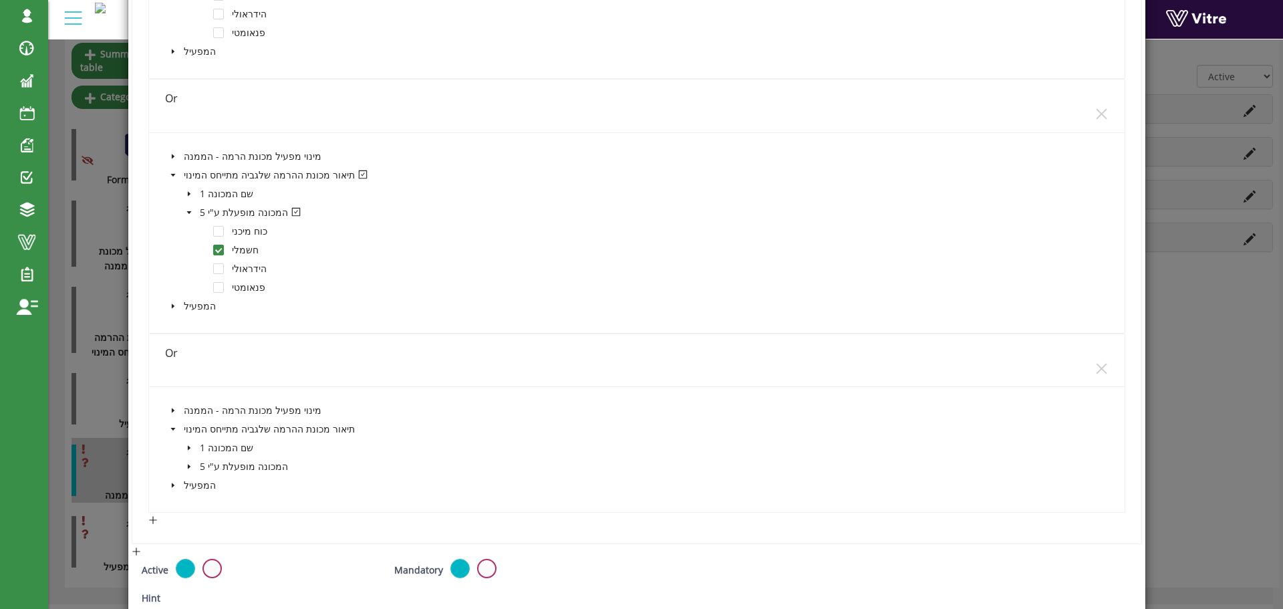
click at [186, 466] on icon "caret-down" at bounding box center [189, 466] width 7 height 7
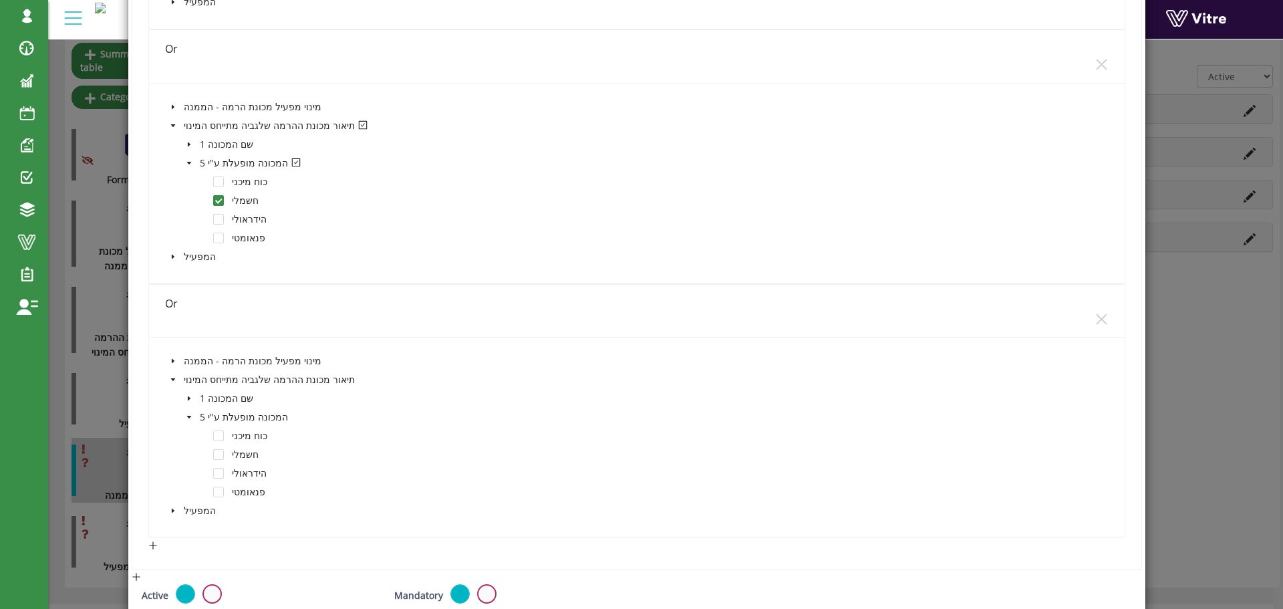
scroll to position [609, 0]
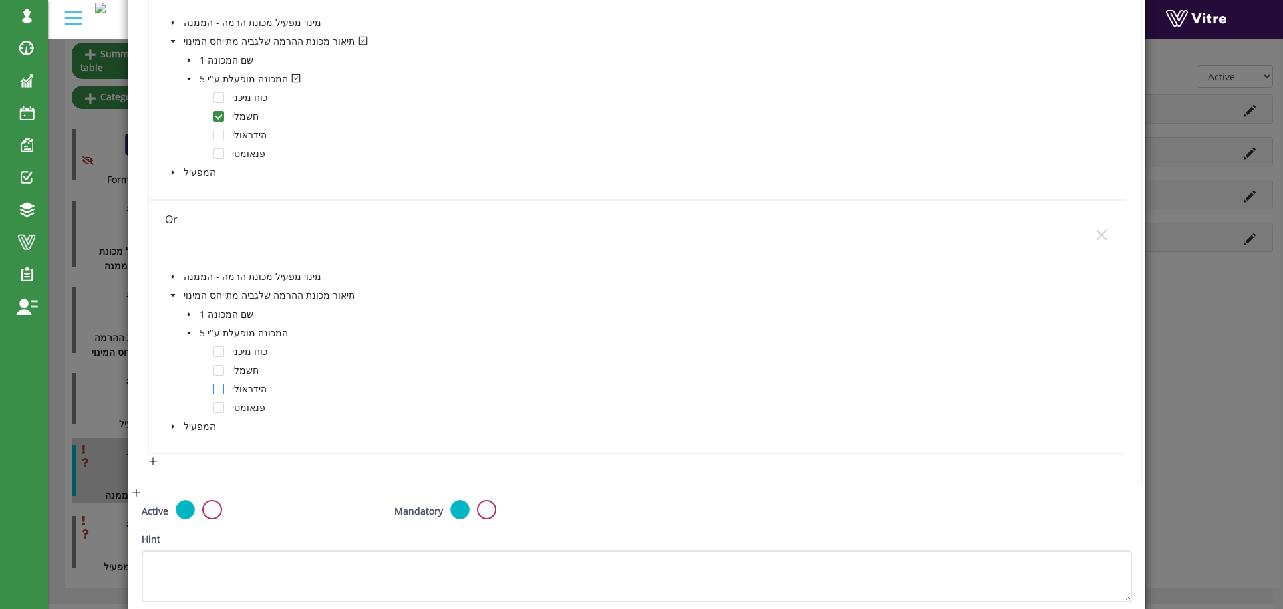
click at [219, 387] on span at bounding box center [218, 388] width 11 height 11
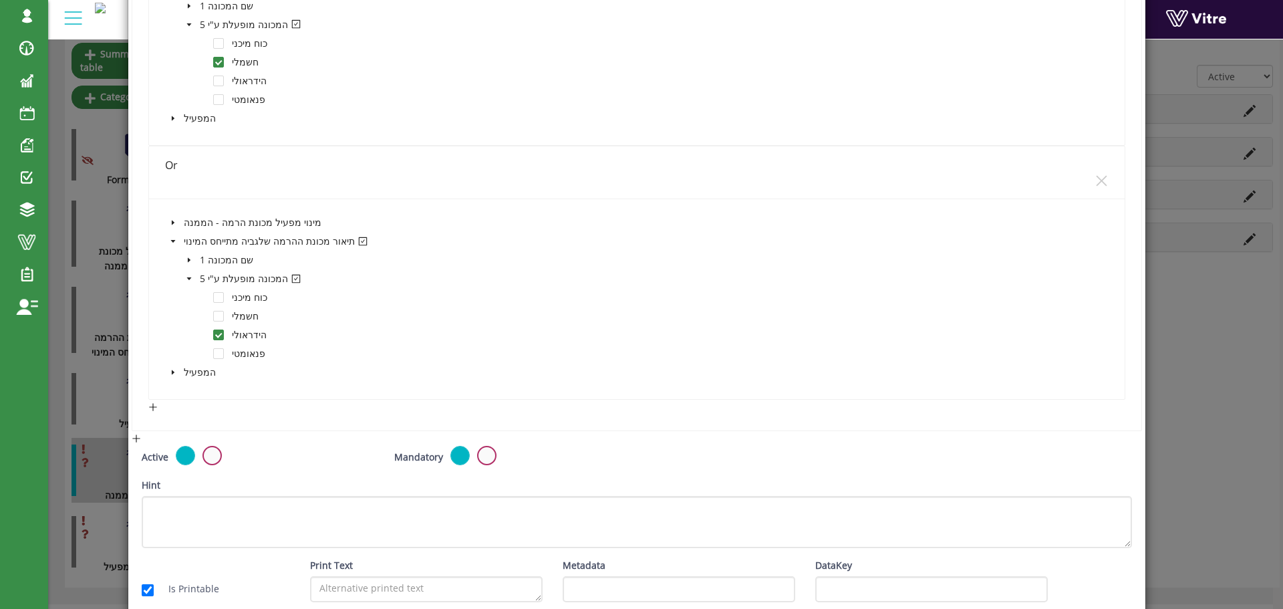
scroll to position [729, 0]
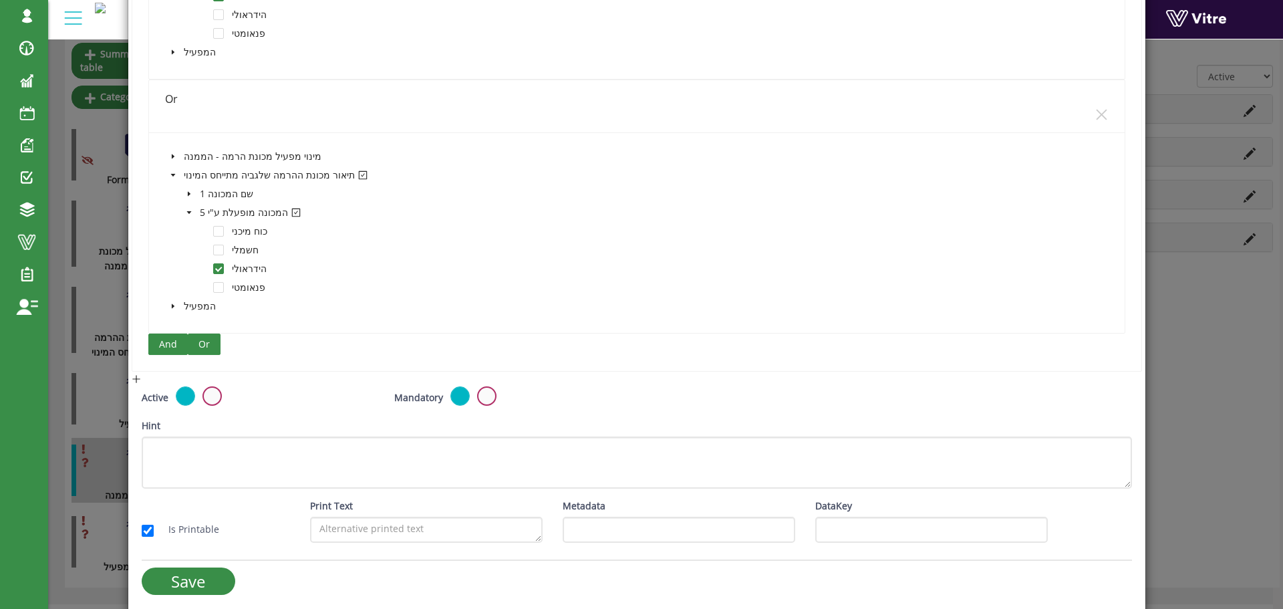
click at [206, 343] on span "Or" at bounding box center [203, 344] width 11 height 15
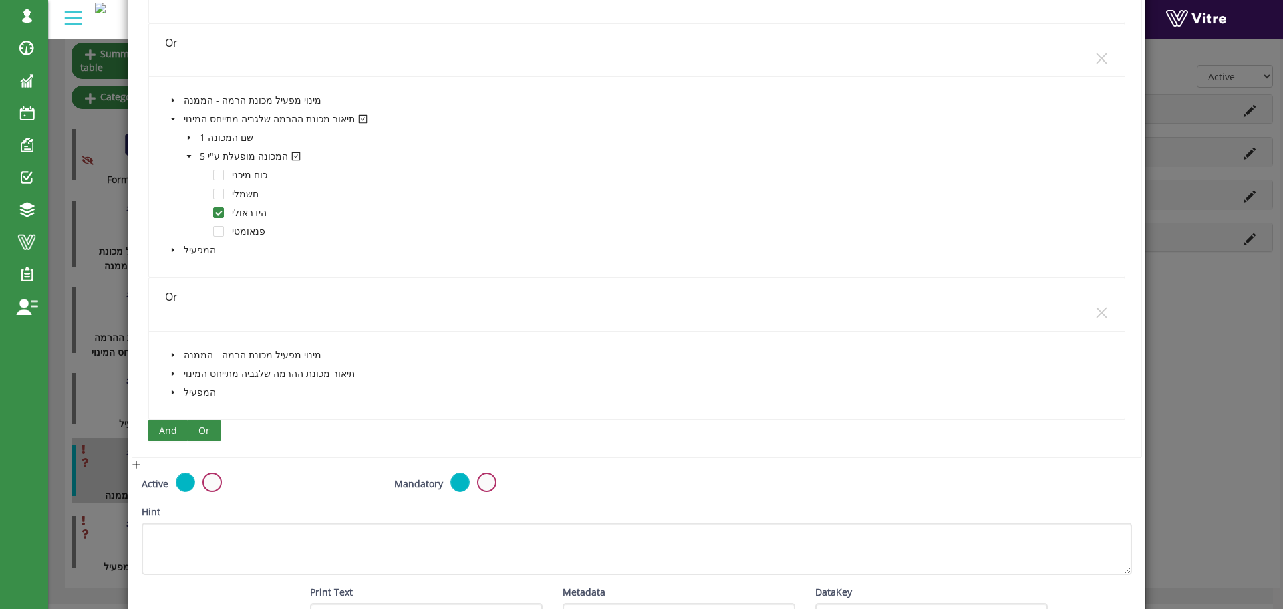
scroll to position [796, 0]
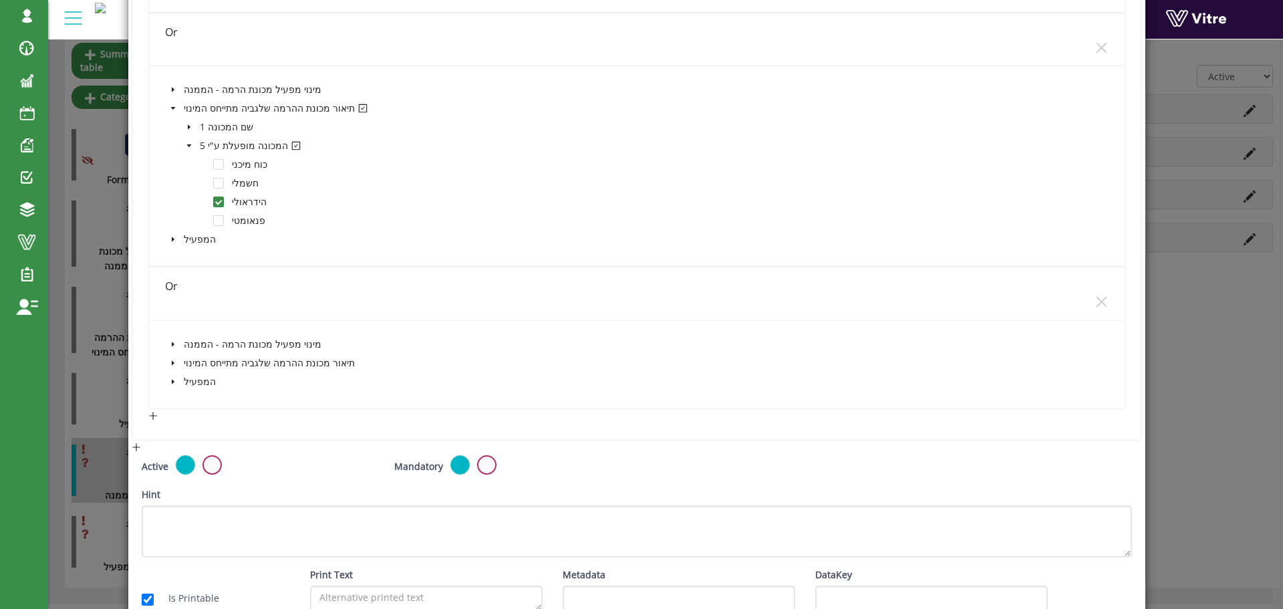
click at [172, 360] on icon "caret-down" at bounding box center [173, 362] width 7 height 7
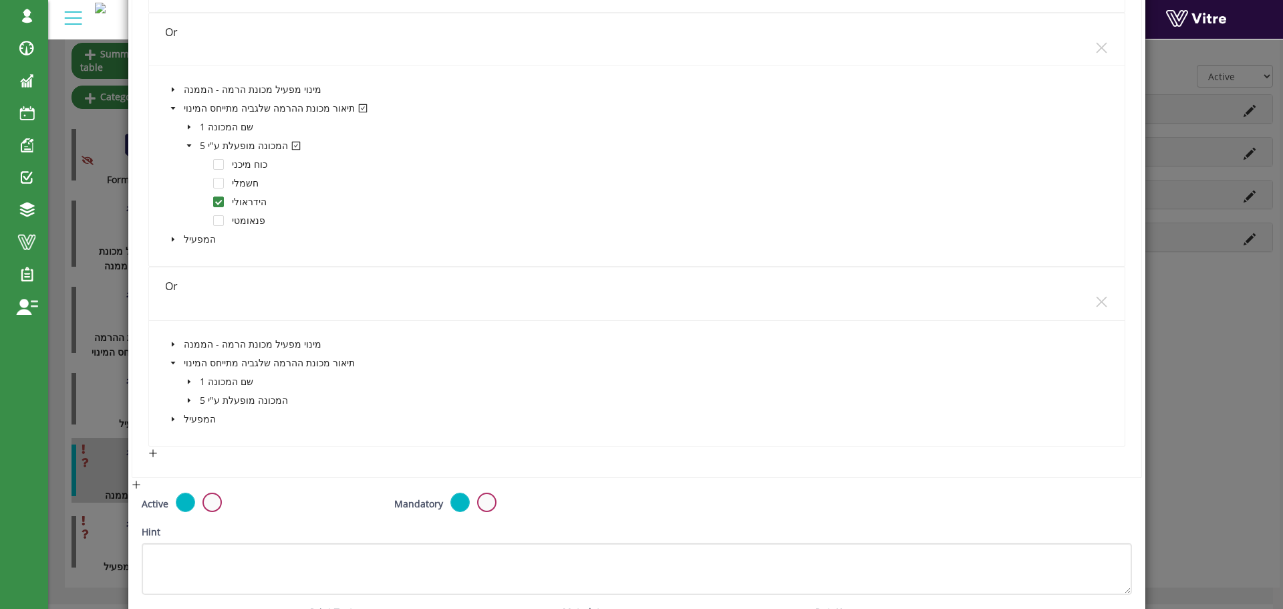
click at [188, 400] on icon "caret-down" at bounding box center [188, 400] width 3 height 5
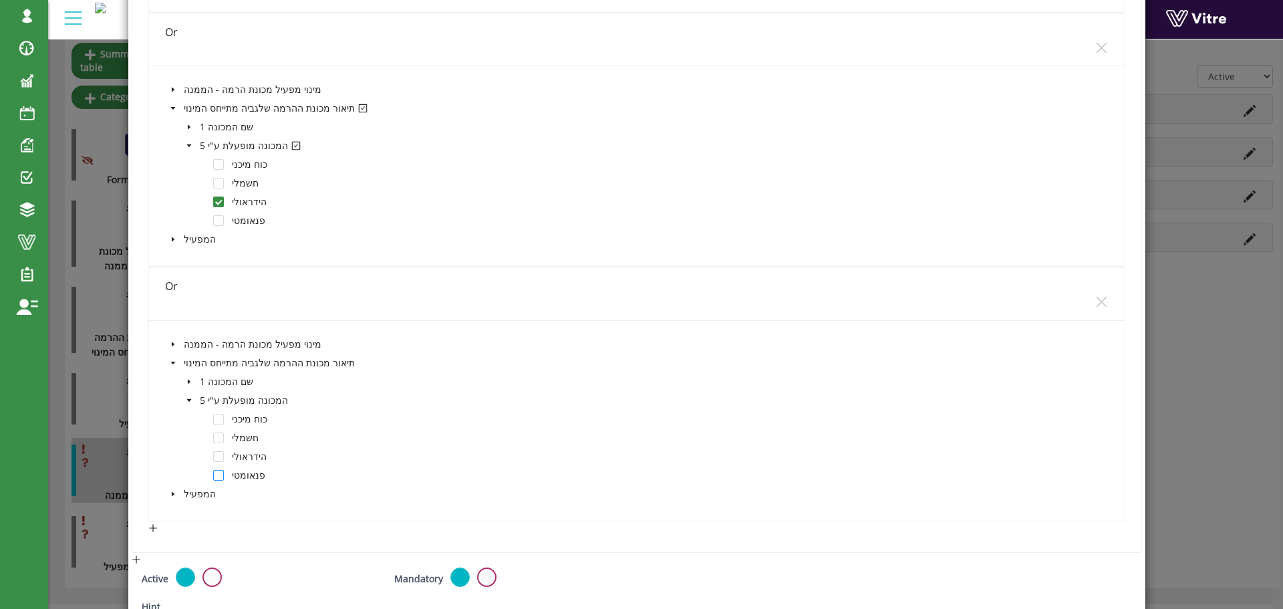
click at [216, 476] on span at bounding box center [218, 475] width 11 height 11
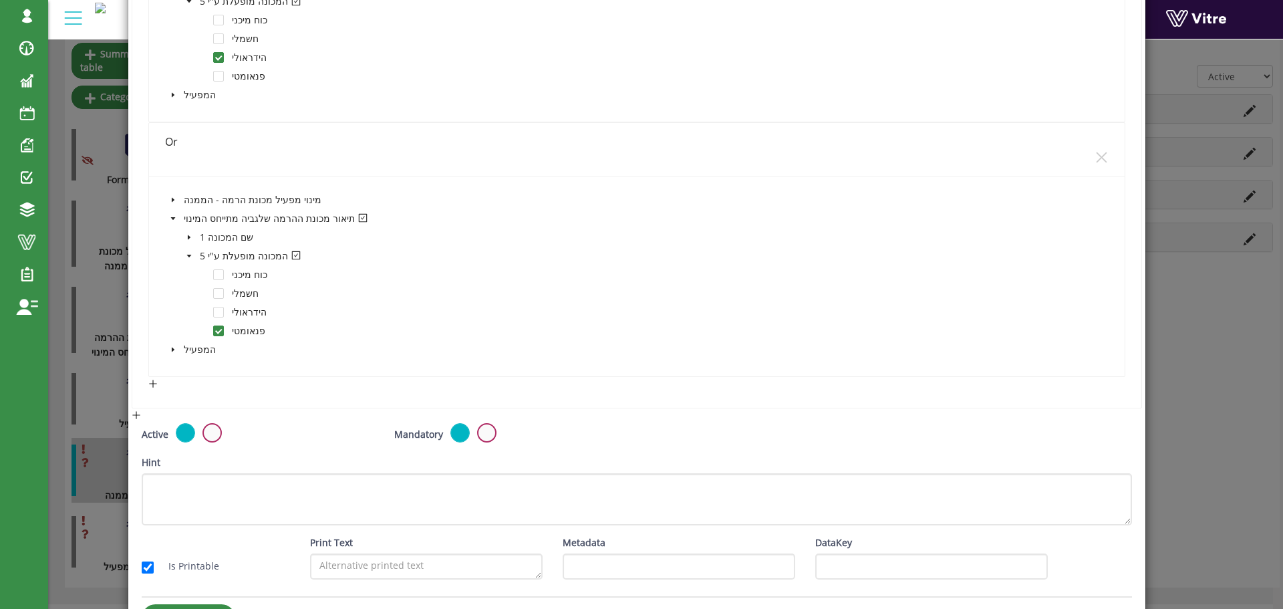
scroll to position [983, 0]
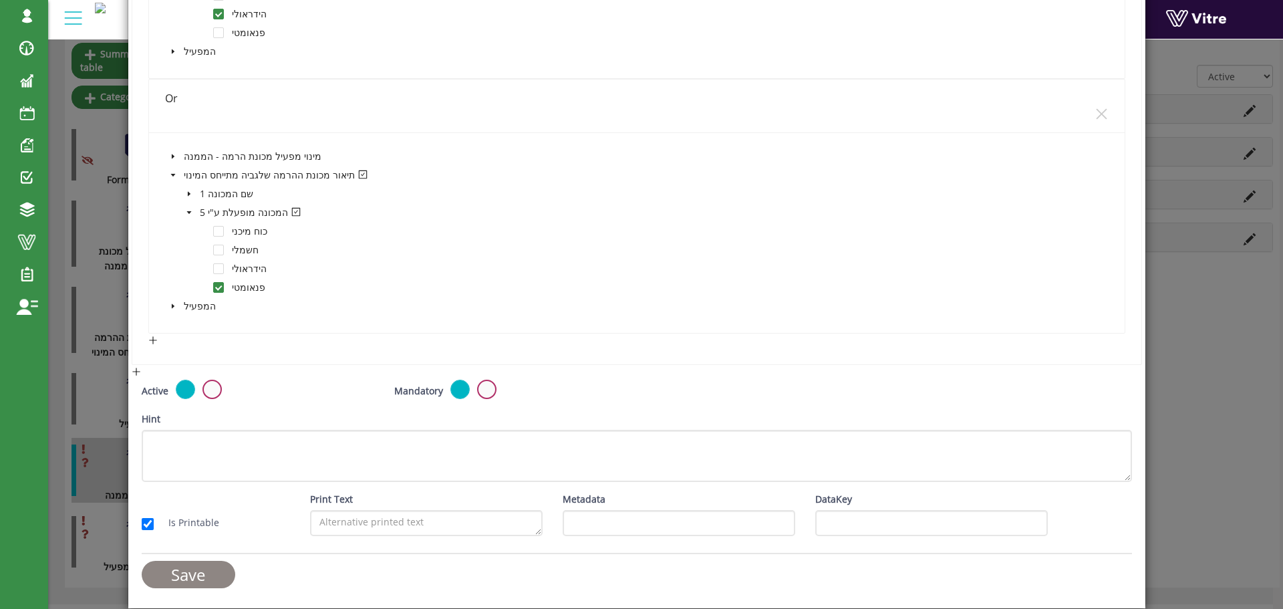
click at [218, 575] on input "Save" at bounding box center [189, 574] width 94 height 27
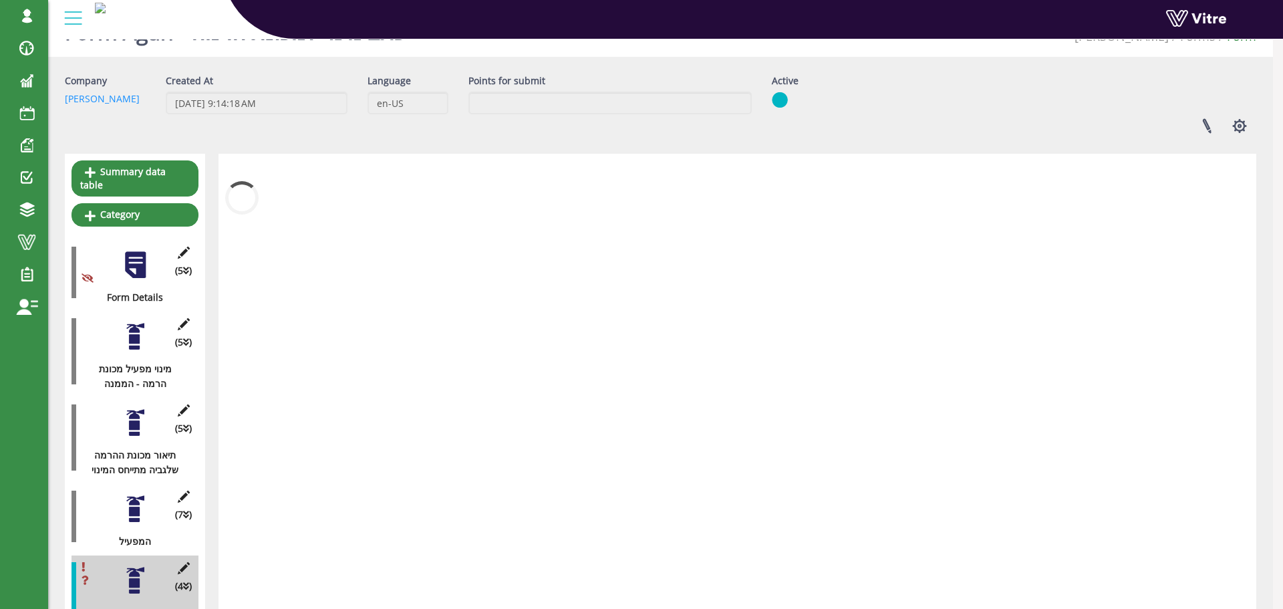
scroll to position [151, 0]
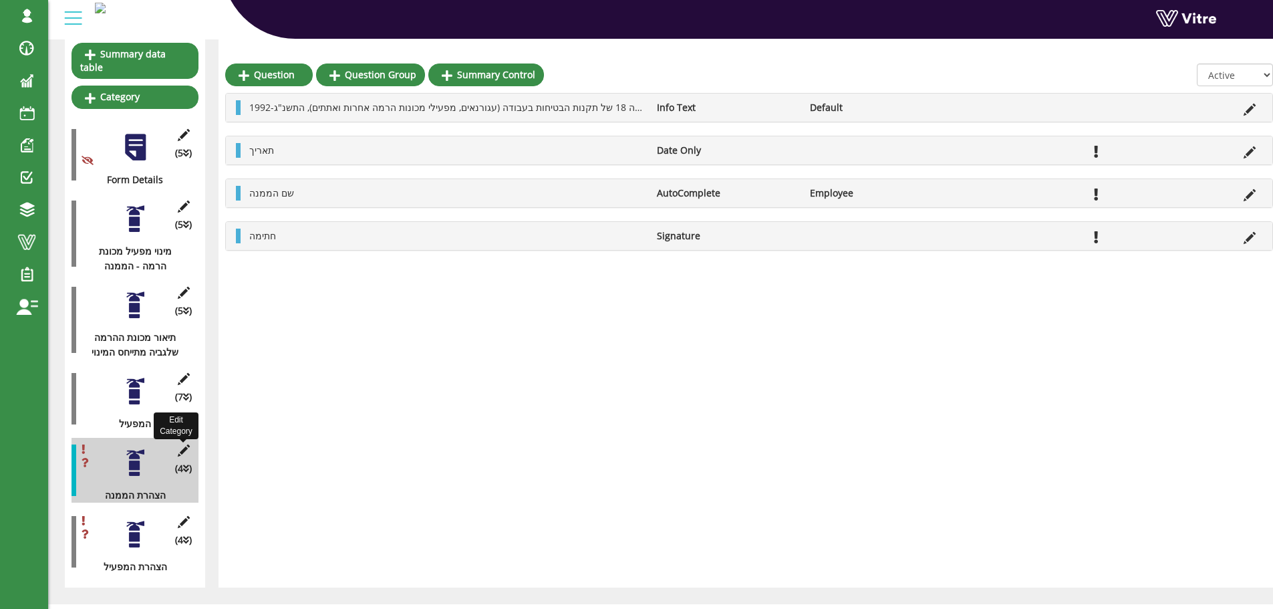
click at [182, 444] on icon at bounding box center [183, 450] width 17 height 12
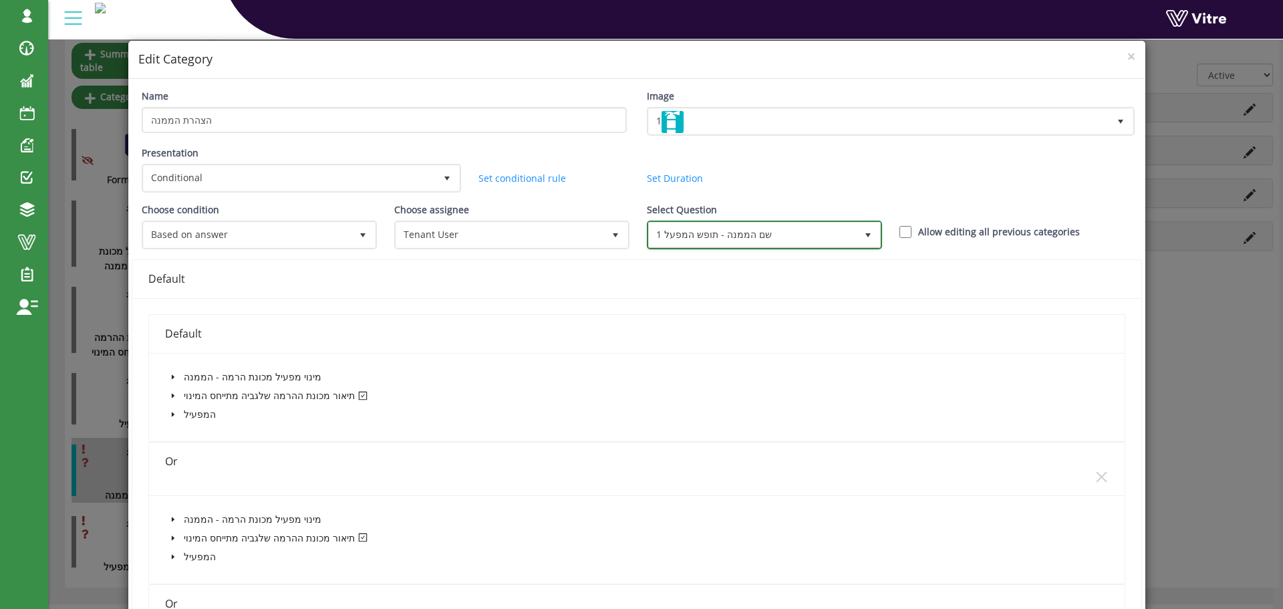
click at [795, 234] on span "1 שם הממנה - תופש המפעל" at bounding box center [752, 234] width 207 height 24
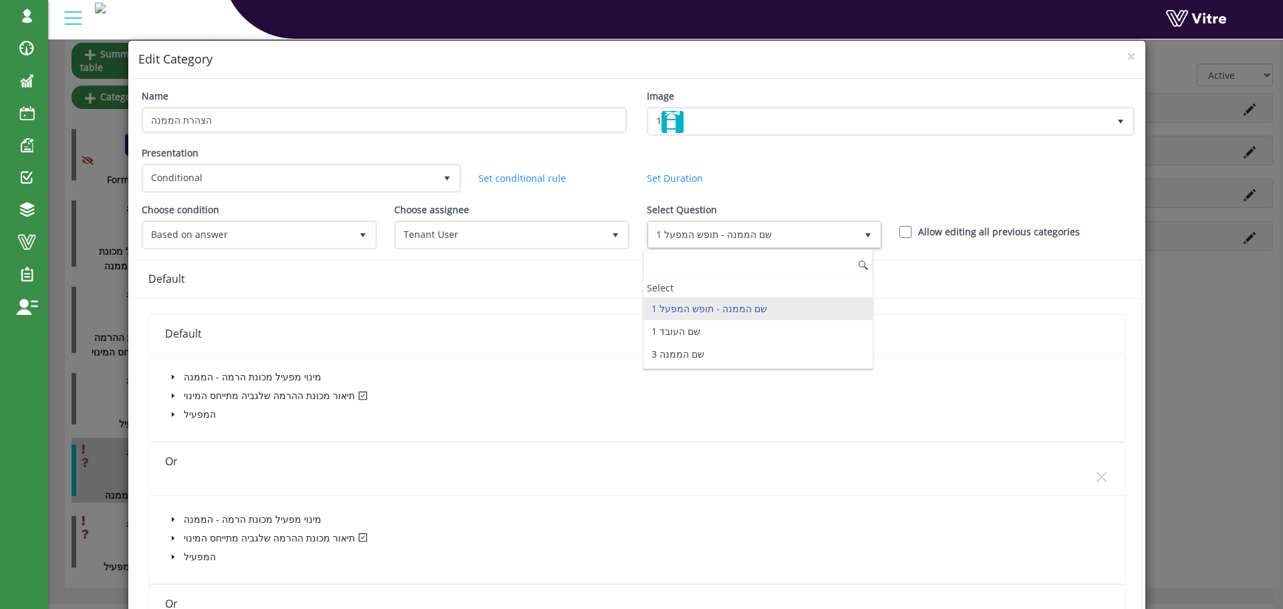
click at [750, 309] on li "1 שם הממנה - תופש המפעל" at bounding box center [757, 308] width 229 height 23
click at [643, 275] on div "Default" at bounding box center [636, 279] width 977 height 17
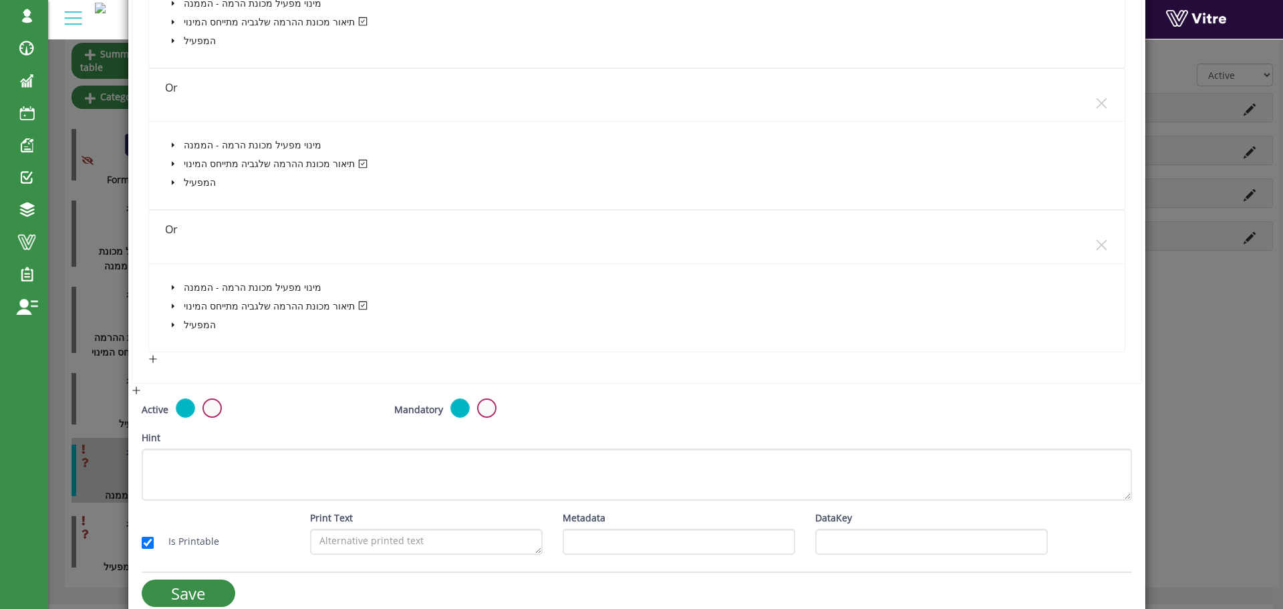
scroll to position [534, 0]
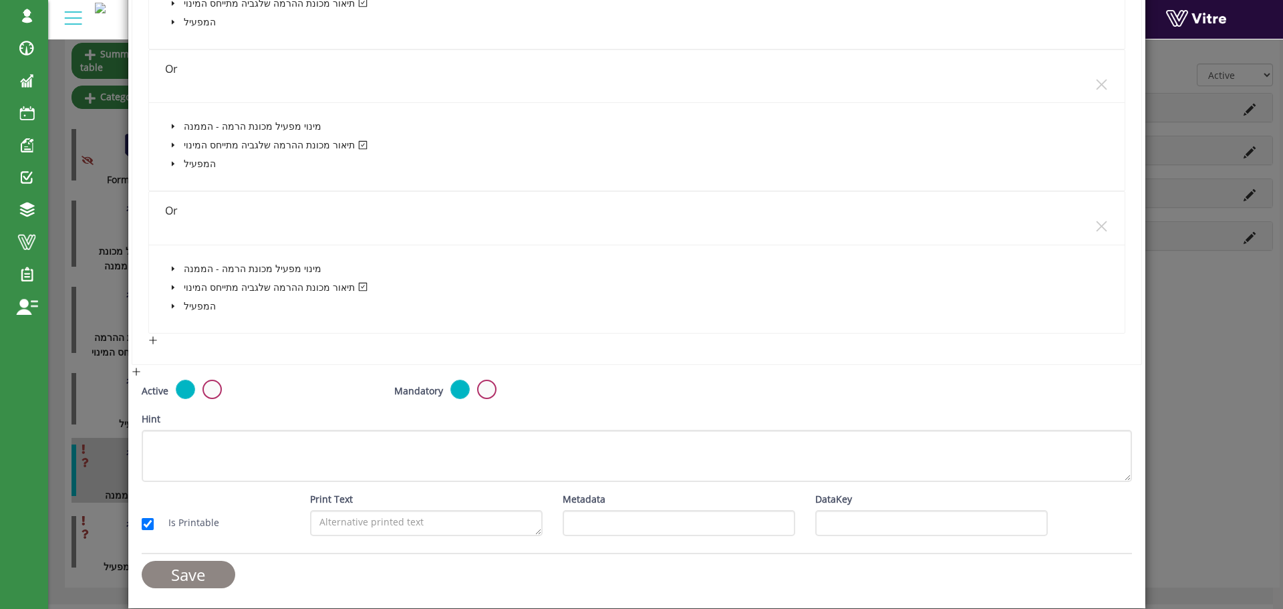
click at [230, 575] on input "Save" at bounding box center [189, 574] width 94 height 27
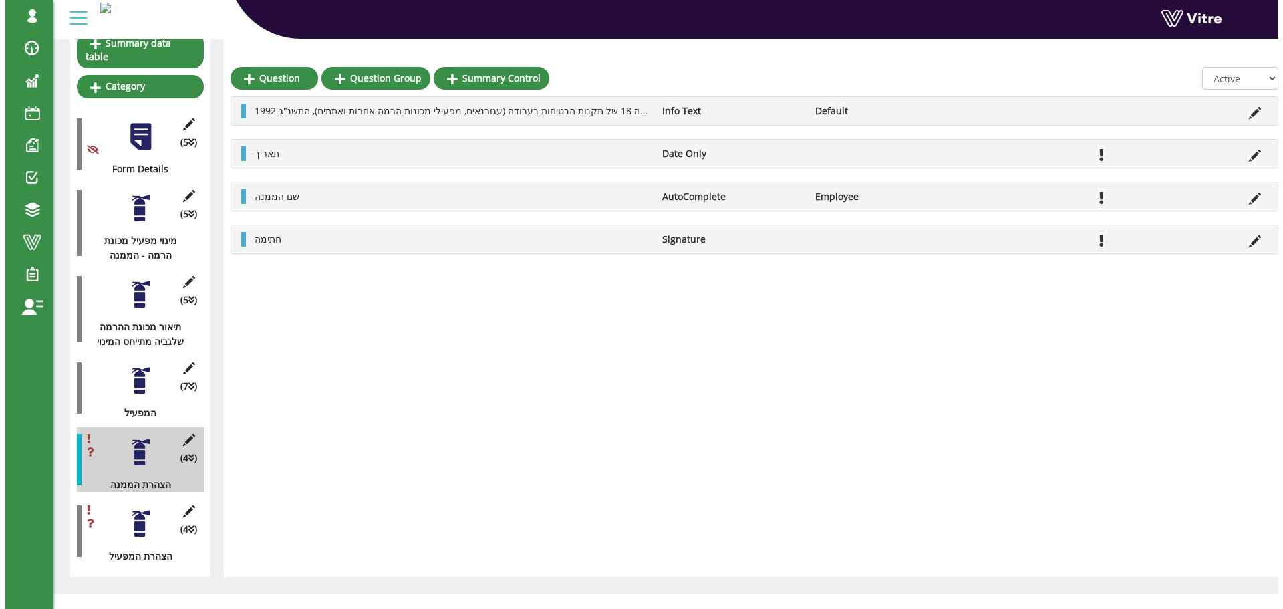
scroll to position [165, 0]
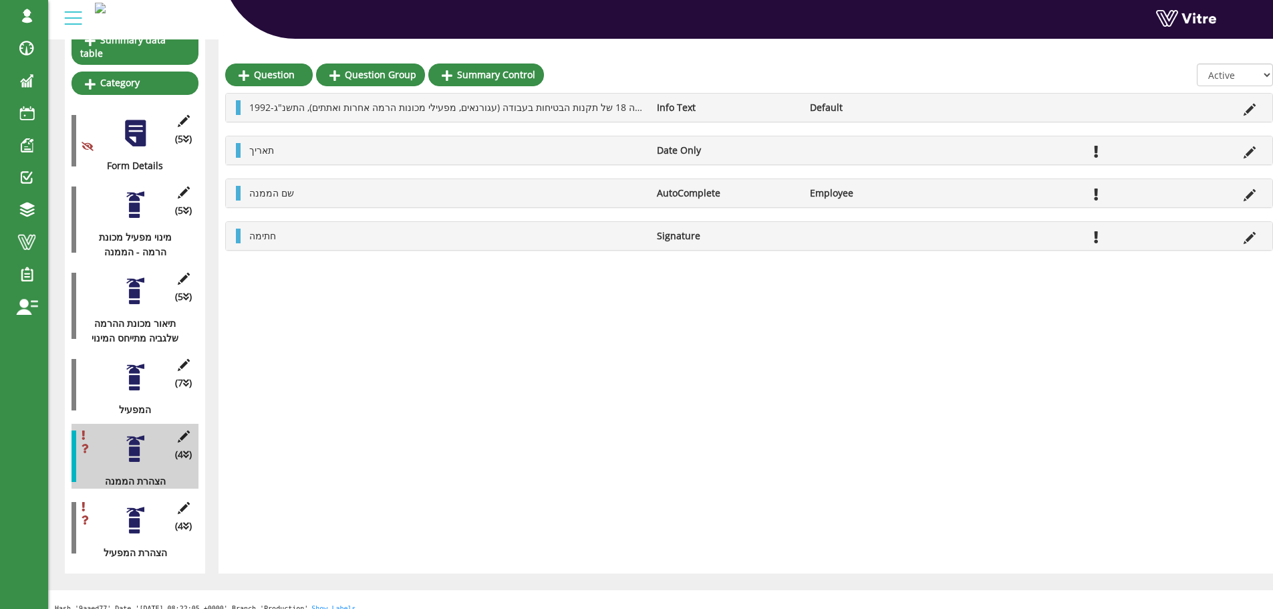
click at [130, 276] on div at bounding box center [135, 291] width 30 height 30
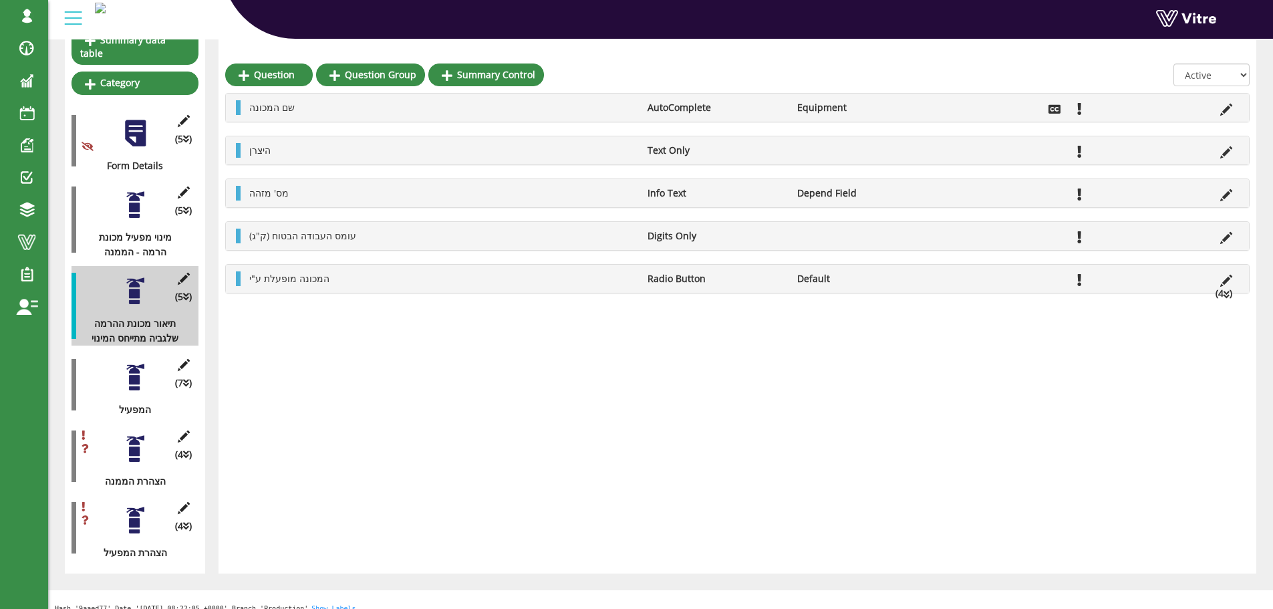
click at [1229, 293] on li "(4 )" at bounding box center [1224, 293] width 30 height 15
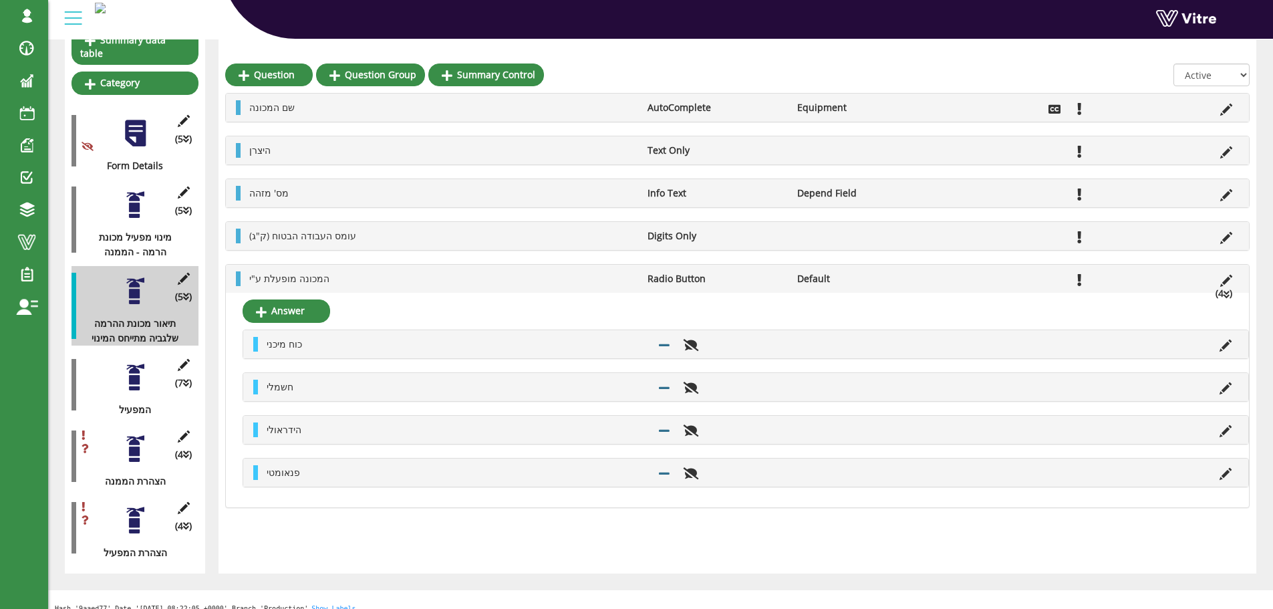
click at [1231, 298] on li "(4 )" at bounding box center [1224, 293] width 30 height 15
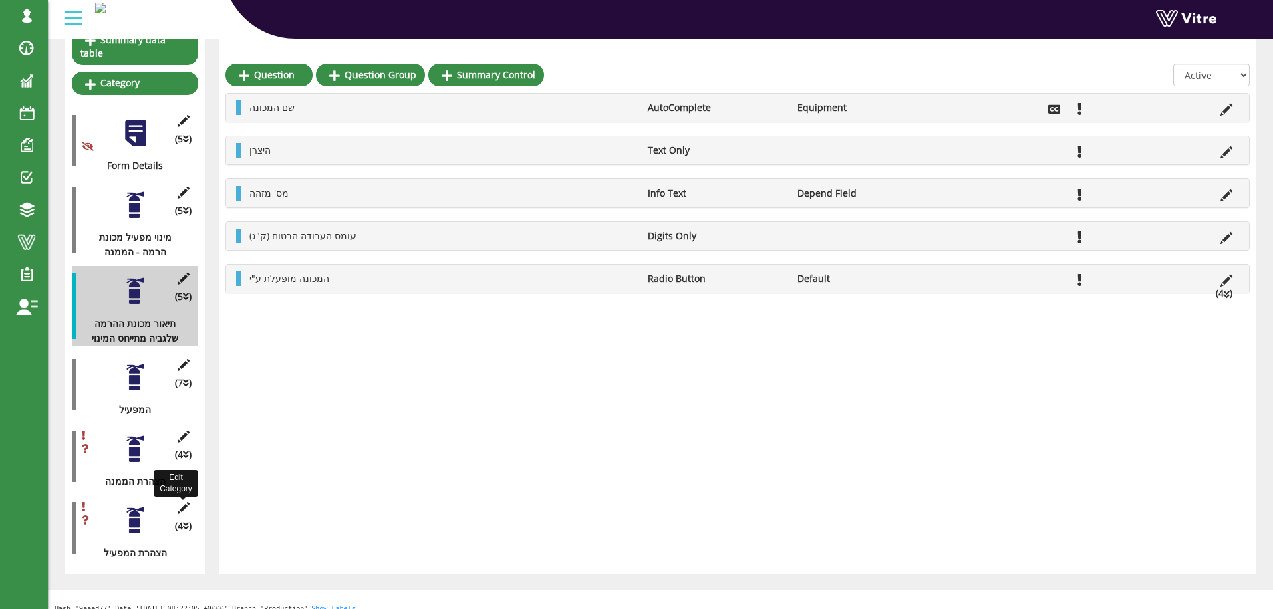
click at [181, 502] on icon at bounding box center [183, 508] width 17 height 12
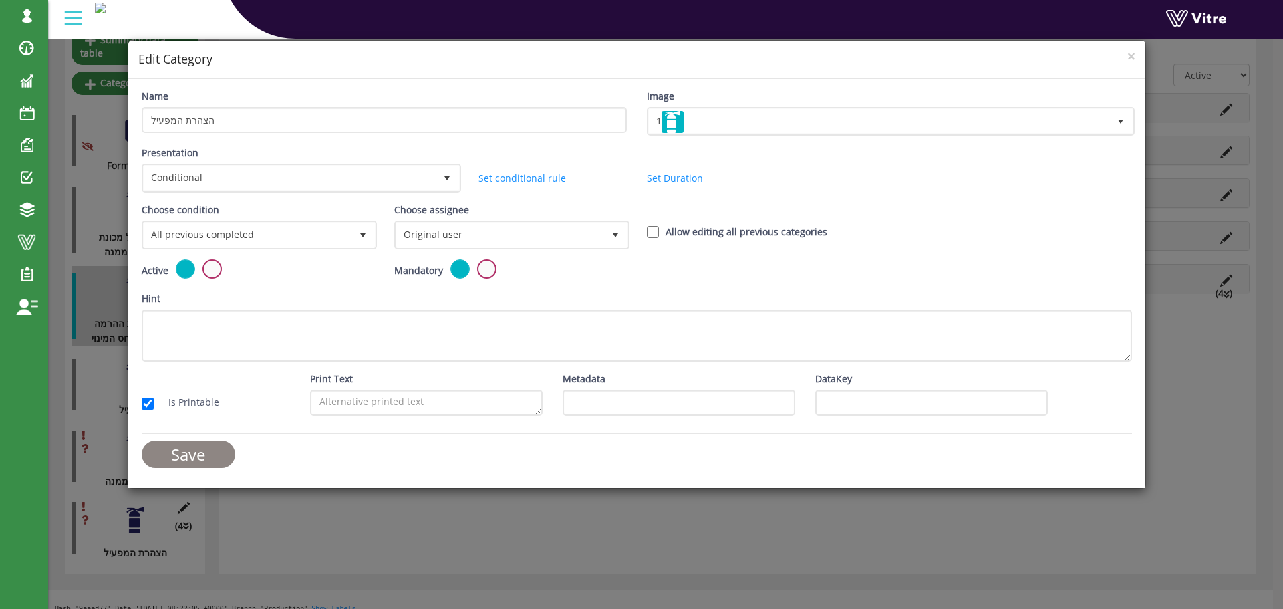
click at [217, 459] on input "Save" at bounding box center [189, 453] width 94 height 27
